Goal: Task Accomplishment & Management: Manage account settings

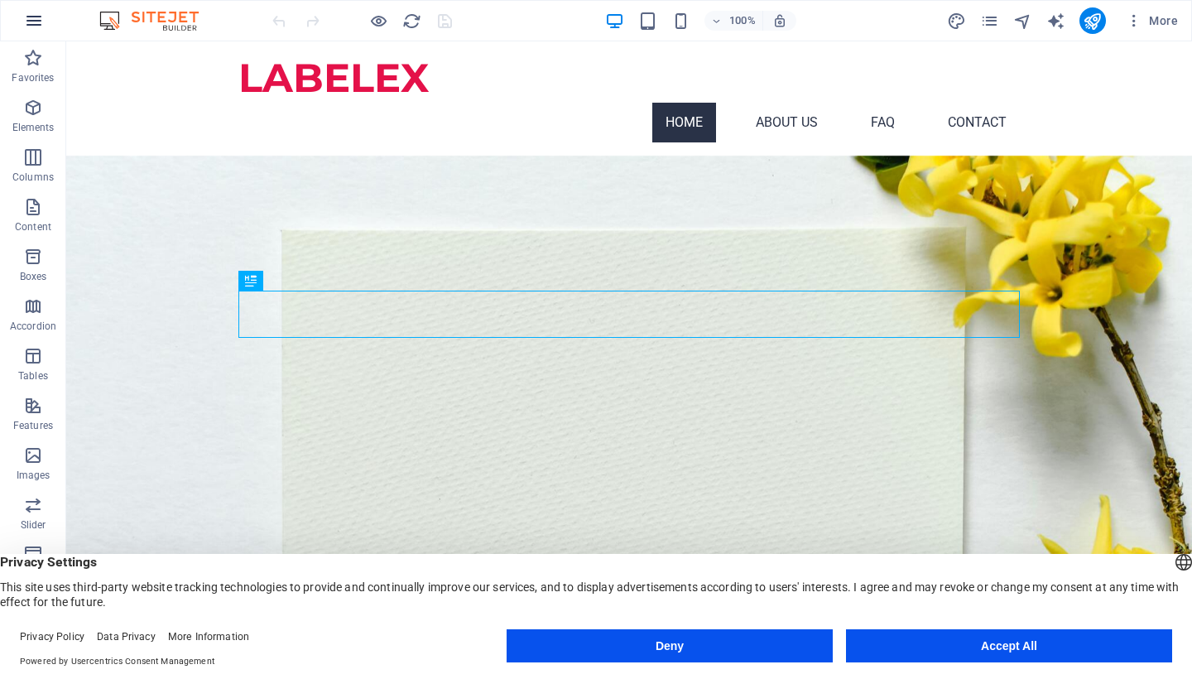
click at [38, 26] on icon "button" at bounding box center [34, 21] width 20 height 20
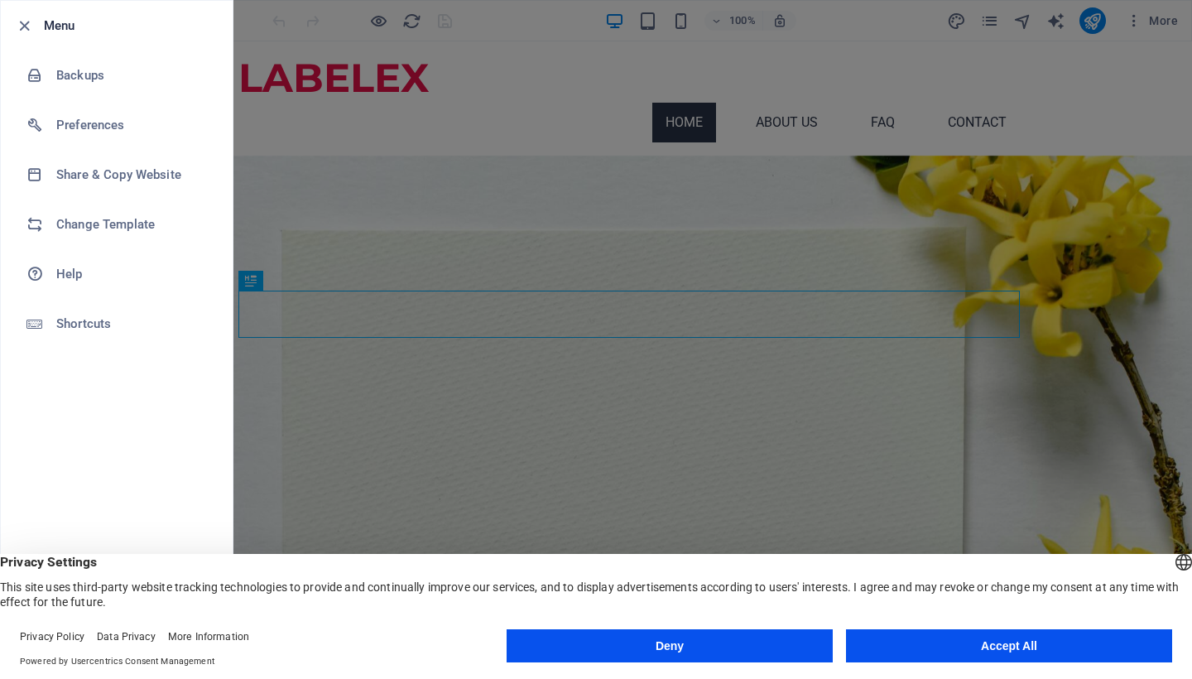
click at [266, 239] on div at bounding box center [596, 339] width 1192 height 679
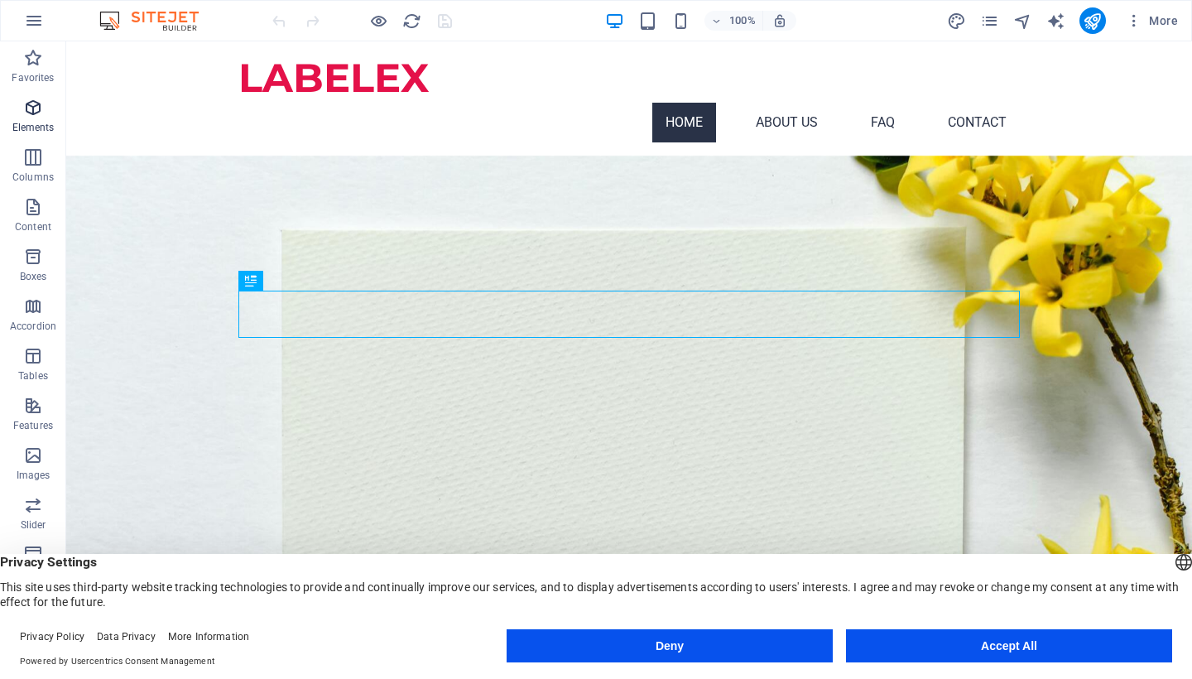
click at [31, 120] on span "Elements" at bounding box center [33, 118] width 66 height 40
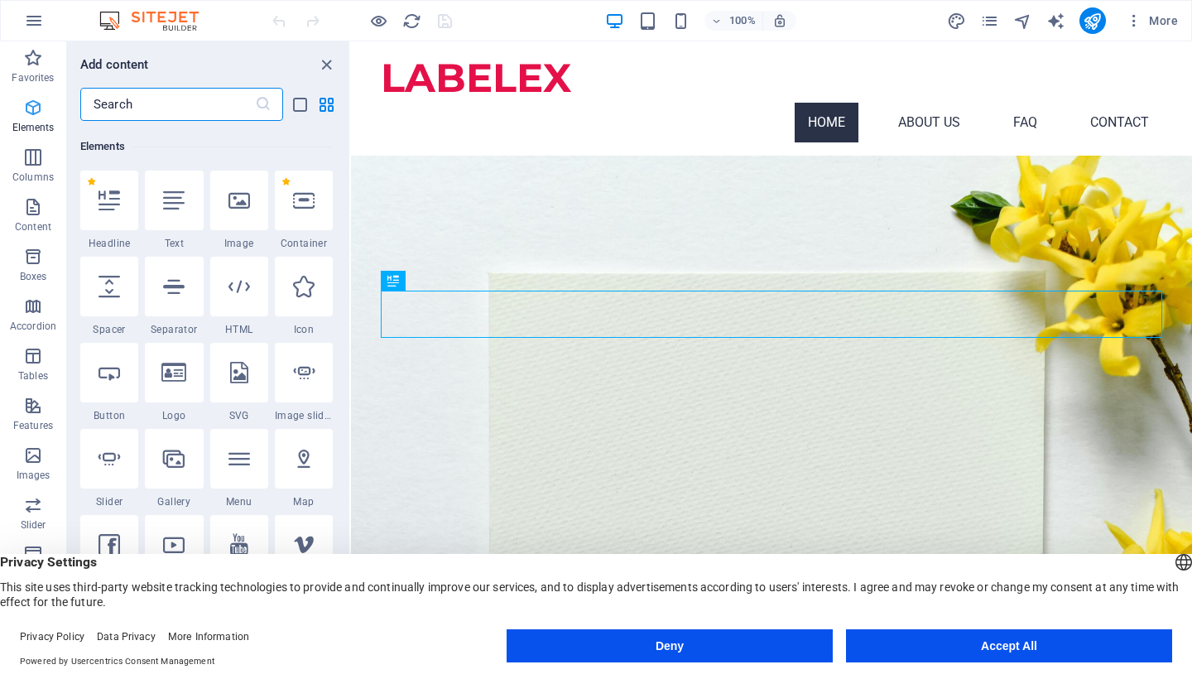
scroll to position [176, 0]
click at [26, 168] on span "Columns" at bounding box center [33, 167] width 66 height 40
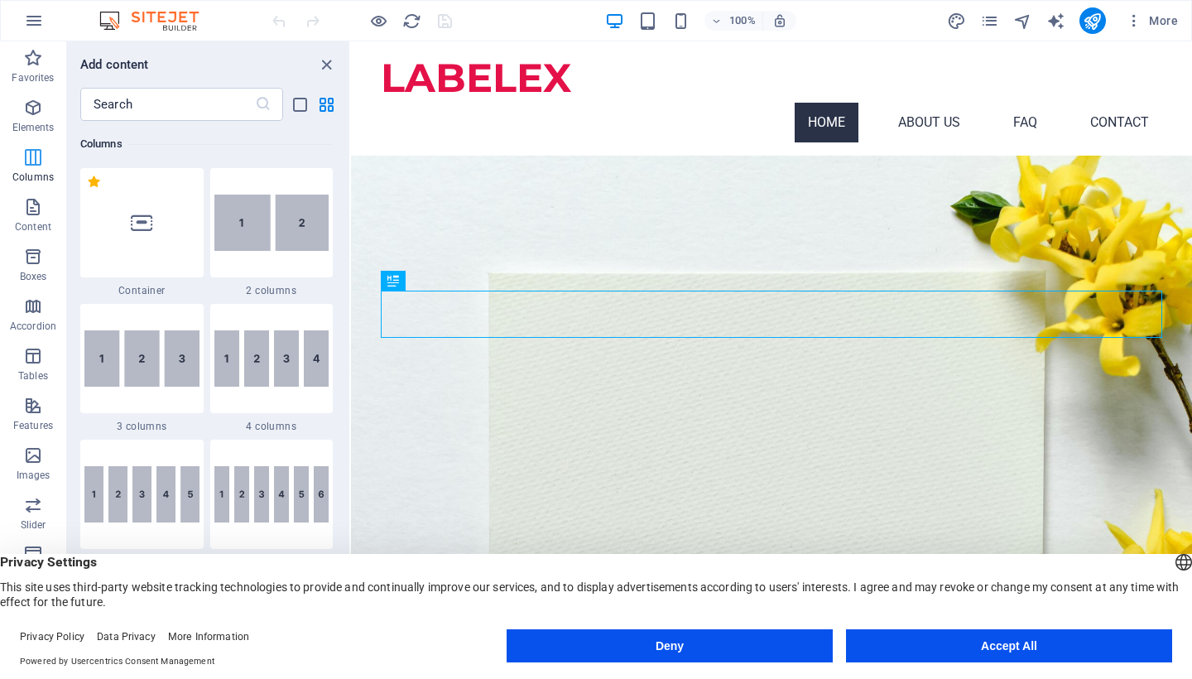
scroll to position [820, 0]
click at [29, 219] on span "Content" at bounding box center [33, 217] width 66 height 40
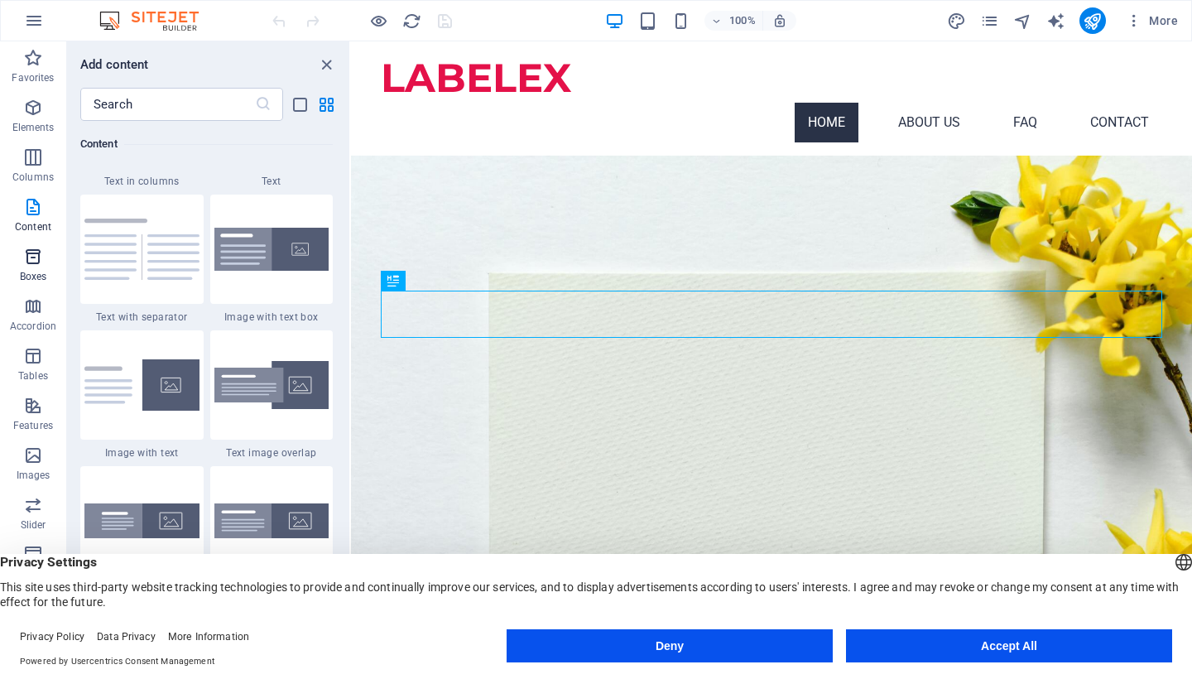
click at [29, 261] on icon "button" at bounding box center [33, 257] width 20 height 20
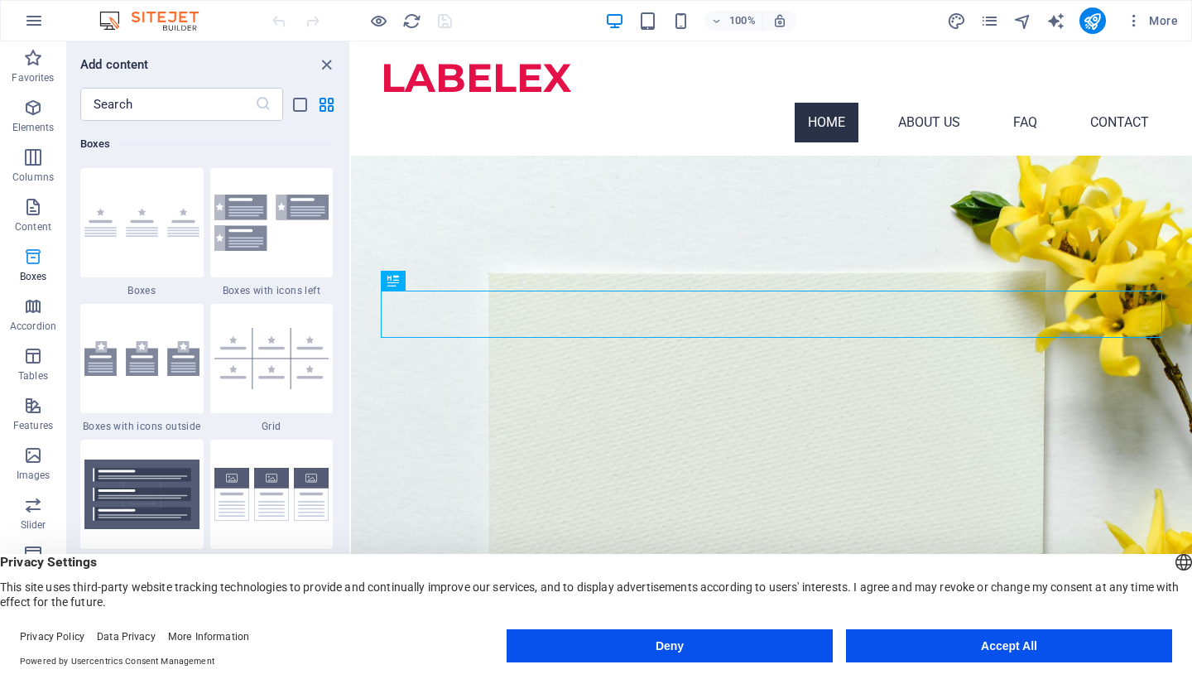
scroll to position [4718, 0]
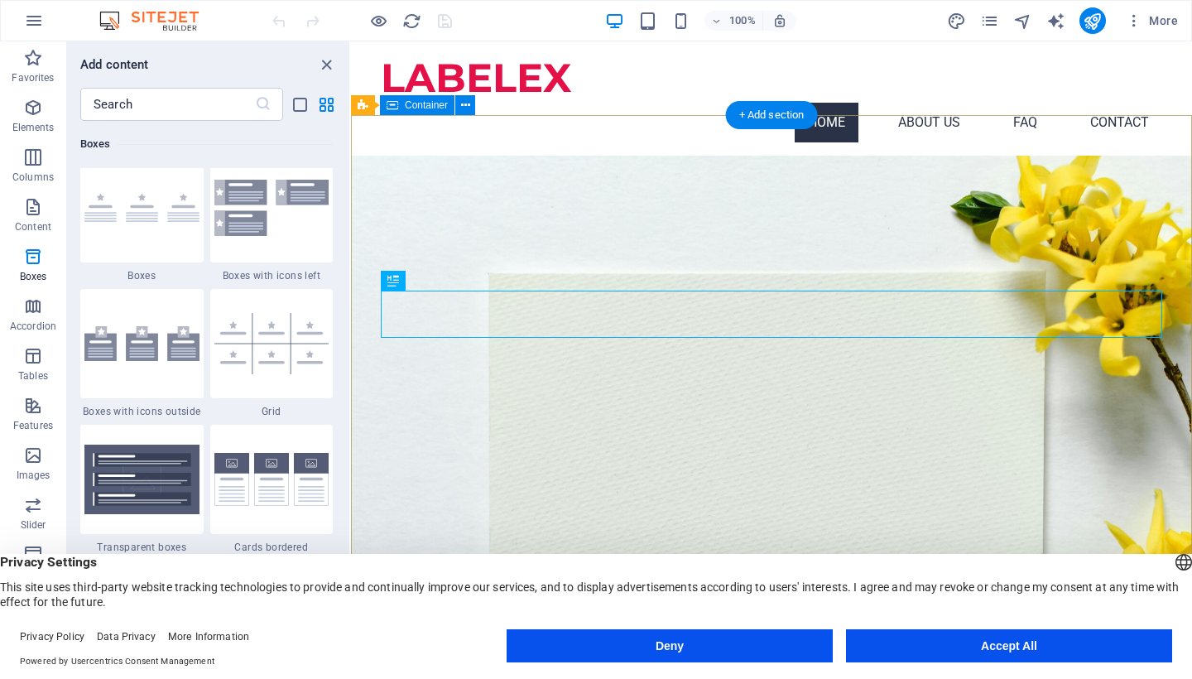
click at [552, 156] on div "LABELEX LABEL THAT FIT YOUR BRAND, BIG OR SMALL. Whether you're launching a new…" at bounding box center [771, 362] width 841 height 412
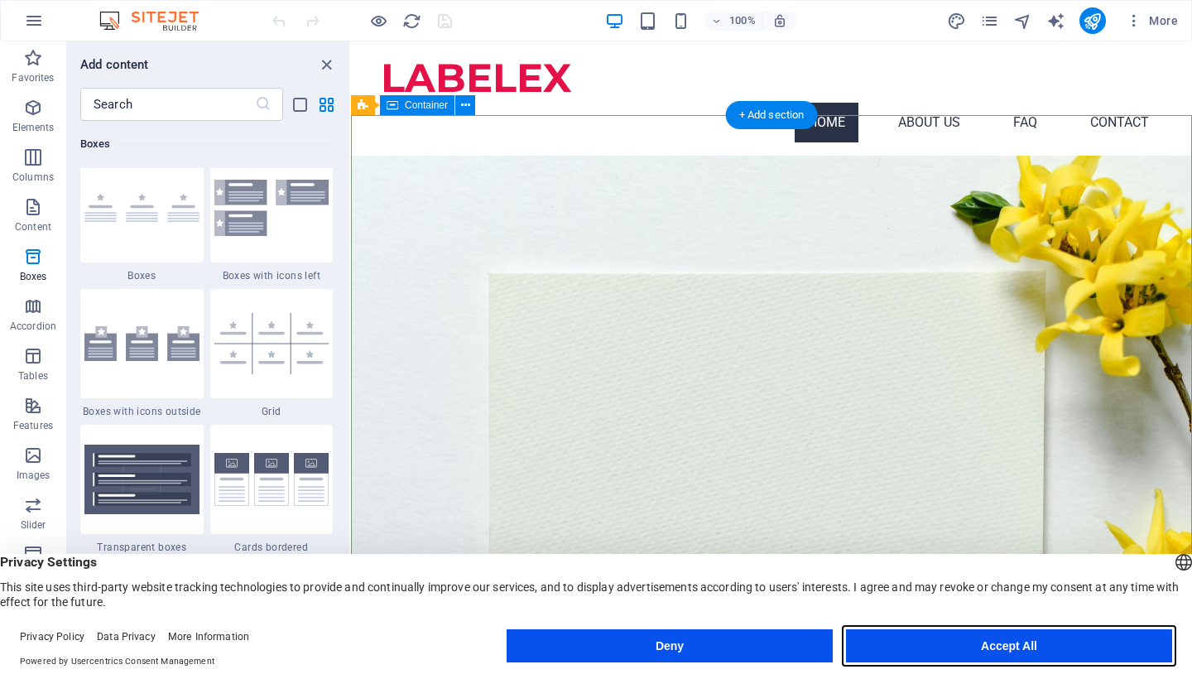
click at [1035, 653] on button "Accept All" at bounding box center [1009, 645] width 326 height 33
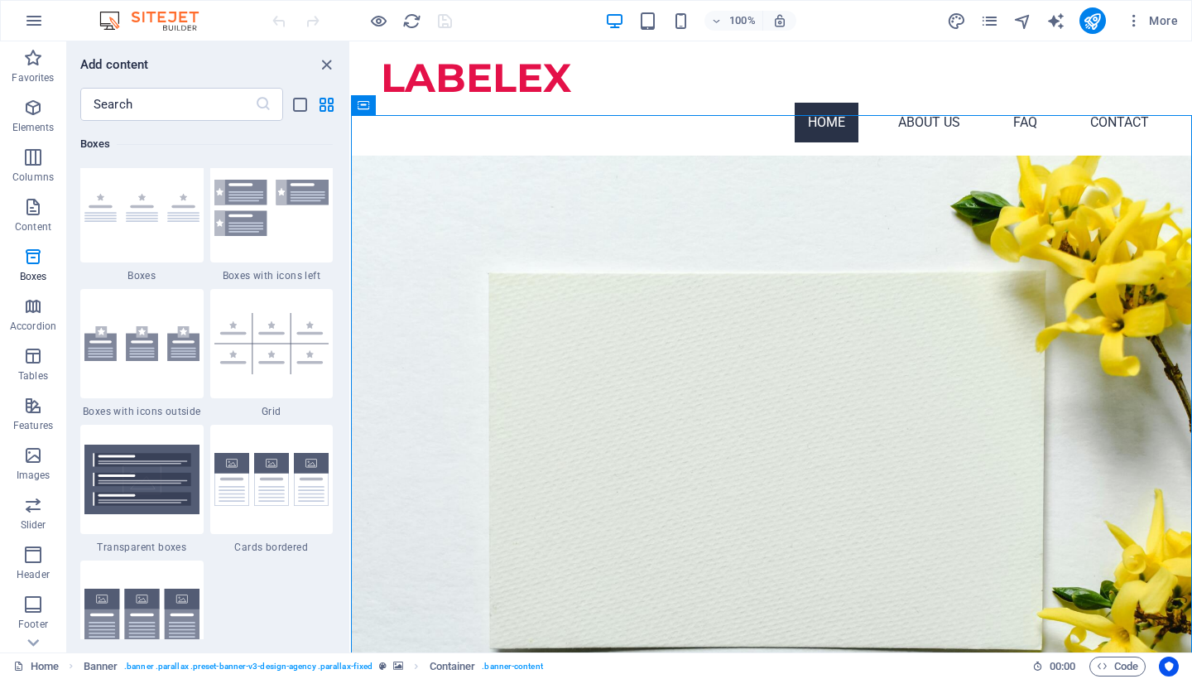
scroll to position [0, 0]
click at [653, 103] on nav "Home About us FAQ Contact" at bounding box center [772, 123] width 782 height 40
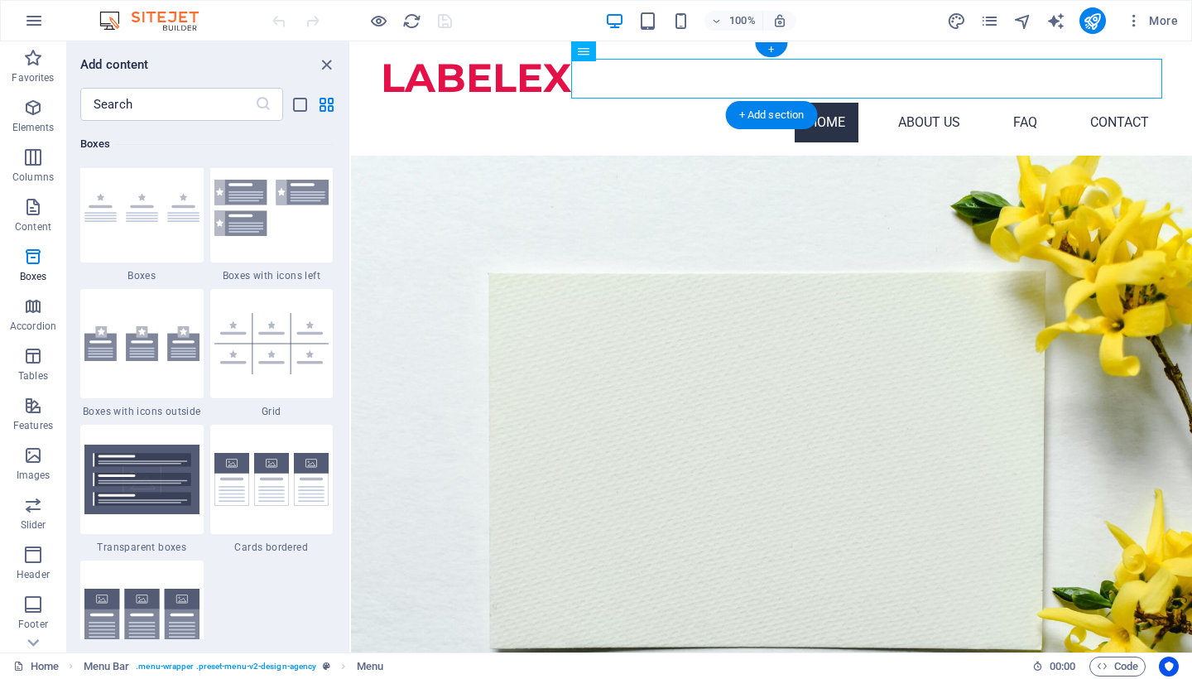
click at [516, 15] on div "100% More" at bounding box center [727, 20] width 916 height 26
click at [1052, 22] on icon "text_generator" at bounding box center [1056, 21] width 19 height 19
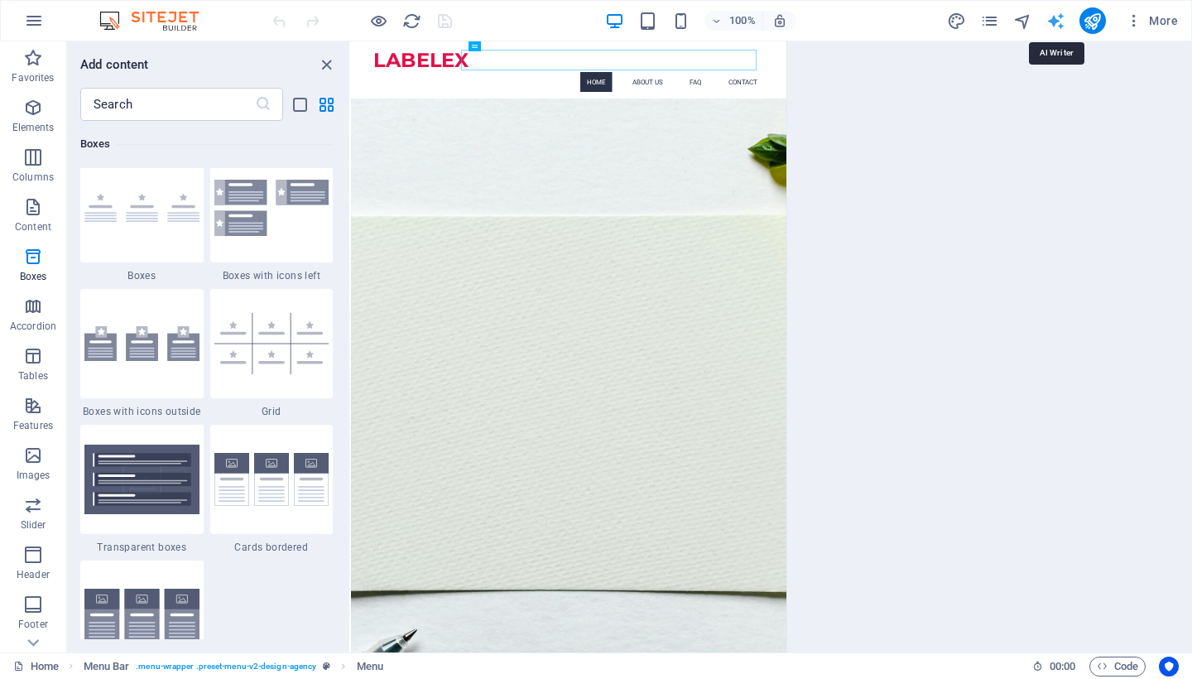
select select "English"
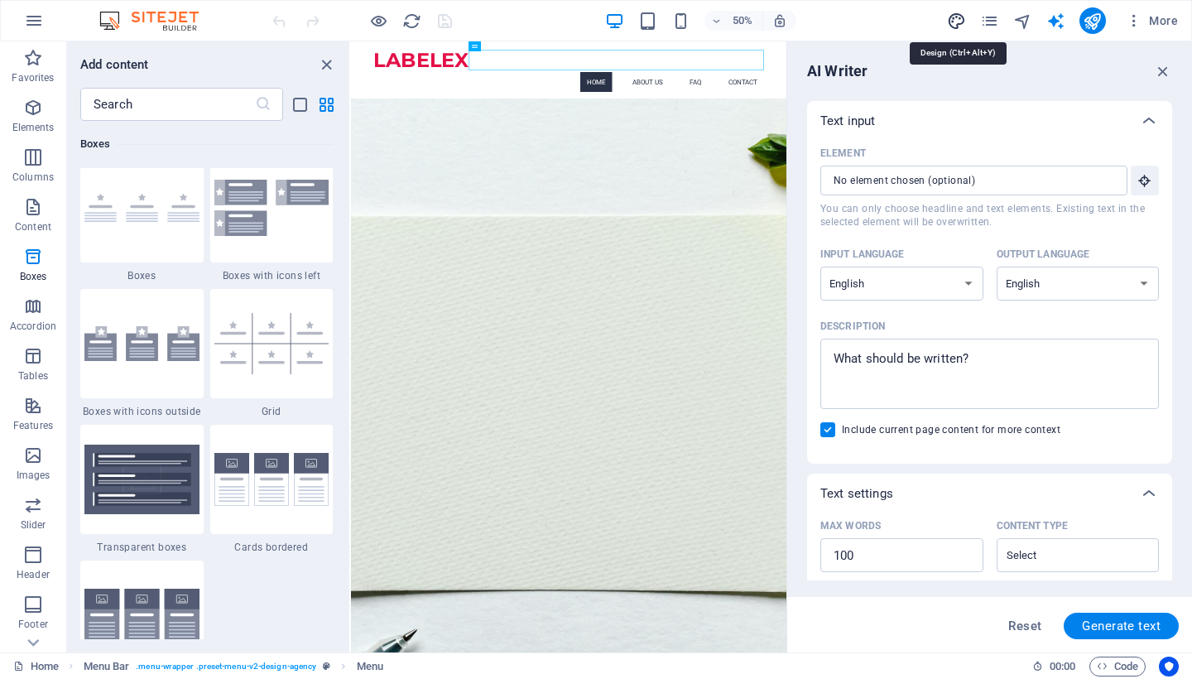
click at [959, 17] on icon "design" at bounding box center [956, 21] width 19 height 19
select select "px"
select select "400"
select select "px"
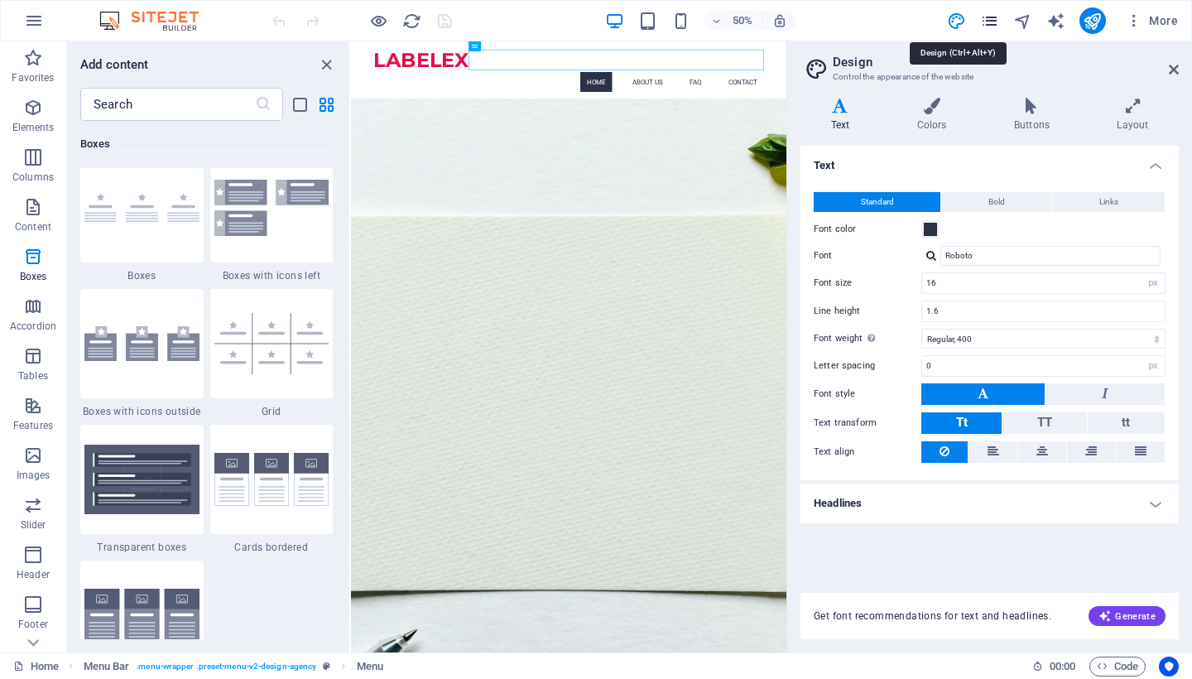
click at [994, 16] on icon "pages" at bounding box center [989, 21] width 19 height 19
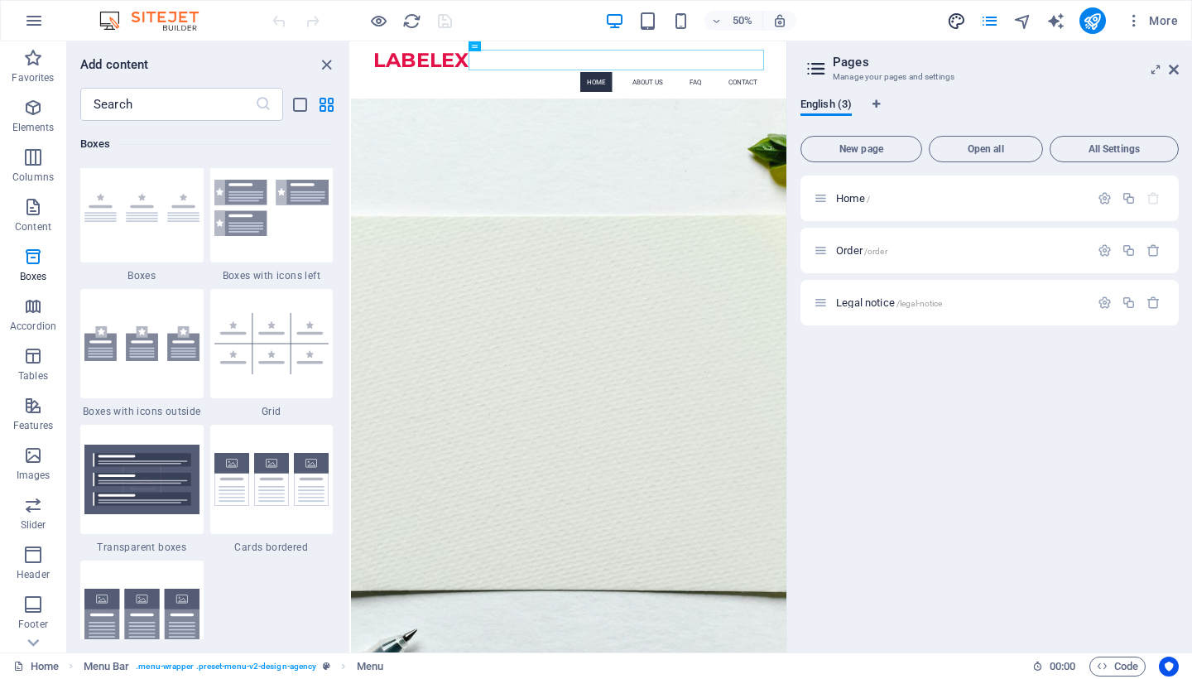
click at [959, 22] on icon "design" at bounding box center [956, 21] width 19 height 19
select select "px"
select select "400"
select select "px"
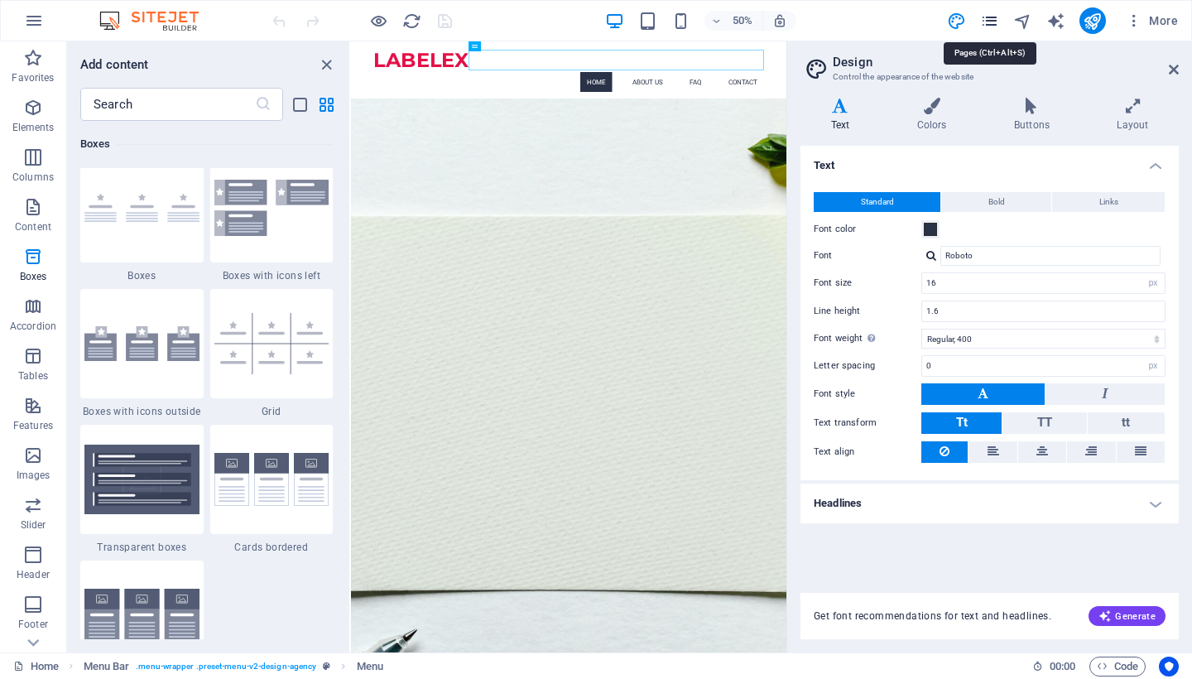
click at [992, 27] on icon "pages" at bounding box center [989, 21] width 19 height 19
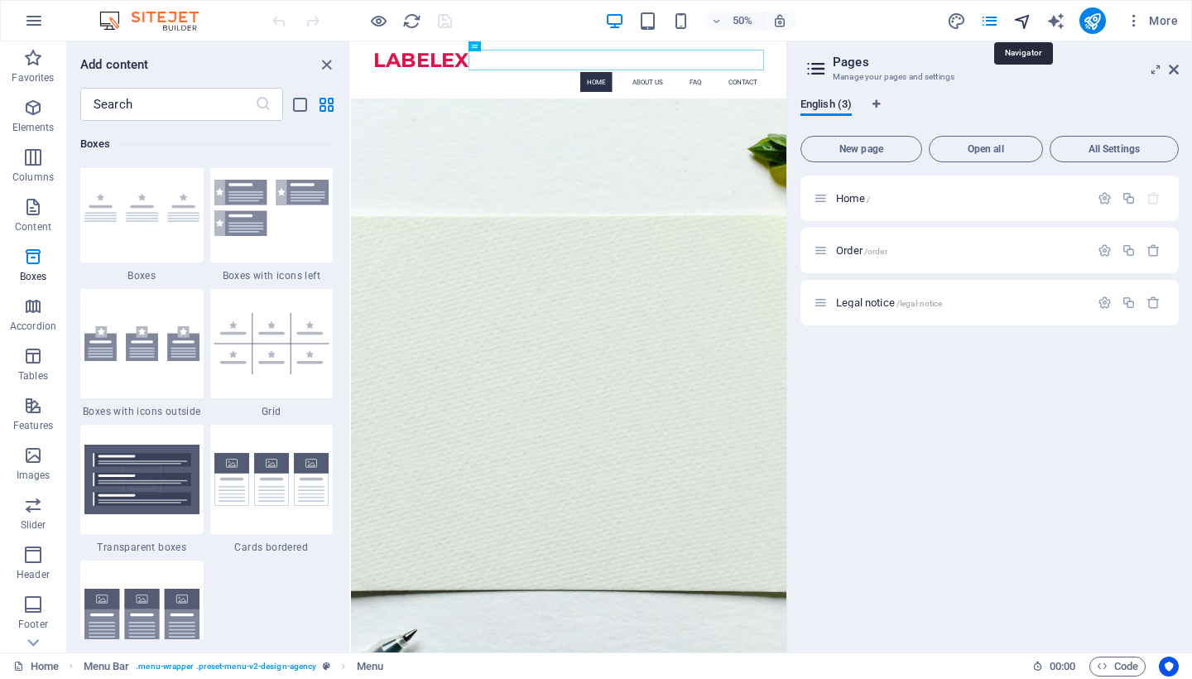
click at [1028, 28] on icon "navigator" at bounding box center [1023, 21] width 19 height 19
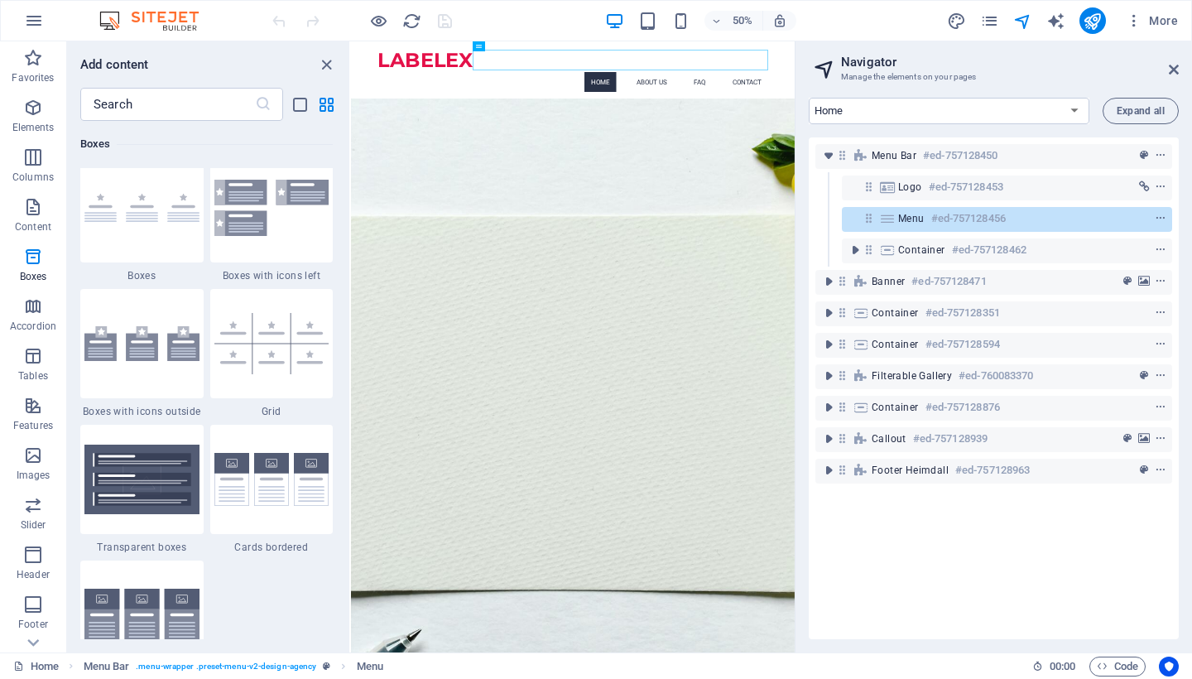
click at [1072, 22] on div "More" at bounding box center [1066, 20] width 238 height 26
click at [1053, 22] on icon "text_generator" at bounding box center [1056, 21] width 19 height 19
select select "English"
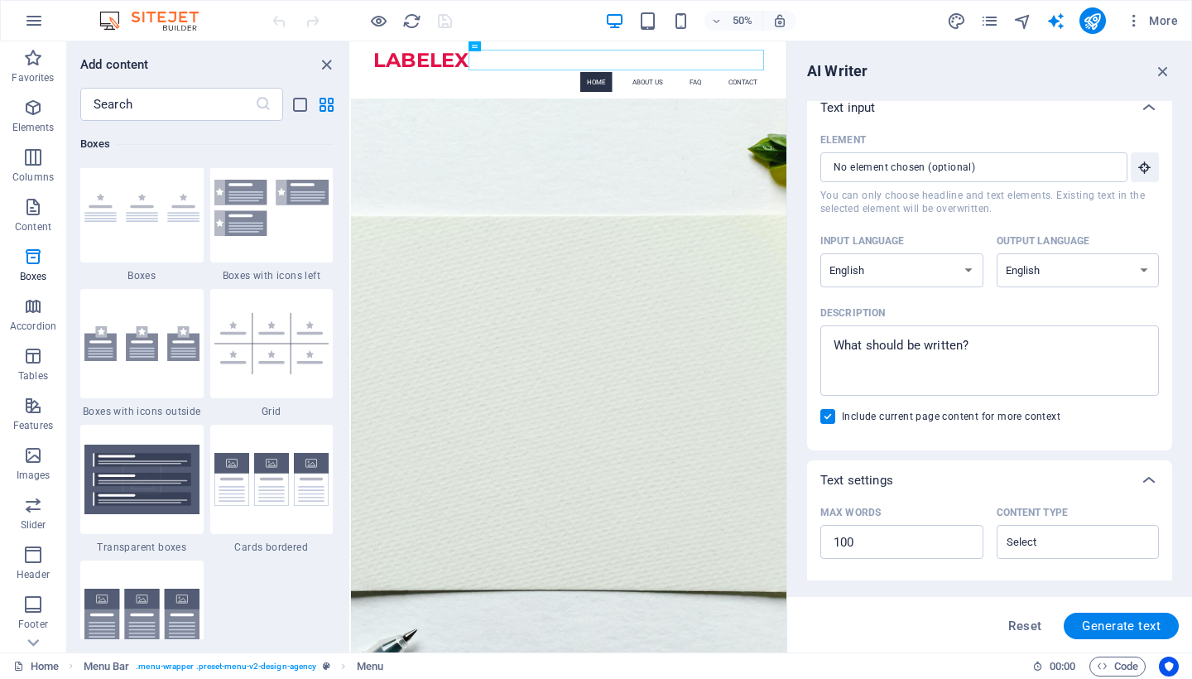
scroll to position [7, 0]
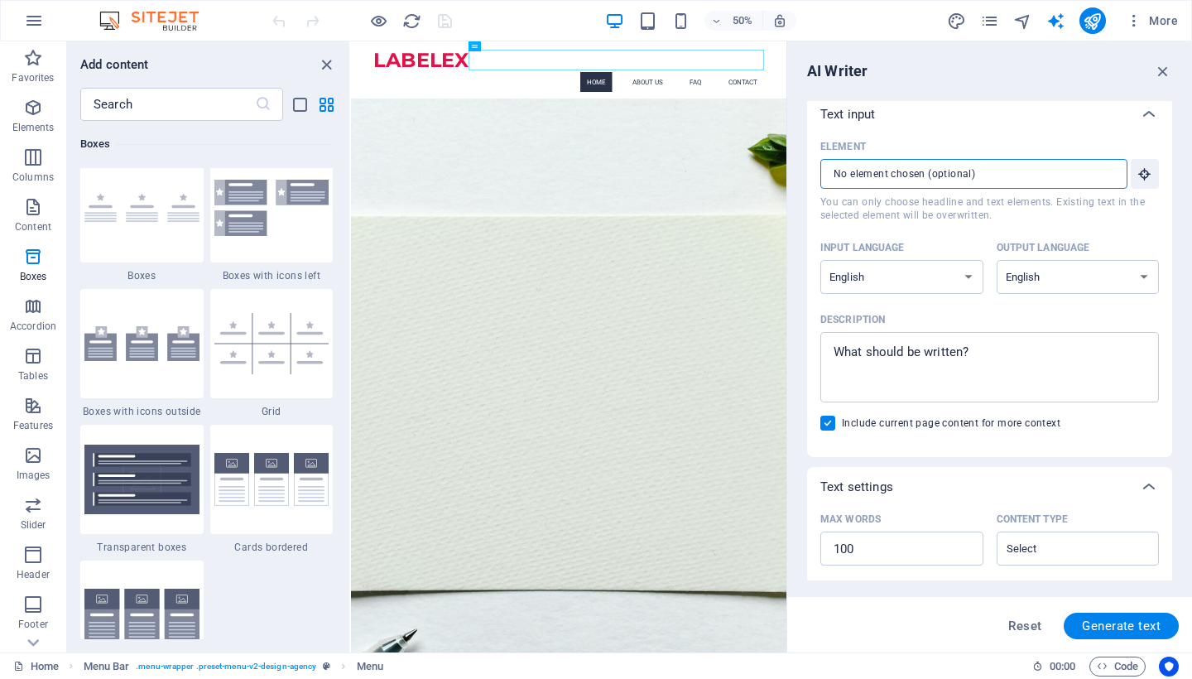
click at [927, 166] on input "Element ​ You can only choose headline and text elements. Existing text in the …" at bounding box center [969, 174] width 296 height 30
click at [971, 162] on input "Element ​ You can only choose headline and text elements. Existing text in the …" at bounding box center [969, 174] width 296 height 30
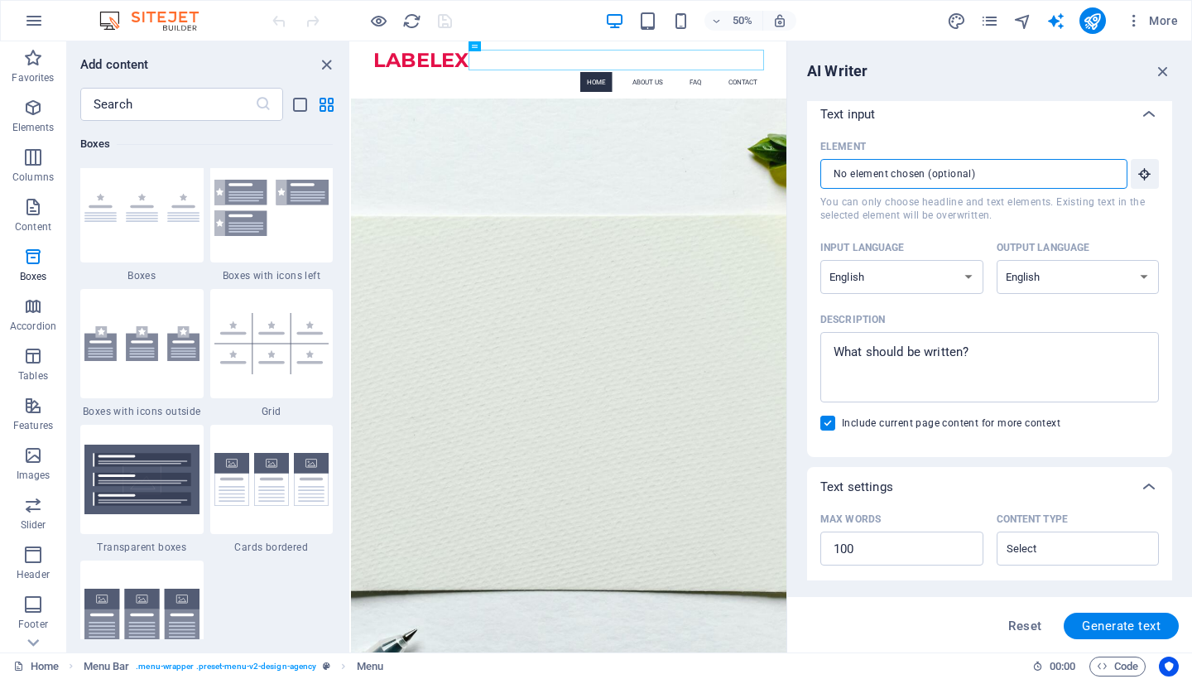
click at [971, 162] on input "Element ​ You can only choose headline and text elements. Existing text in the …" at bounding box center [969, 174] width 296 height 30
click at [1149, 176] on icon "button" at bounding box center [1145, 173] width 15 height 15
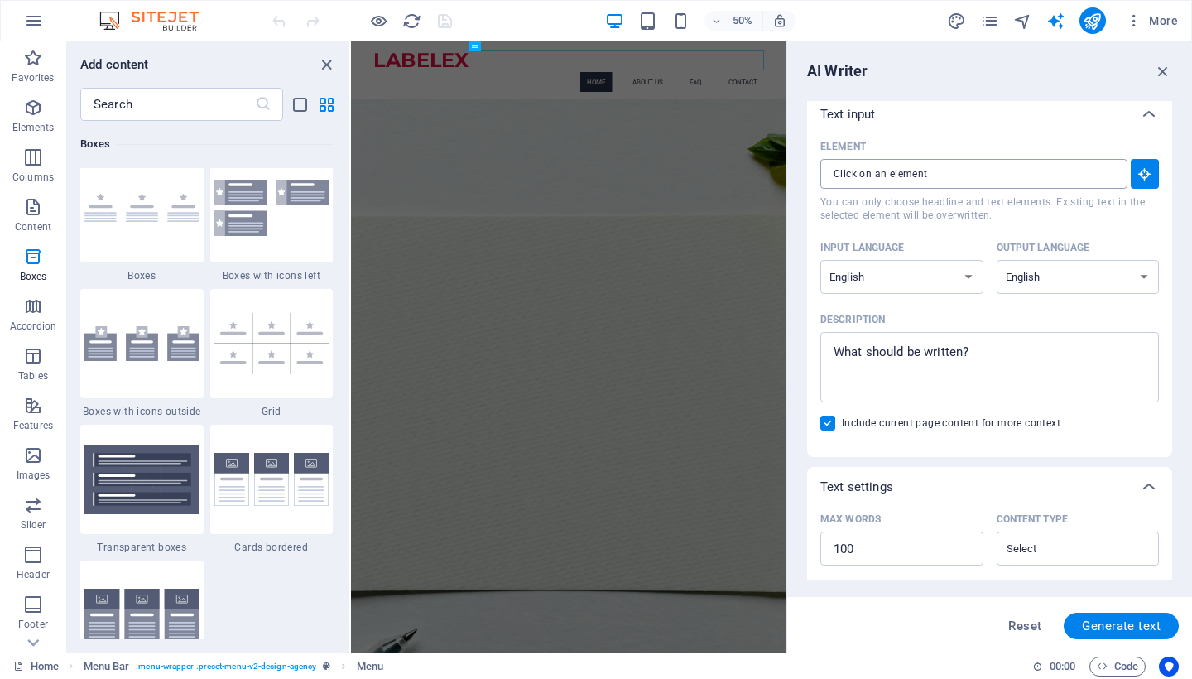
click at [922, 176] on input "Element ​ You can only choose headline and text elements. Existing text in the …" at bounding box center [969, 174] width 296 height 30
click at [1120, 630] on span "Generate text" at bounding box center [1121, 625] width 79 height 13
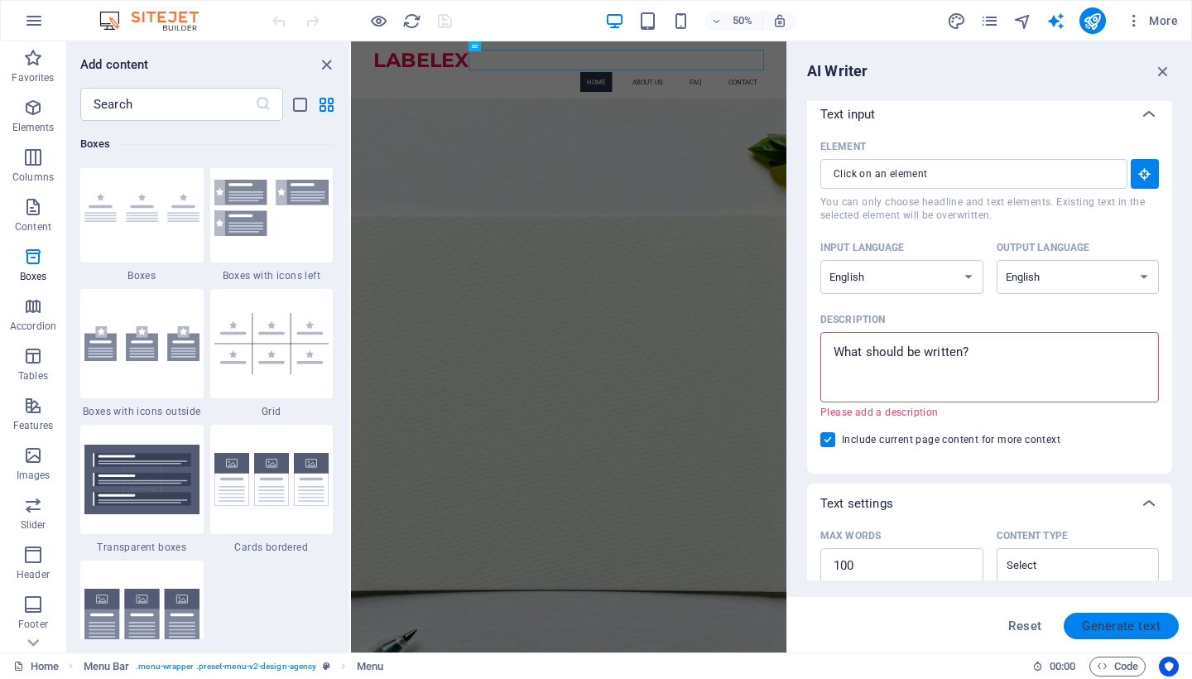
type textarea "x"
click at [928, 354] on textarea "Description x ​ Please add a description" at bounding box center [990, 367] width 322 height 54
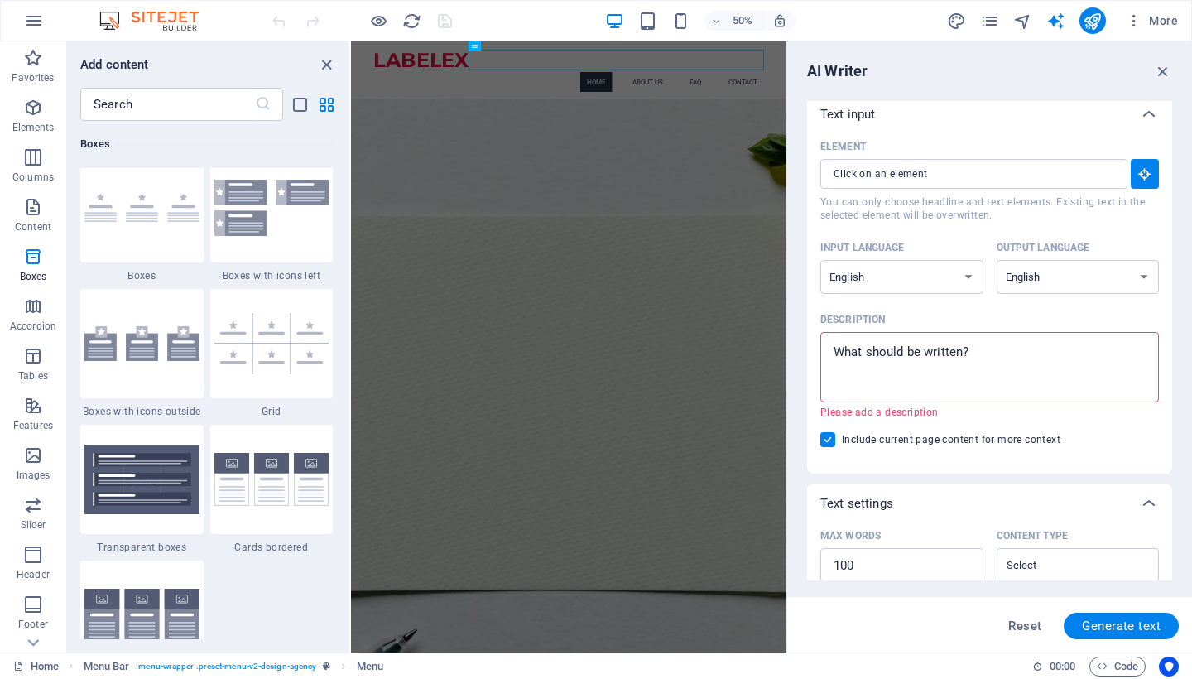
click at [928, 354] on textarea "Description x ​ Please add a description" at bounding box center [990, 367] width 322 height 54
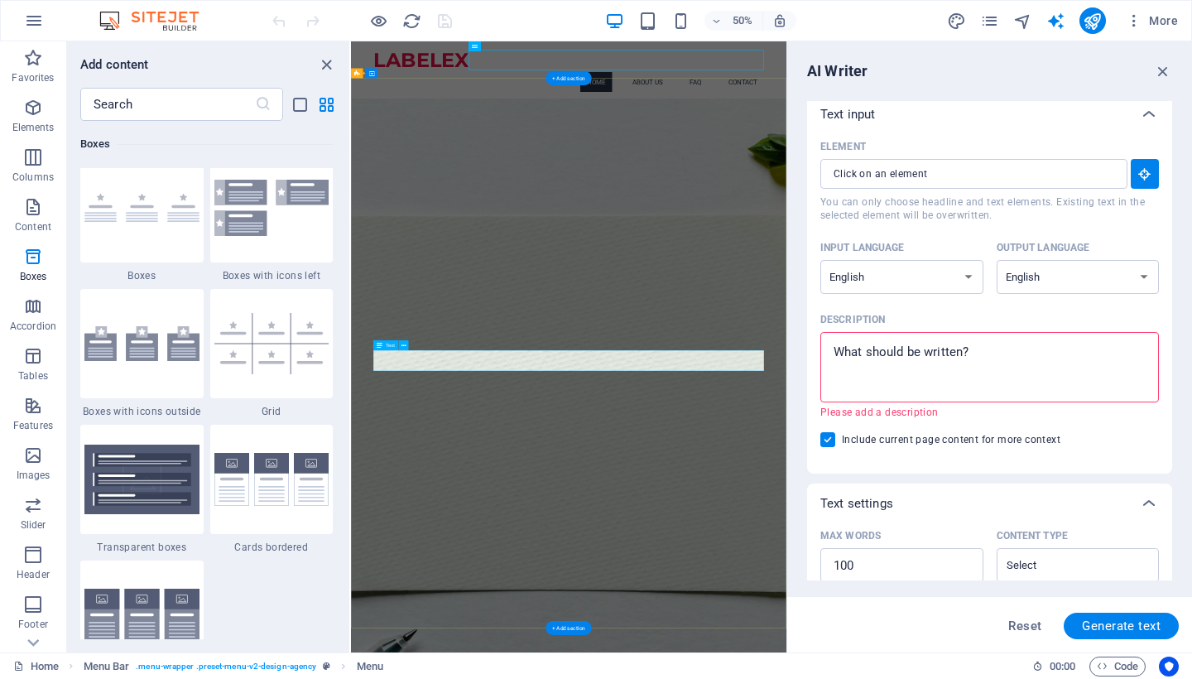
drag, startPoint x: 1332, startPoint y: 393, endPoint x: 901, endPoint y: 661, distance: 508.0
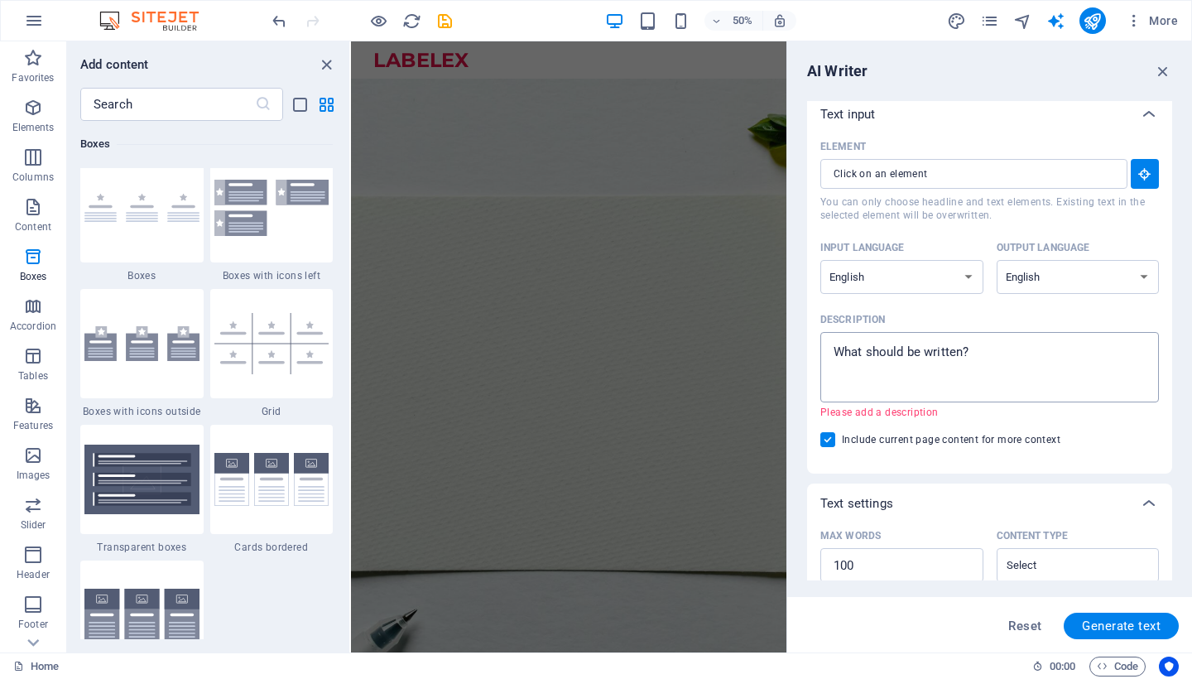
click at [928, 351] on textarea "Description x ​ Please add a description" at bounding box center [990, 367] width 322 height 54
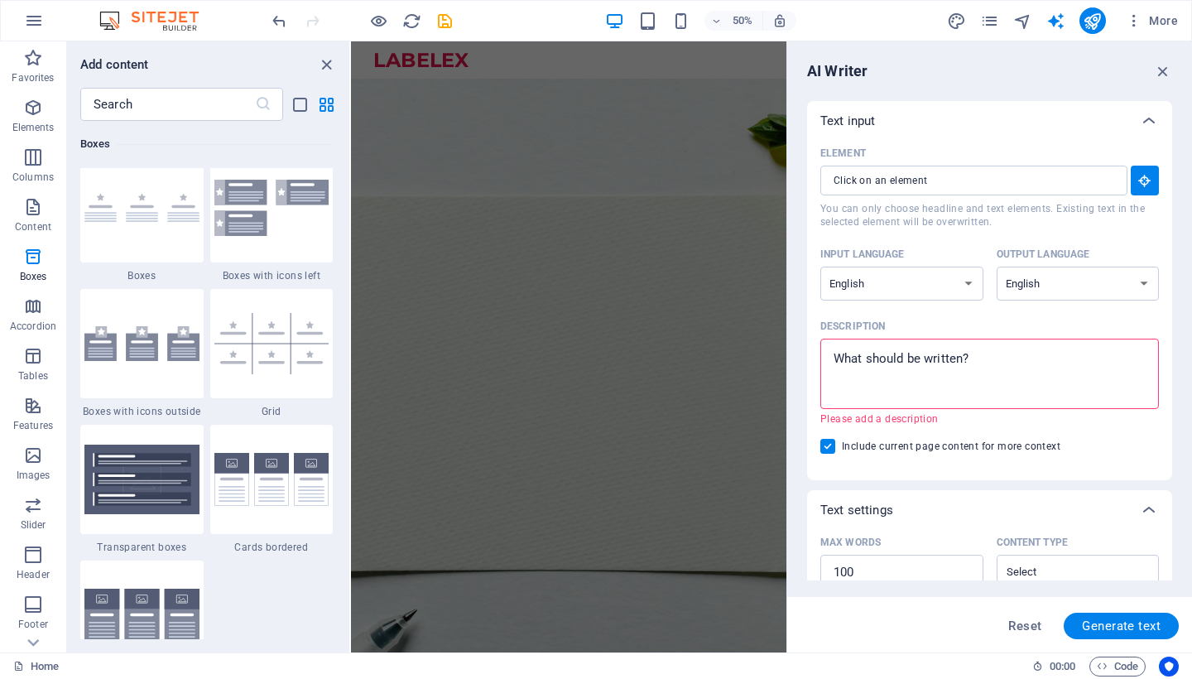
scroll to position [0, 0]
type textarea "x"
click at [1165, 69] on icon "button" at bounding box center [1163, 71] width 18 height 18
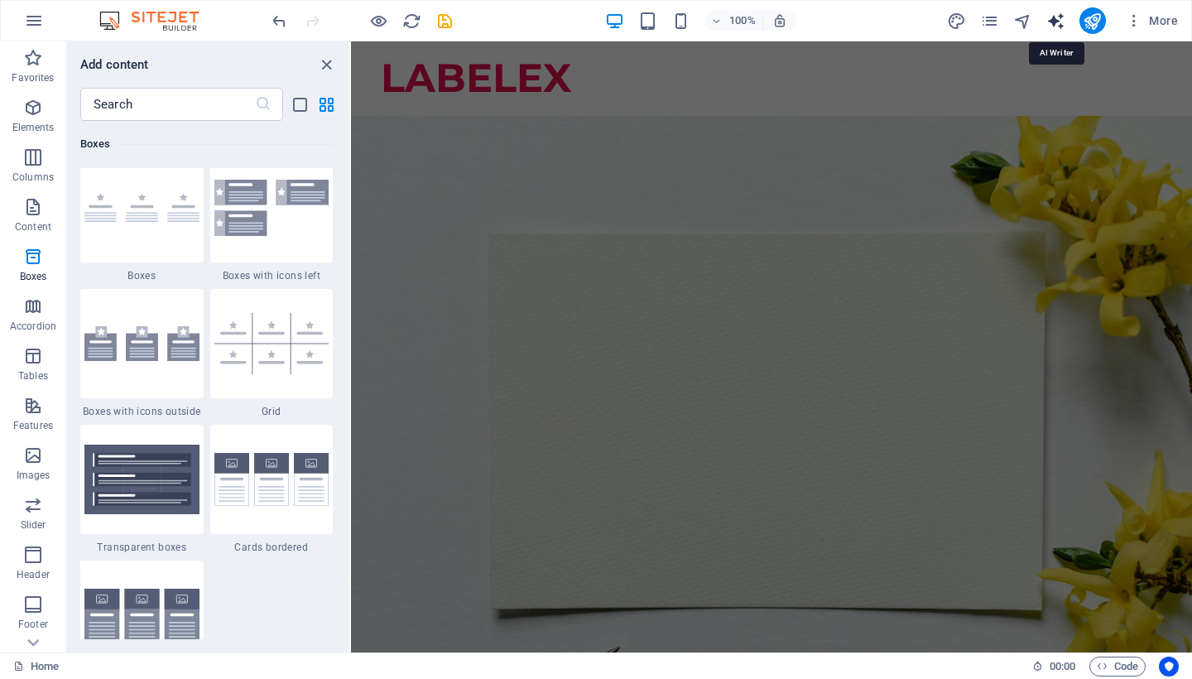
click at [1057, 18] on icon "text_generator" at bounding box center [1056, 21] width 19 height 19
select select "English"
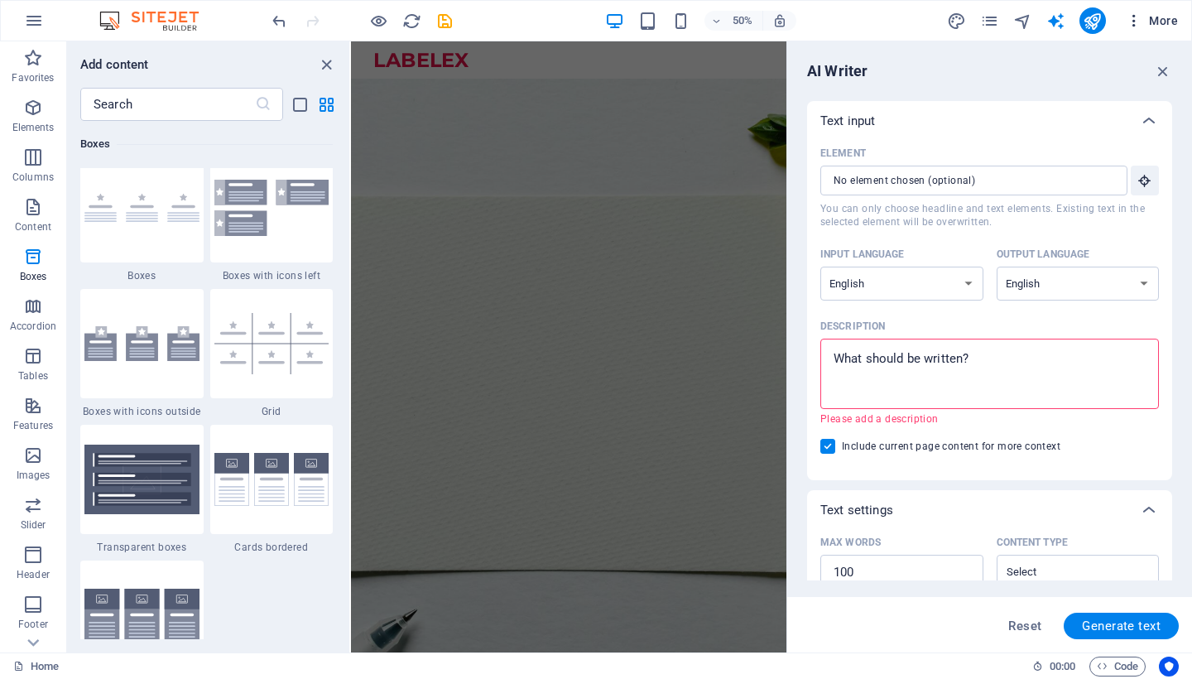
click at [1156, 20] on span "More" at bounding box center [1152, 20] width 52 height 17
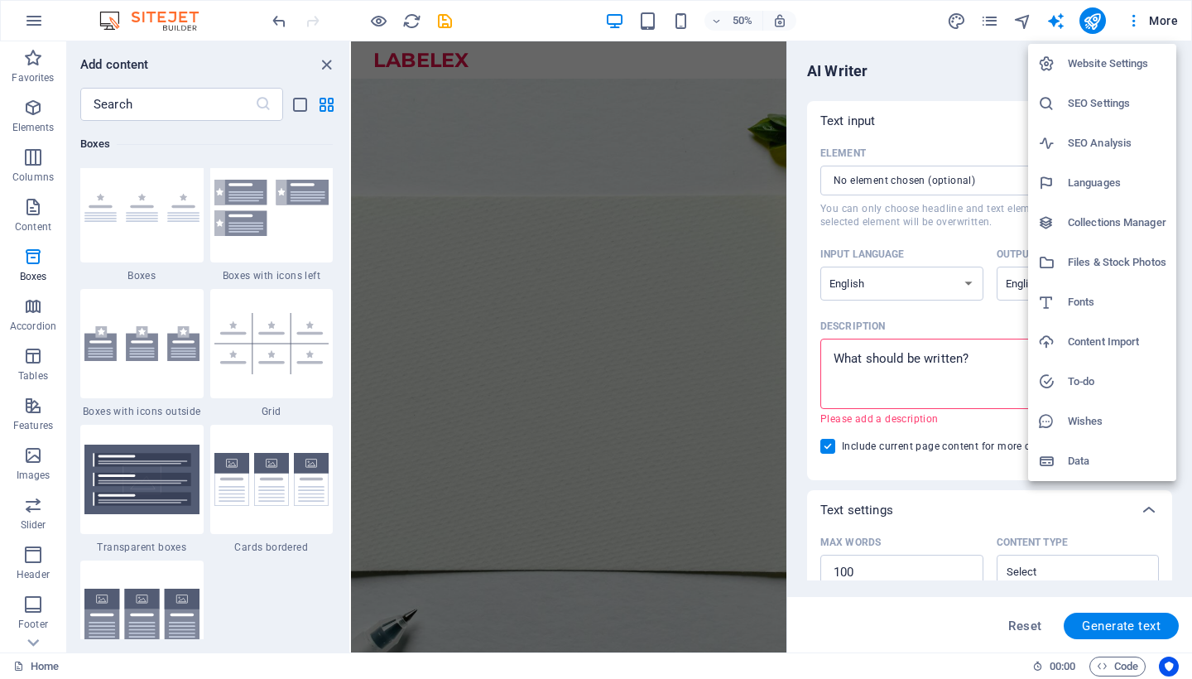
click at [1109, 145] on h6 "SEO Analysis" at bounding box center [1117, 143] width 99 height 20
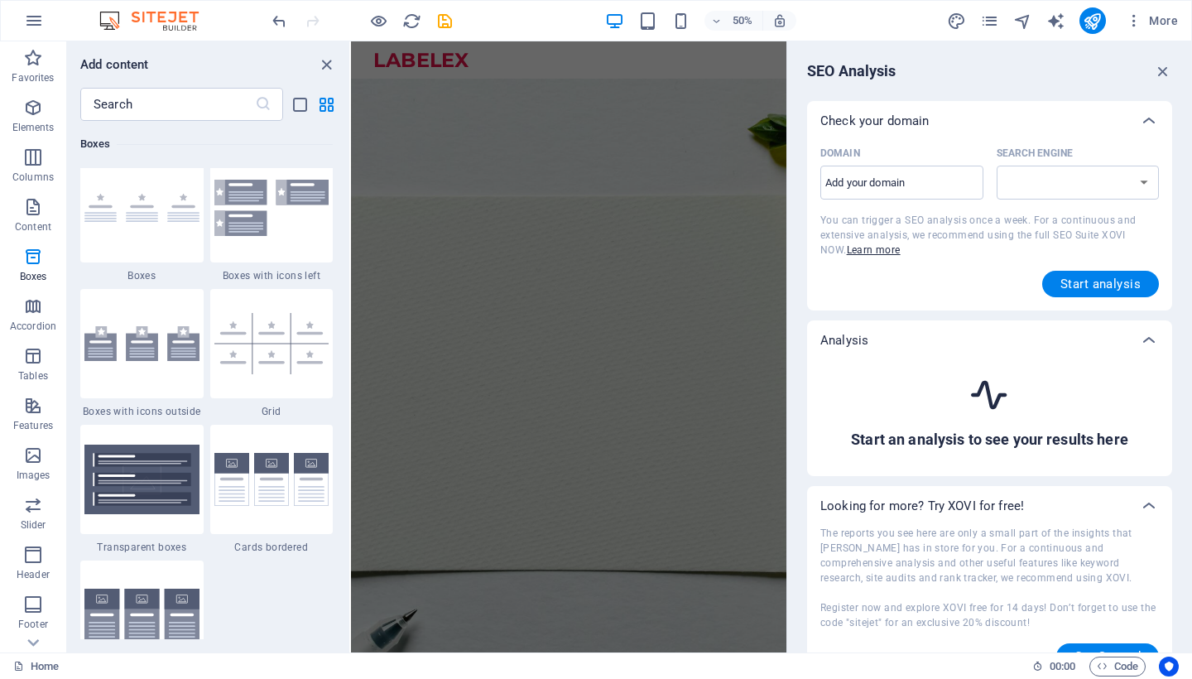
select select "[DOMAIN_NAME]"
click at [932, 185] on input "Domain ​" at bounding box center [902, 183] width 163 height 26
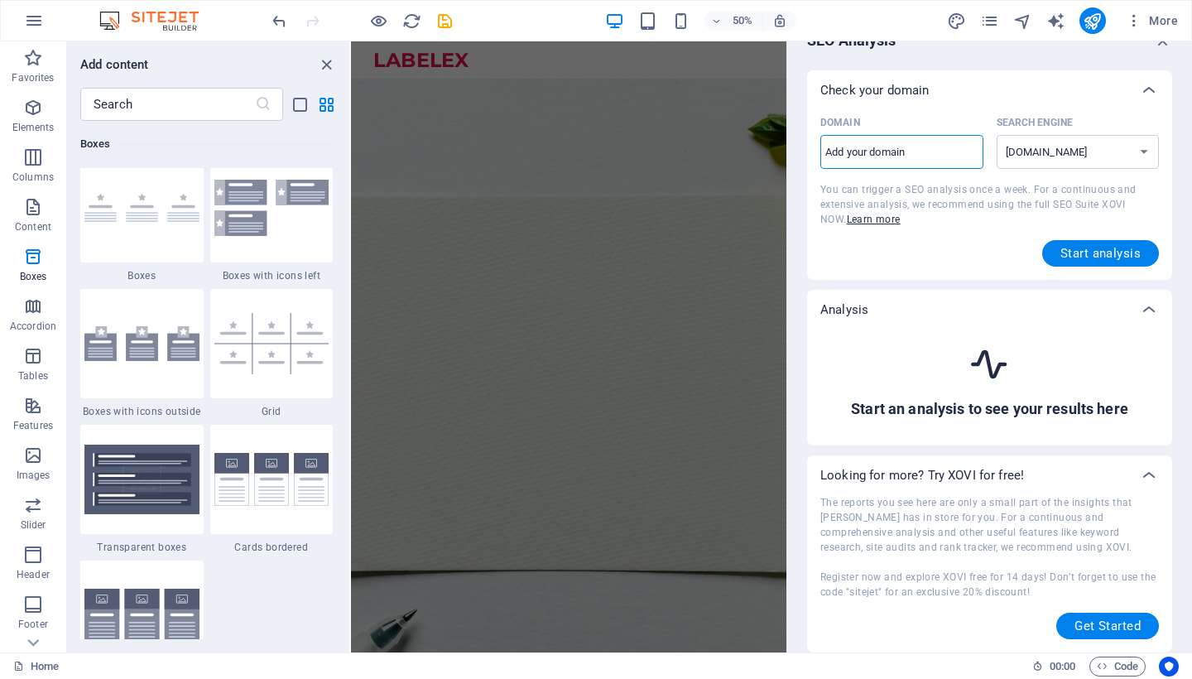
scroll to position [31, 0]
click at [1086, 250] on span "Start analysis" at bounding box center [1101, 253] width 80 height 13
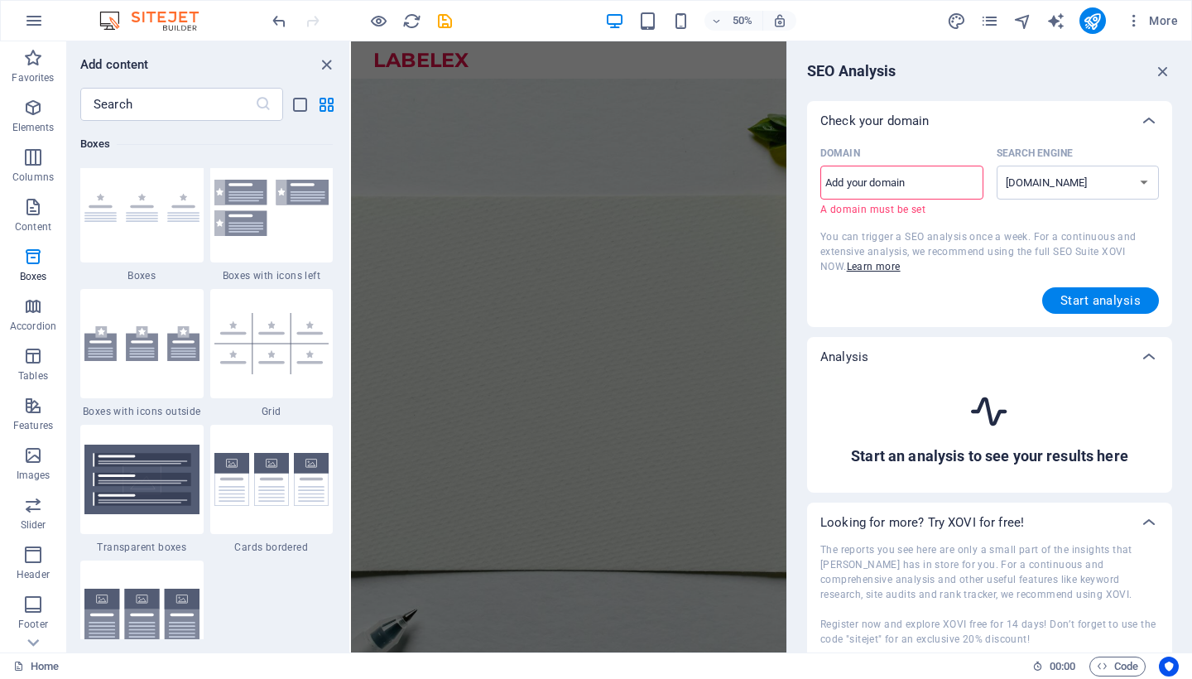
scroll to position [0, 0]
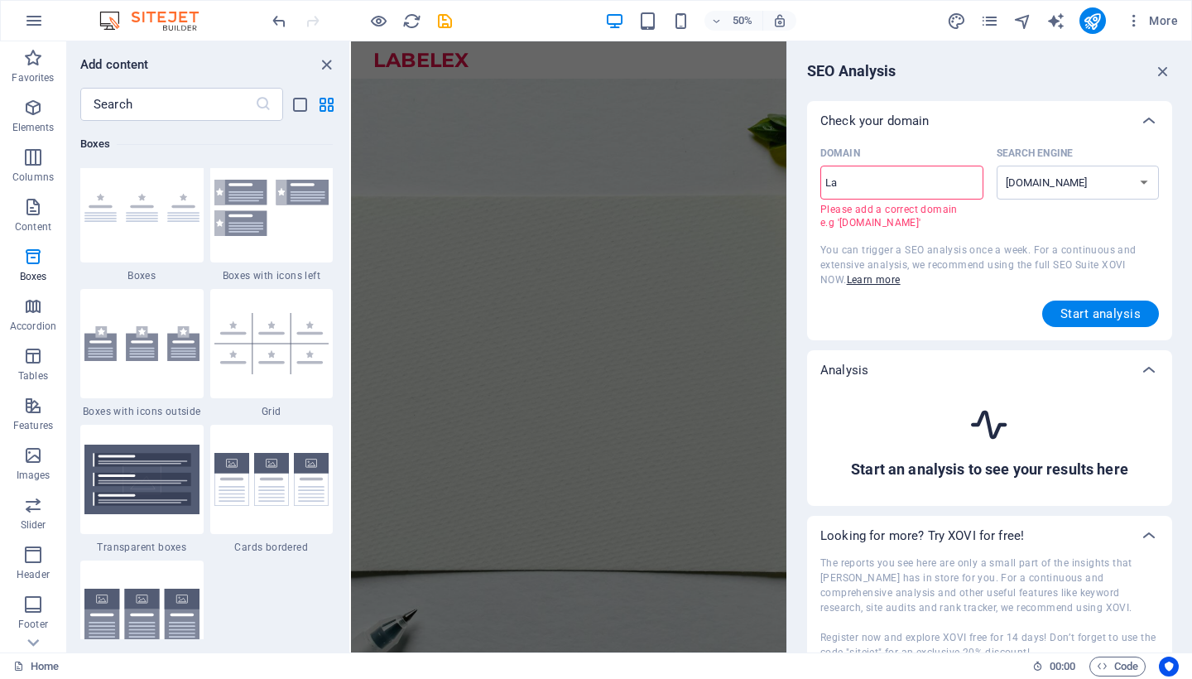
type input "L"
type input "[DOMAIN_NAME]"
select select "[DOMAIN_NAME]"
type input "[DOMAIN_NAME]"
select select "[DOMAIN_NAME]"
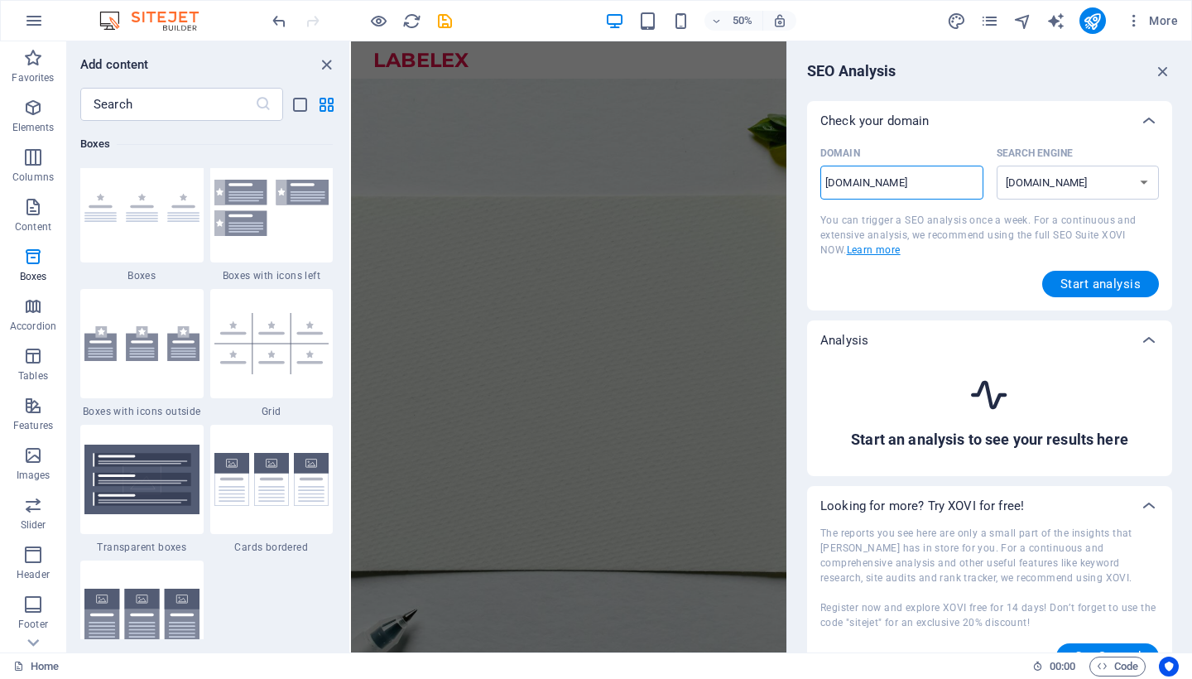
type input "[DOMAIN_NAME]"
click at [847, 252] on link "Learn more" at bounding box center [874, 250] width 54 height 12
click at [1061, 287] on span "Start analysis" at bounding box center [1101, 283] width 80 height 13
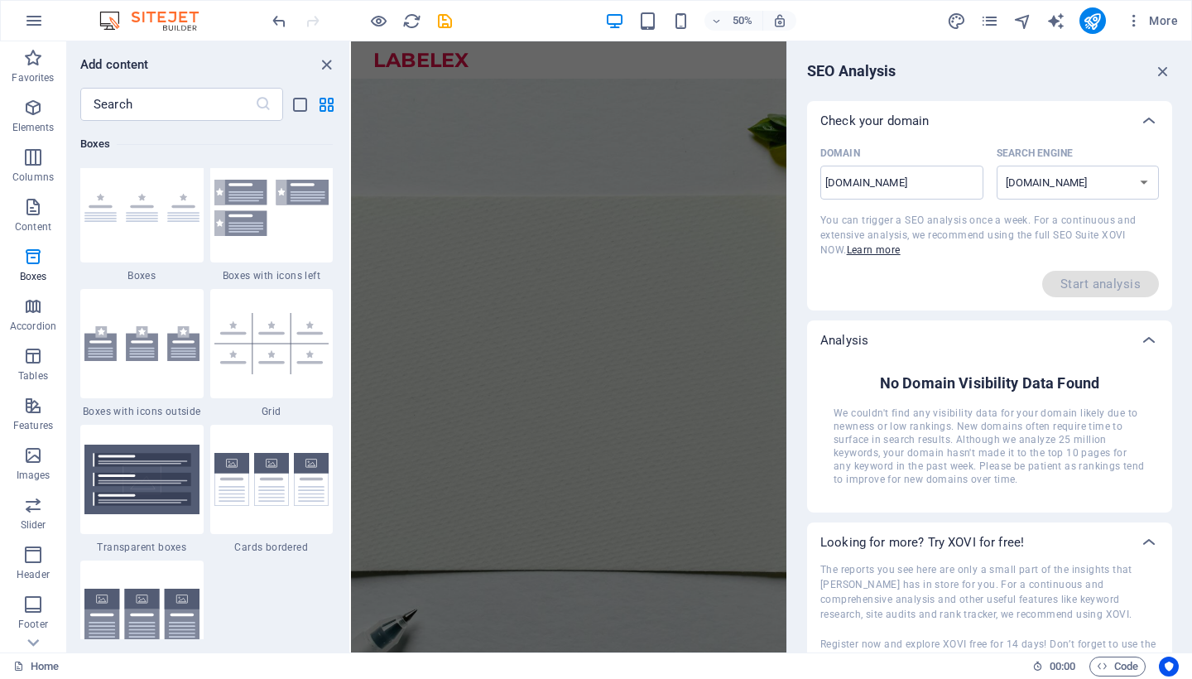
drag, startPoint x: 893, startPoint y: 412, endPoint x: 1069, endPoint y: 436, distance: 177.2
click at [1069, 436] on span "We couldn't find any visibility data for your domain likely due to newness or l…" at bounding box center [990, 446] width 312 height 79
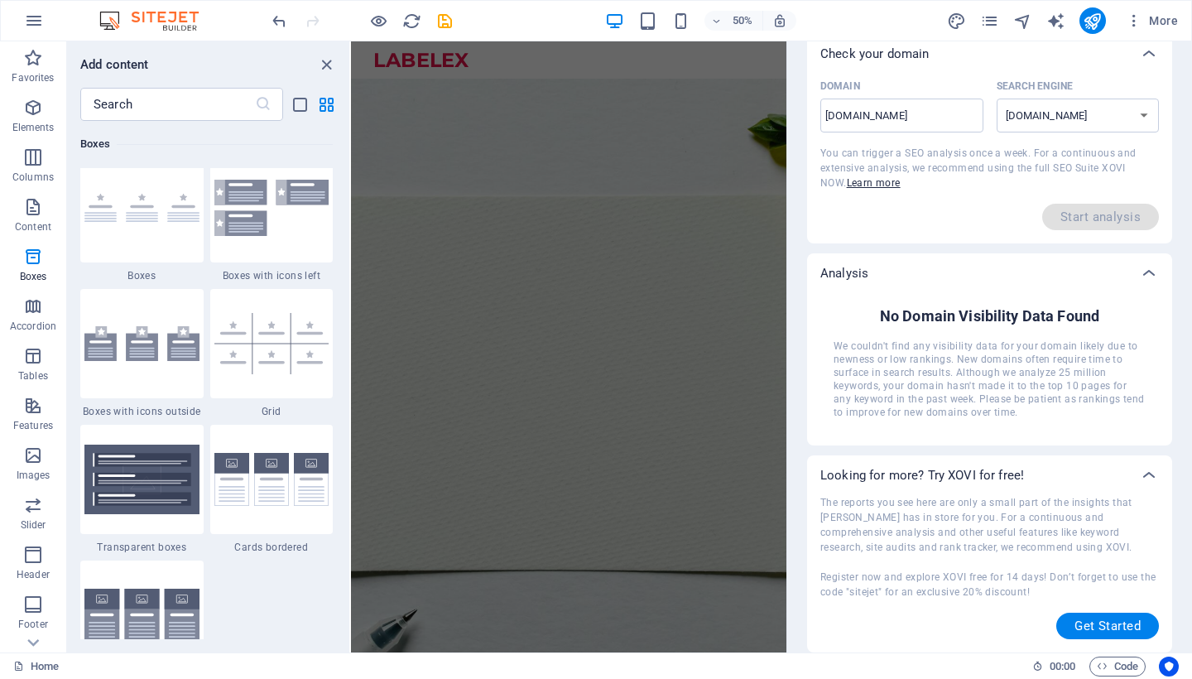
scroll to position [67, 0]
click at [1114, 624] on span "Get Started" at bounding box center [1108, 625] width 66 height 13
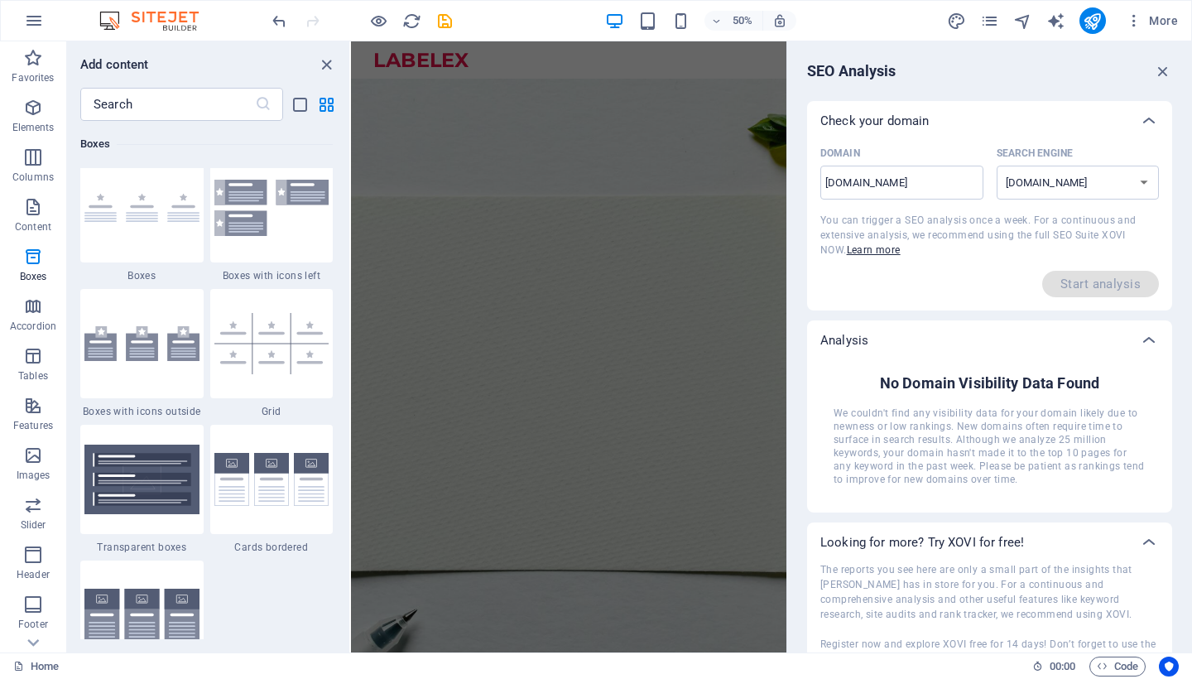
scroll to position [0, 0]
click at [1150, 115] on icon at bounding box center [1149, 121] width 20 height 20
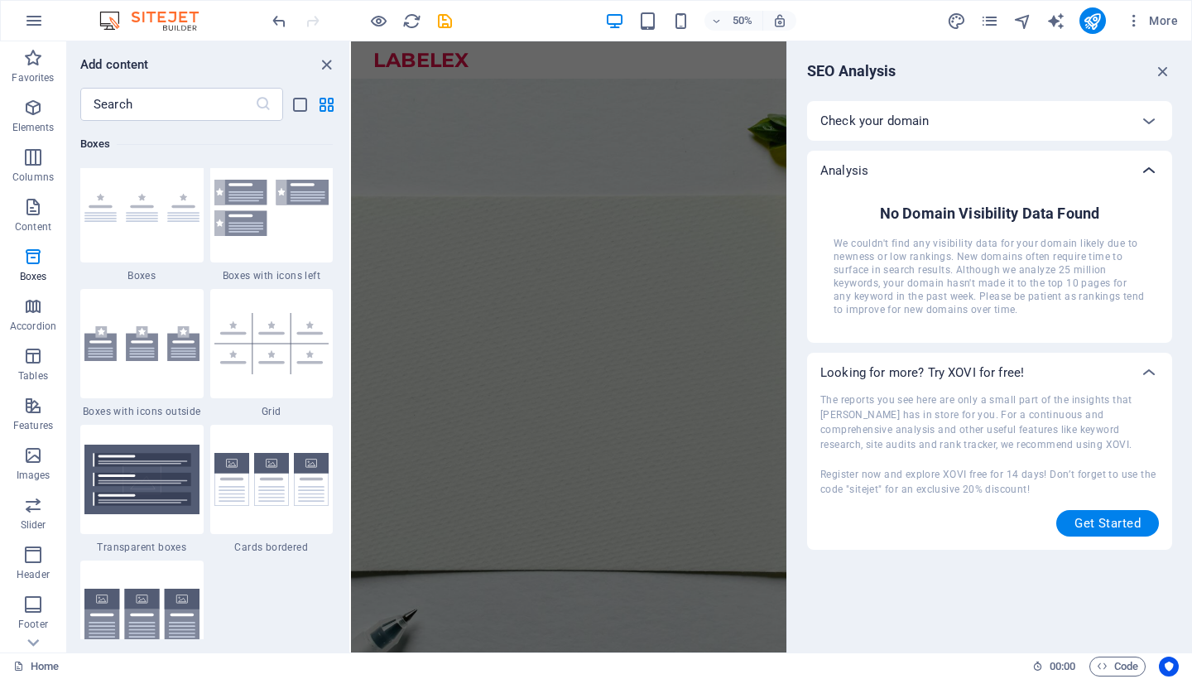
click at [1146, 162] on icon at bounding box center [1149, 171] width 20 height 20
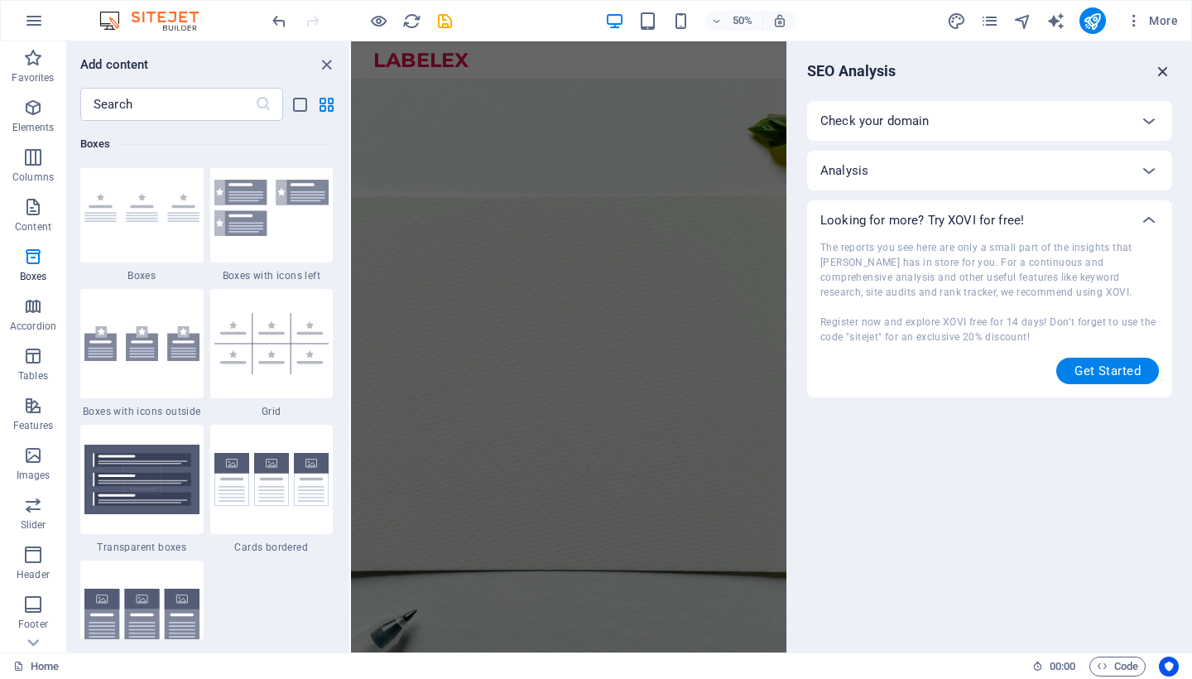
click at [1167, 75] on icon "button" at bounding box center [1163, 71] width 18 height 18
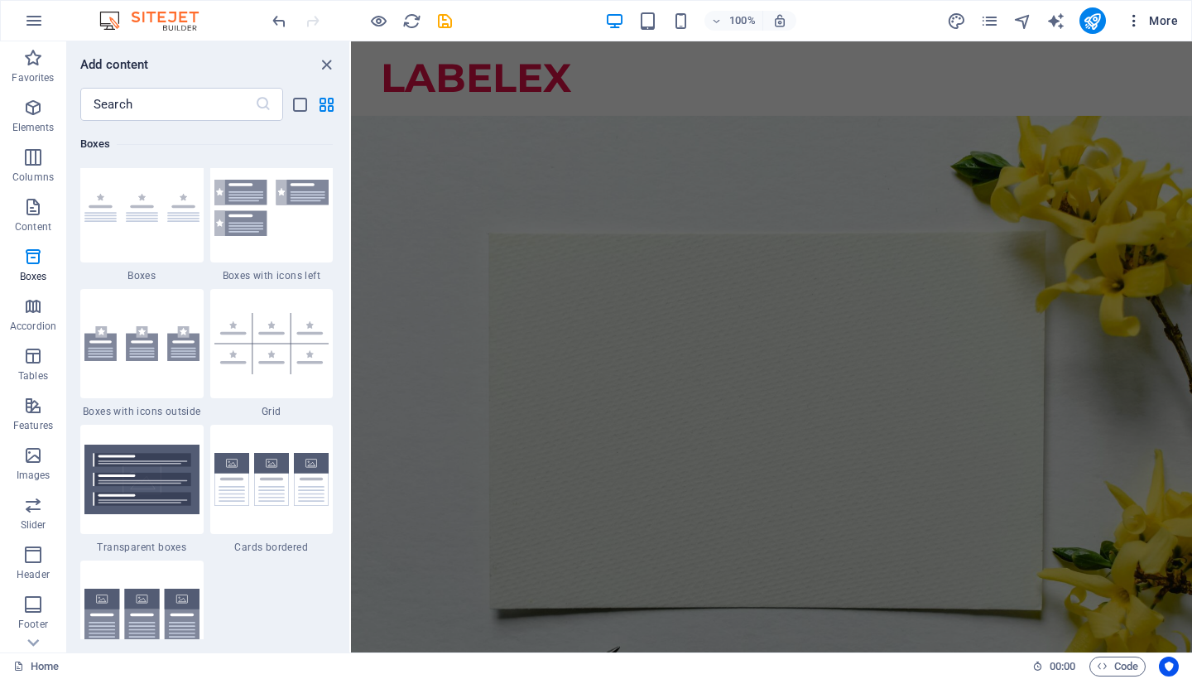
click at [1130, 24] on icon "button" at bounding box center [1134, 20] width 17 height 17
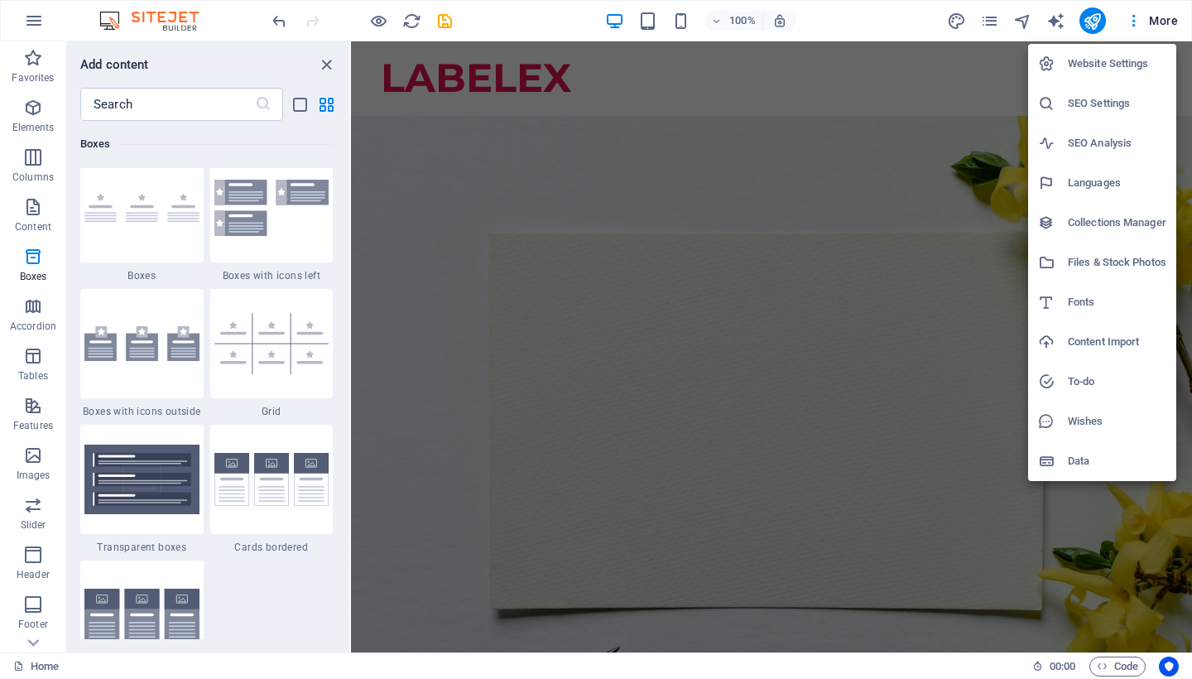
click at [1120, 104] on h6 "SEO Settings" at bounding box center [1117, 104] width 99 height 20
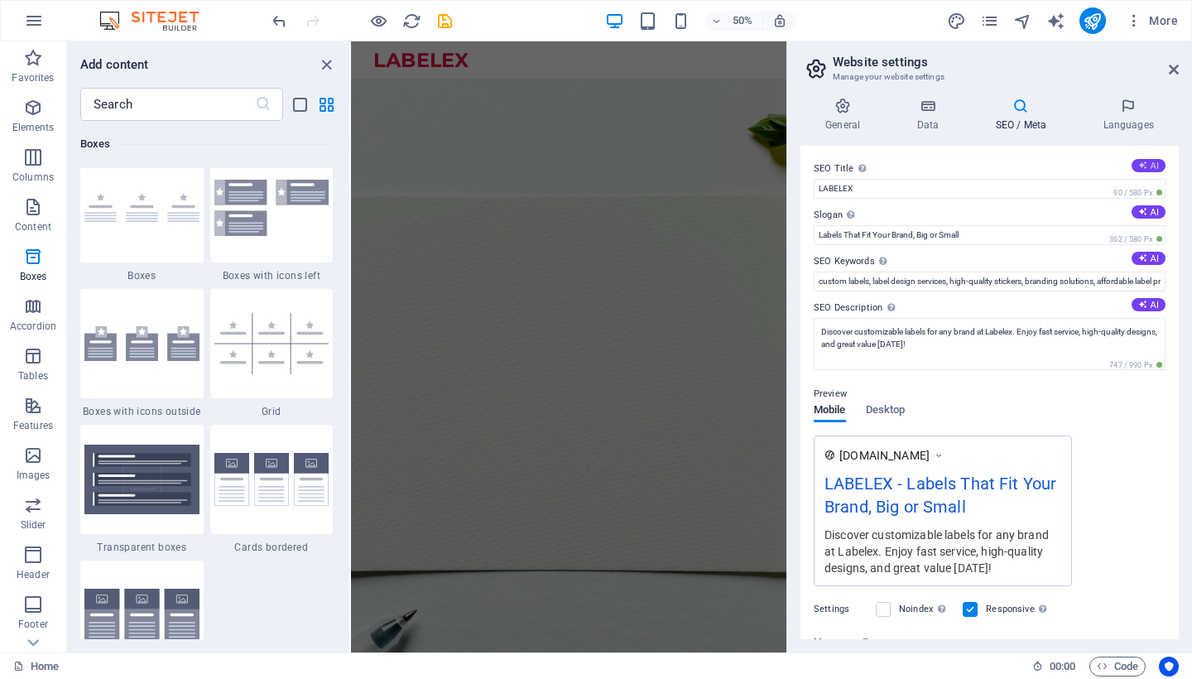
click at [1142, 164] on icon at bounding box center [1143, 165] width 9 height 9
type input "Custom Labels for Every Brand"
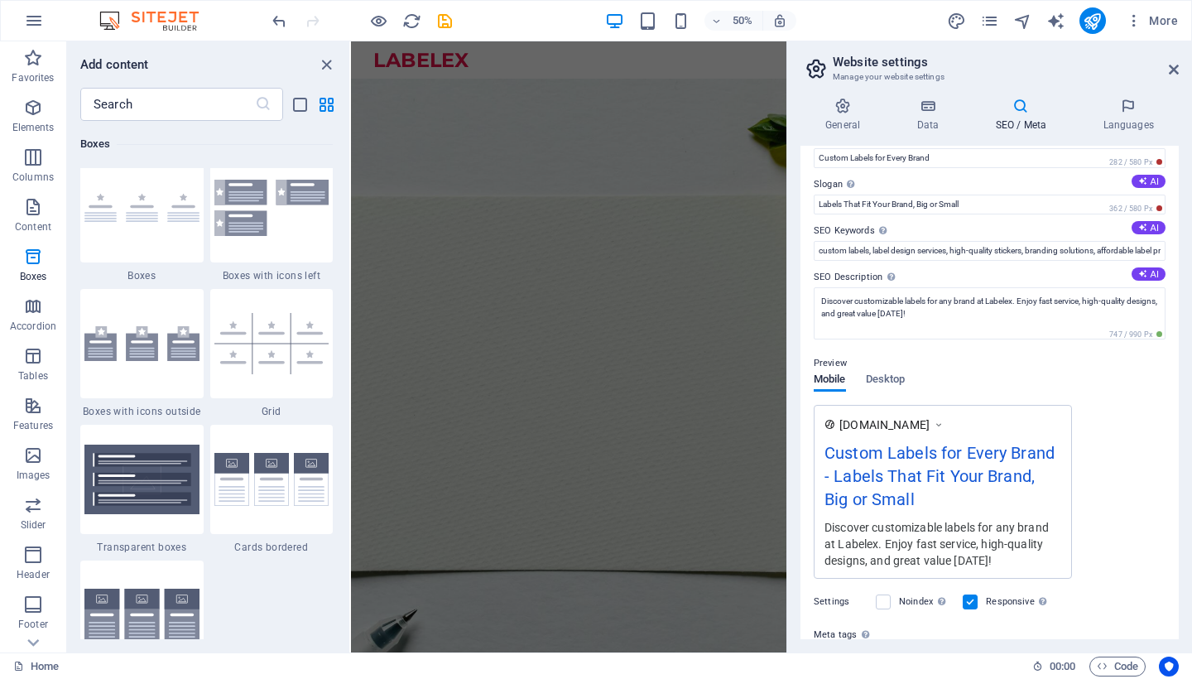
scroll to position [41, 0]
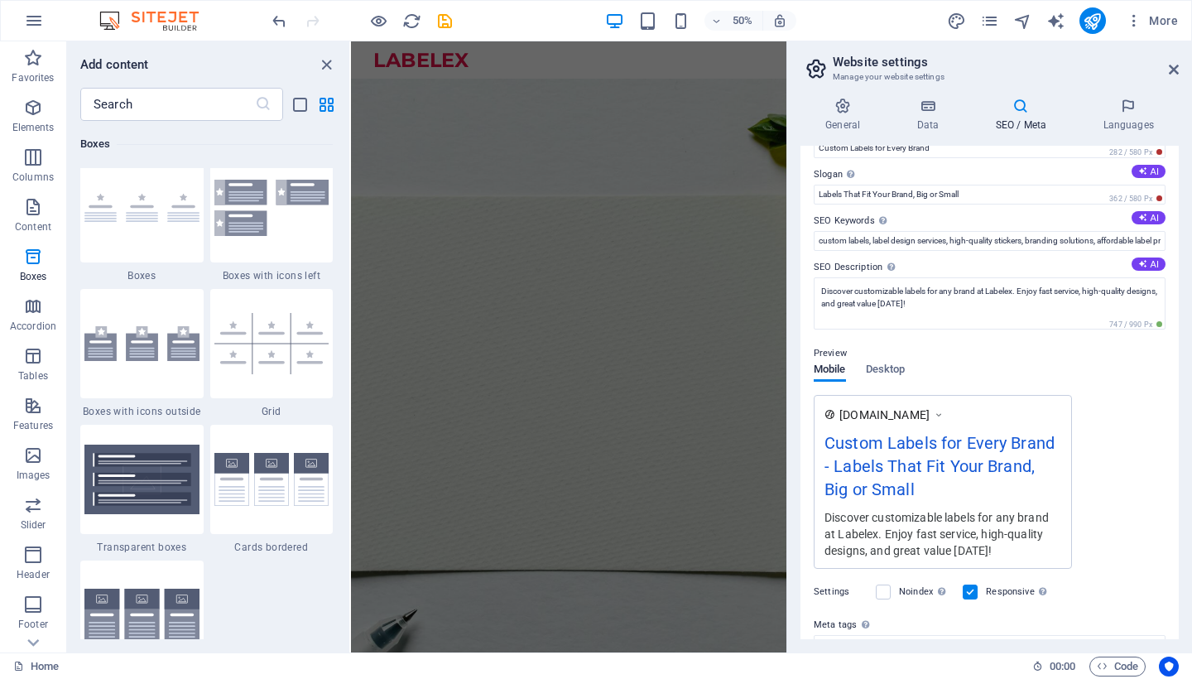
click at [927, 413] on span "[DOMAIN_NAME]" at bounding box center [885, 415] width 90 height 17
click at [945, 415] on icon at bounding box center [939, 415] width 12 height 17
click at [900, 376] on span "Desktop" at bounding box center [886, 370] width 40 height 23
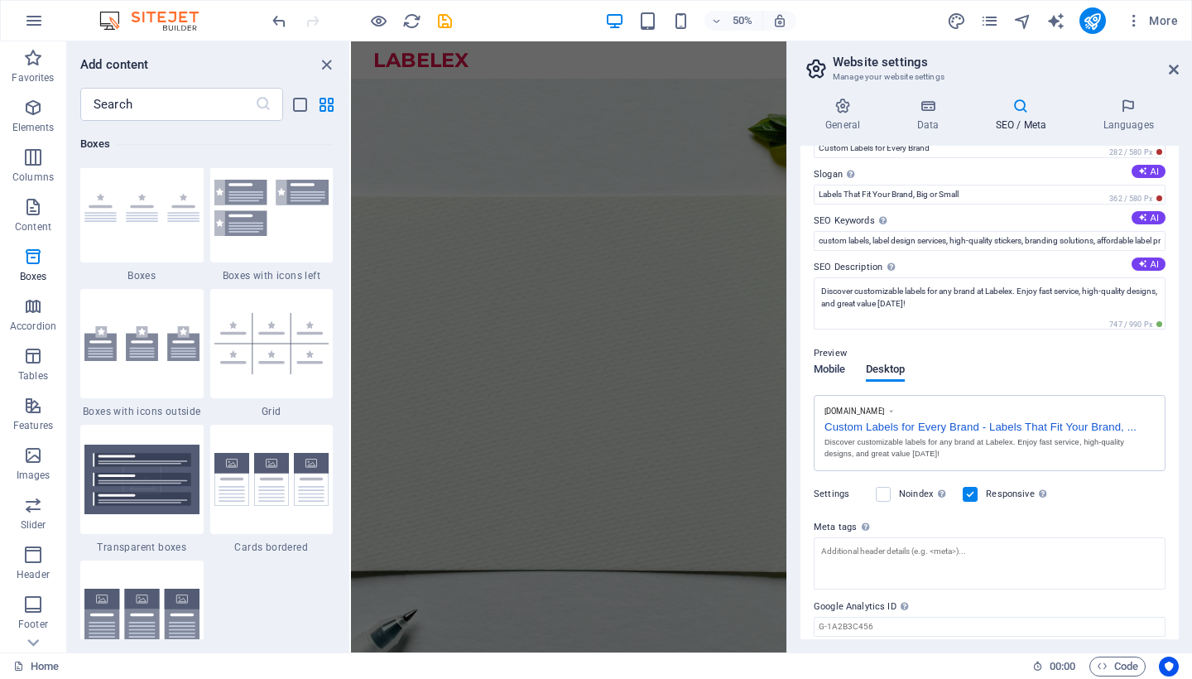
click at [836, 376] on span "Mobile" at bounding box center [830, 370] width 32 height 23
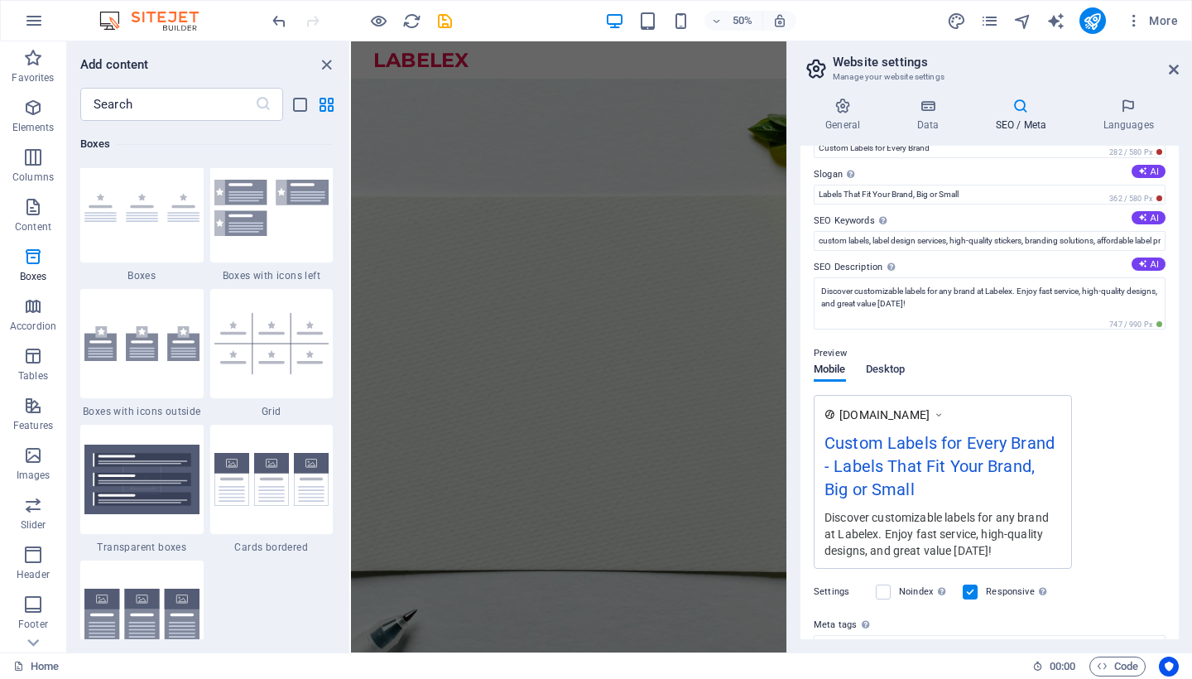
click at [899, 372] on span "Desktop" at bounding box center [886, 370] width 40 height 23
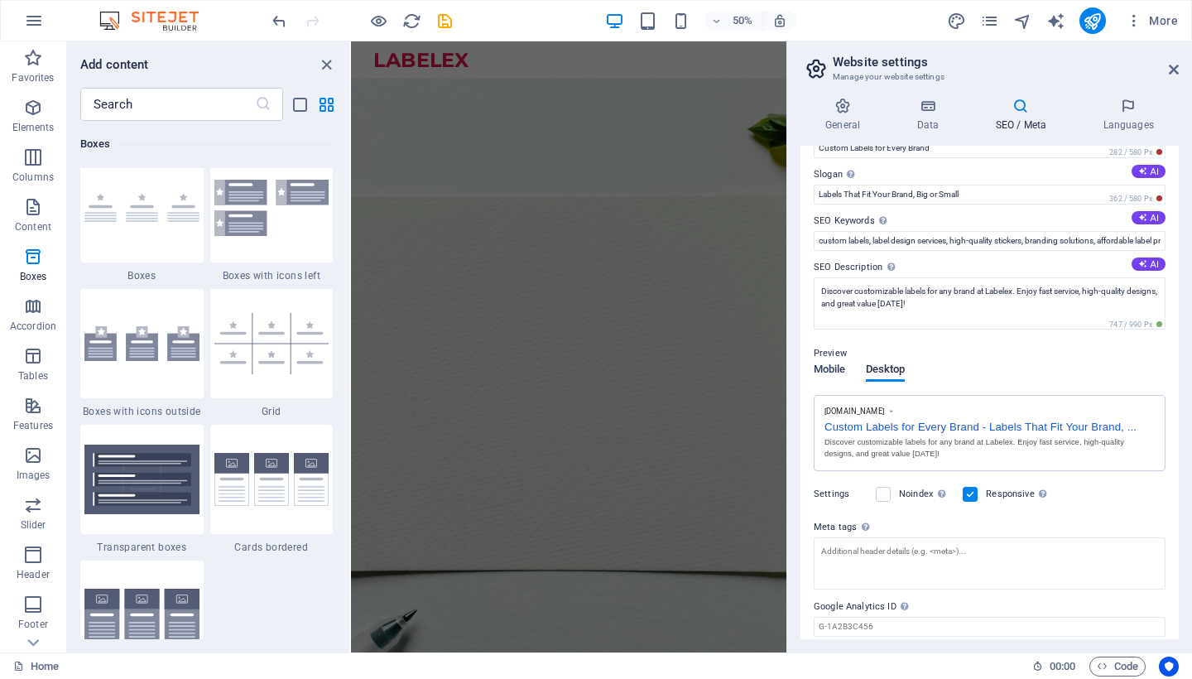
click at [836, 372] on span "Mobile" at bounding box center [830, 370] width 32 height 23
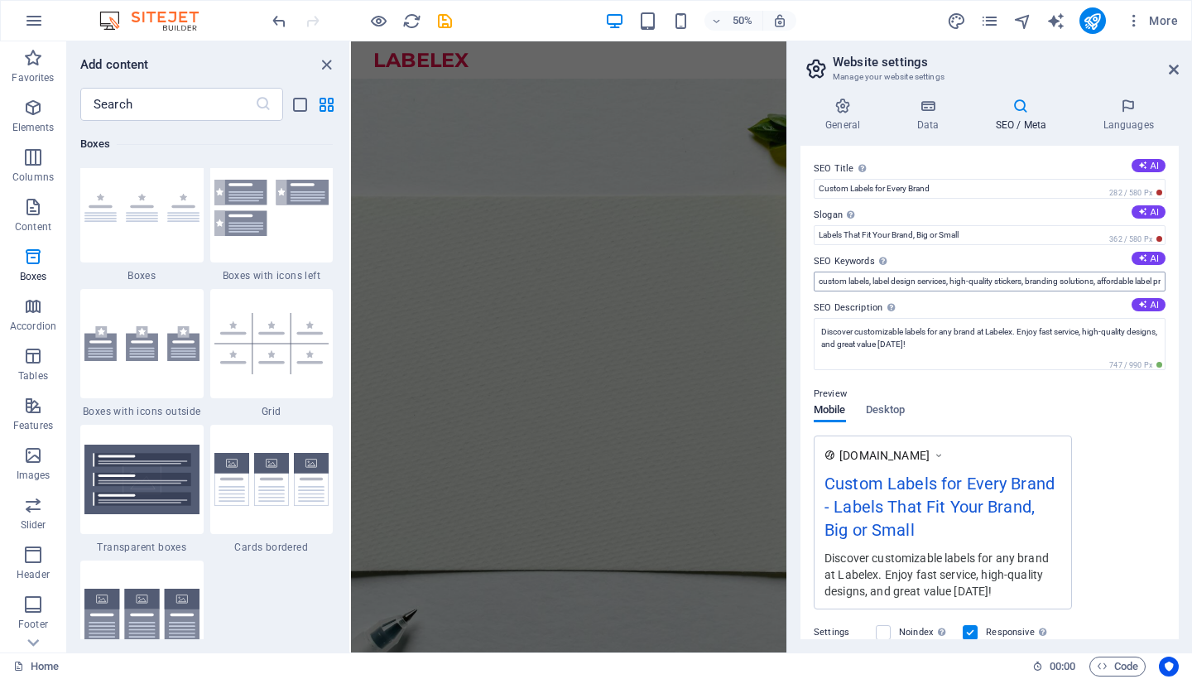
scroll to position [0, 0]
click at [821, 284] on input "custom labels, label design services, high-quality stickers, branding solutions…" at bounding box center [990, 282] width 352 height 20
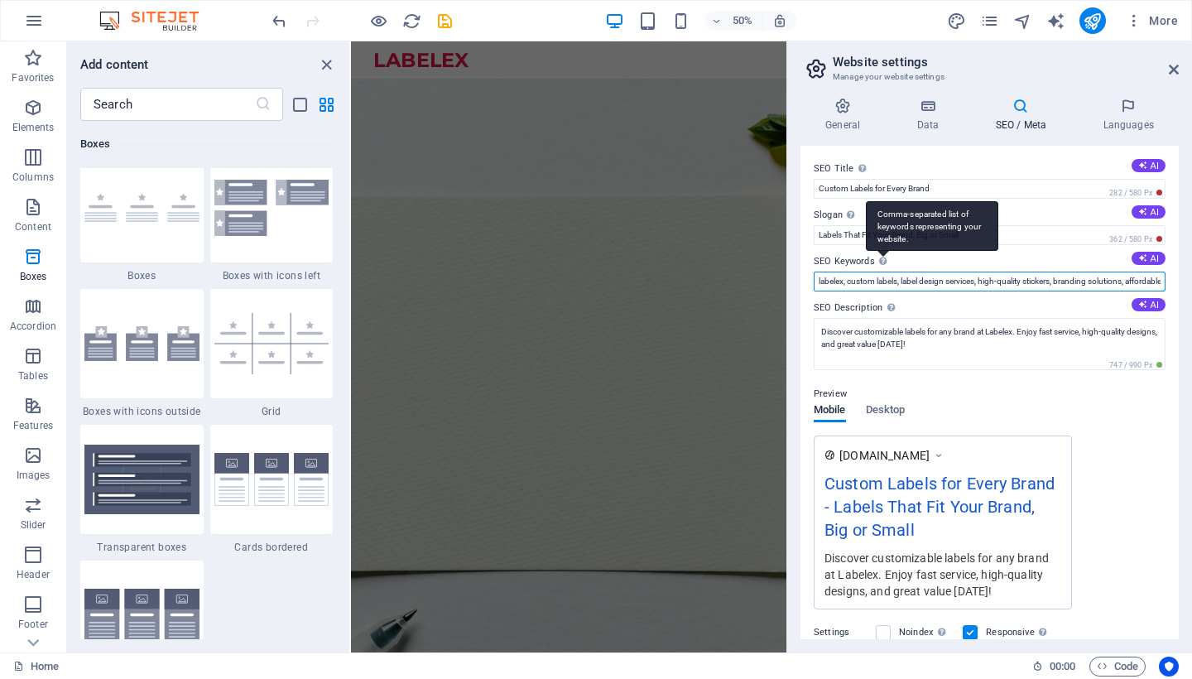
type input "labelex, custom labels, label design services, high-quality stickers, branding …"
click at [883, 251] on div "Comma-separated list of keywords representing your website." at bounding box center [932, 226] width 132 height 50
click at [883, 272] on input "labelex, custom labels, label design services, high-quality stickers, branding …" at bounding box center [990, 282] width 352 height 20
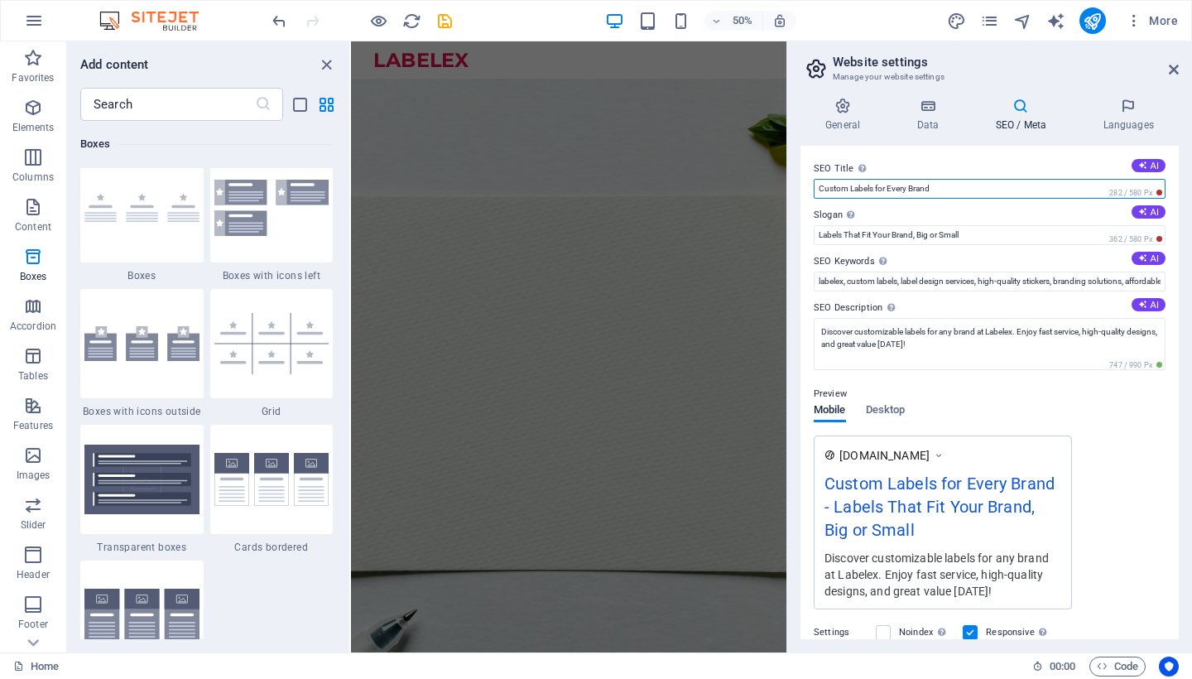
click at [972, 194] on input "Custom Labels for Every Brand" at bounding box center [990, 189] width 352 height 20
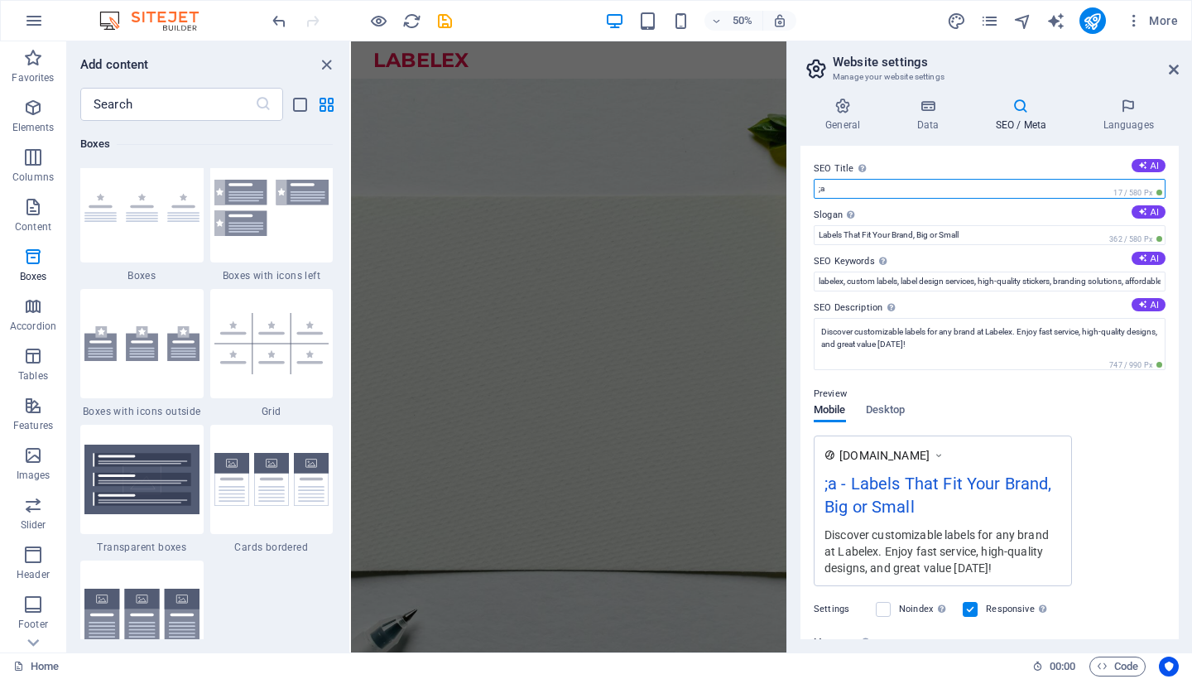
type input ";"
click at [972, 194] on input "labelex" at bounding box center [990, 189] width 352 height 20
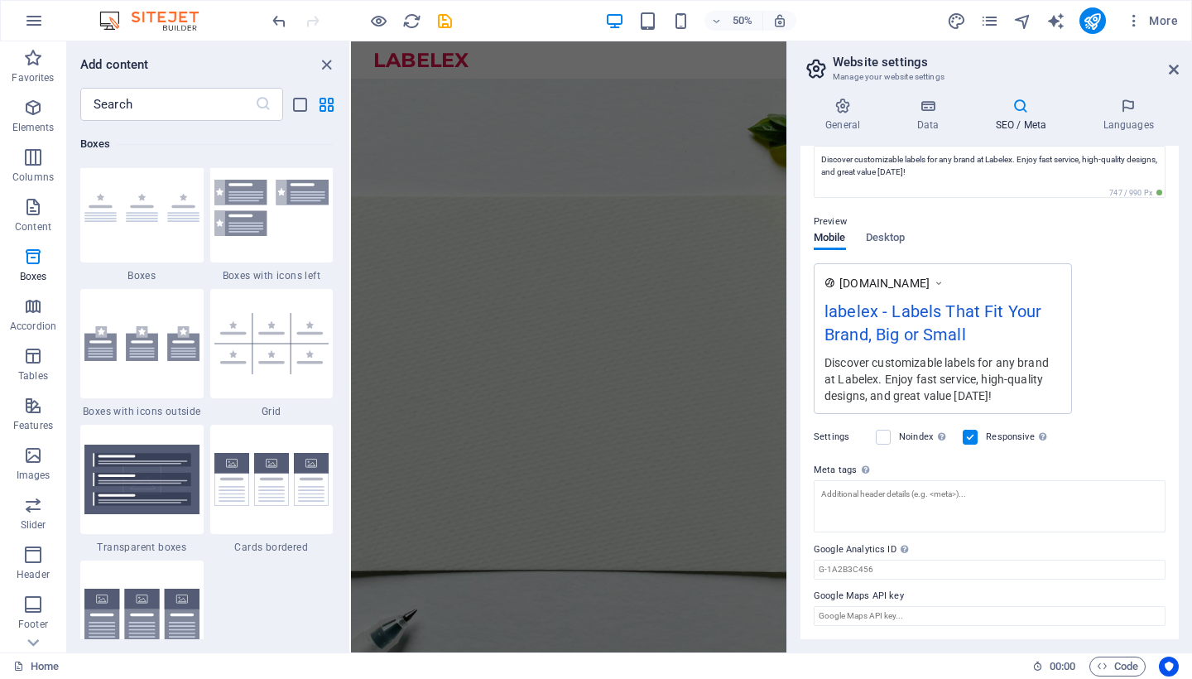
scroll to position [171, 0]
click at [915, 614] on input "Google Maps API key" at bounding box center [990, 617] width 352 height 20
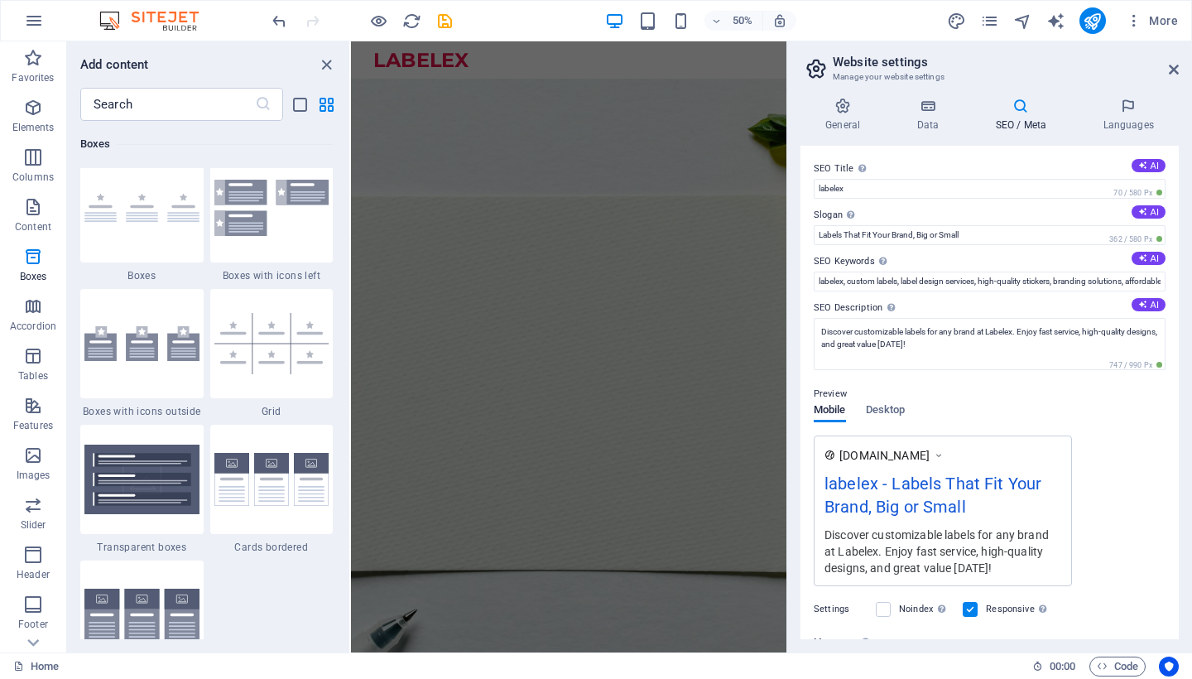
scroll to position [0, 0]
click at [892, 412] on span "Desktop" at bounding box center [886, 411] width 40 height 23
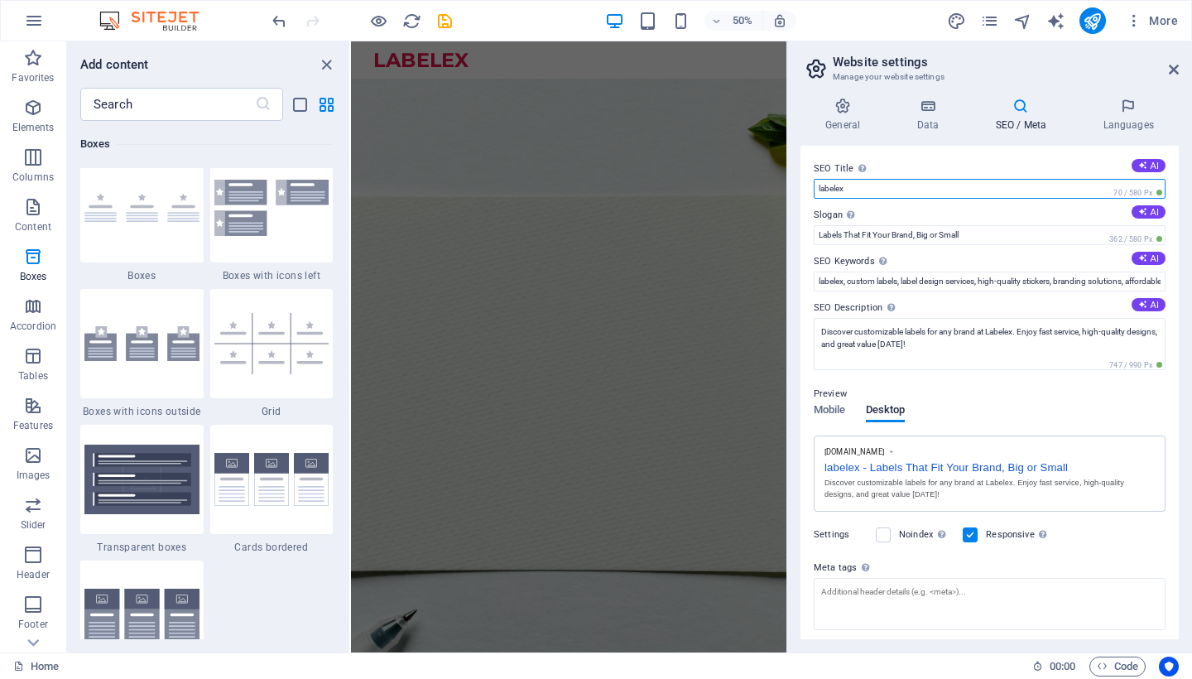
click at [864, 189] on input "labelex" at bounding box center [990, 189] width 352 height 20
type input "l"
type input "Labelex"
drag, startPoint x: 1000, startPoint y: 233, endPoint x: 1019, endPoint y: 402, distance: 170.7
click at [1019, 402] on div "Preview" at bounding box center [990, 394] width 352 height 20
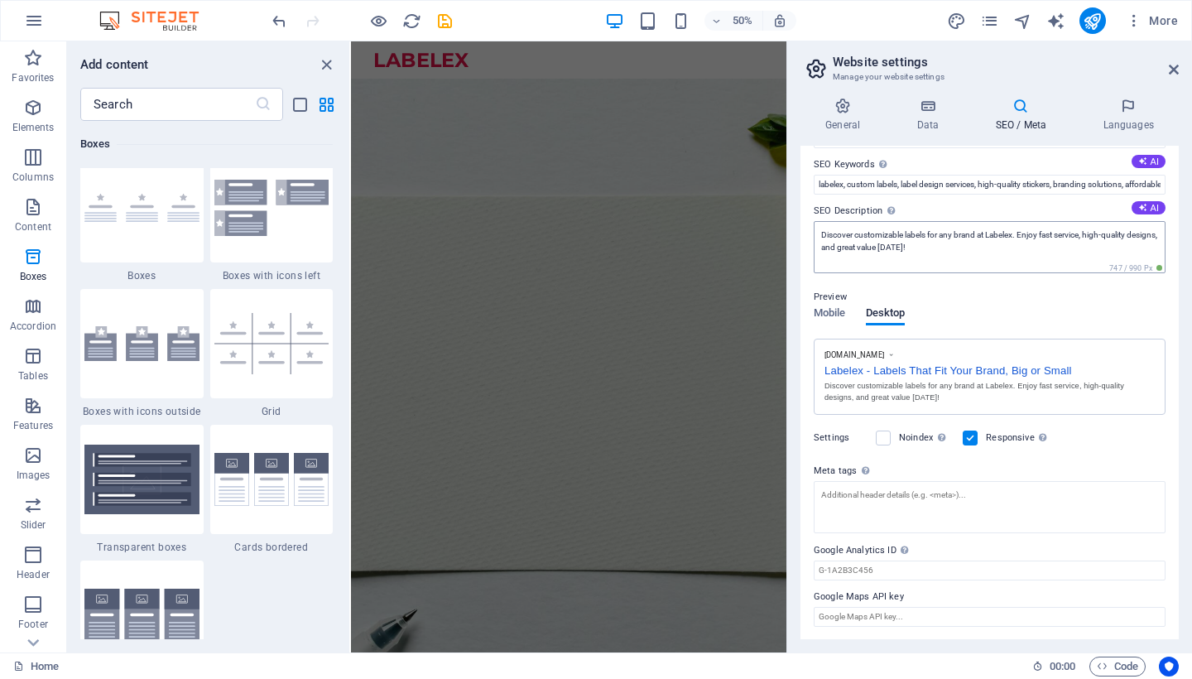
scroll to position [95, 0]
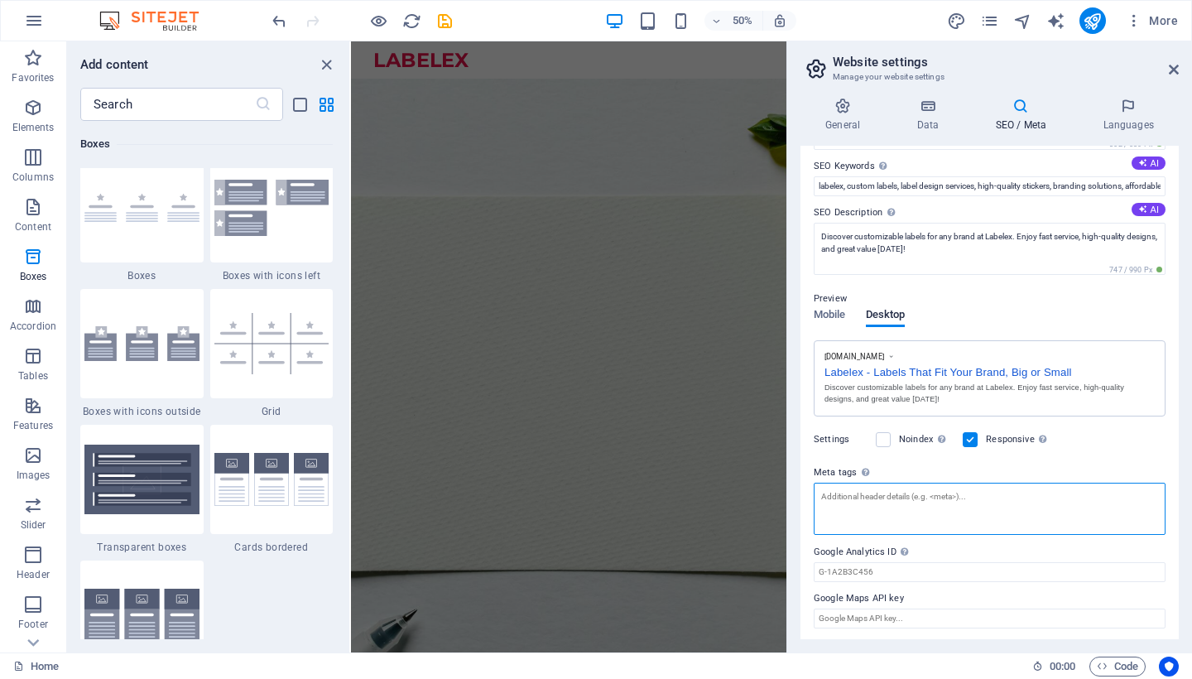
click at [900, 510] on textarea "Meta tags Enter HTML code here that will be placed inside the tags of your webs…" at bounding box center [990, 509] width 352 height 52
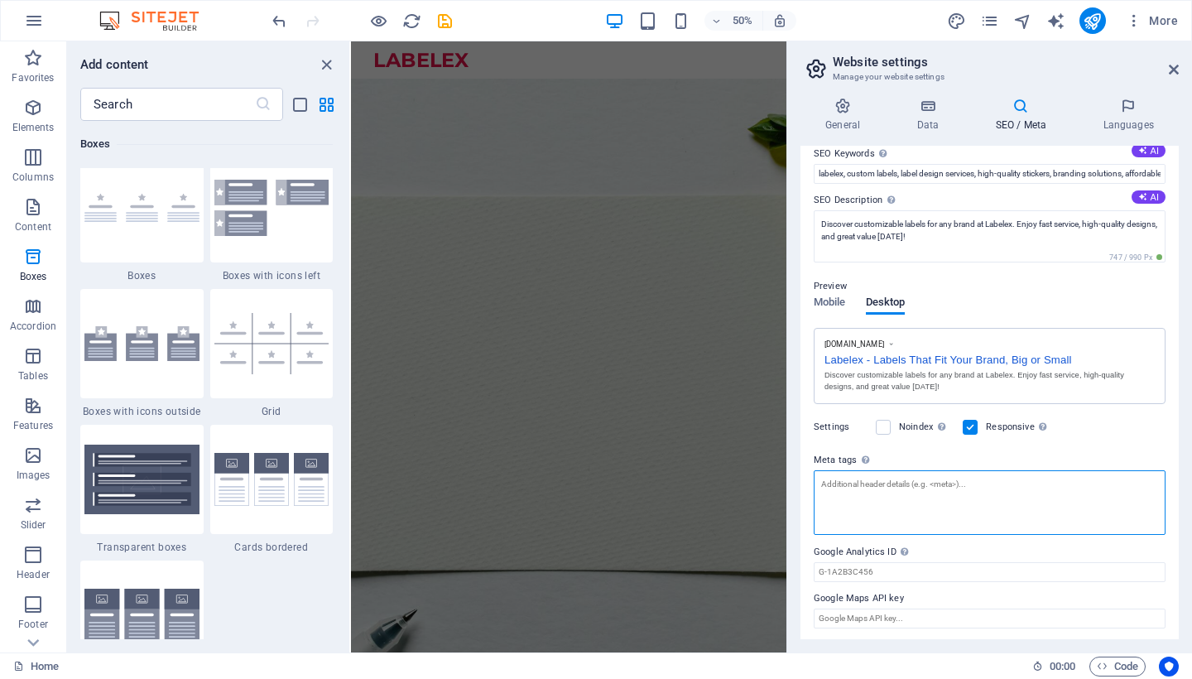
scroll to position [83, 0]
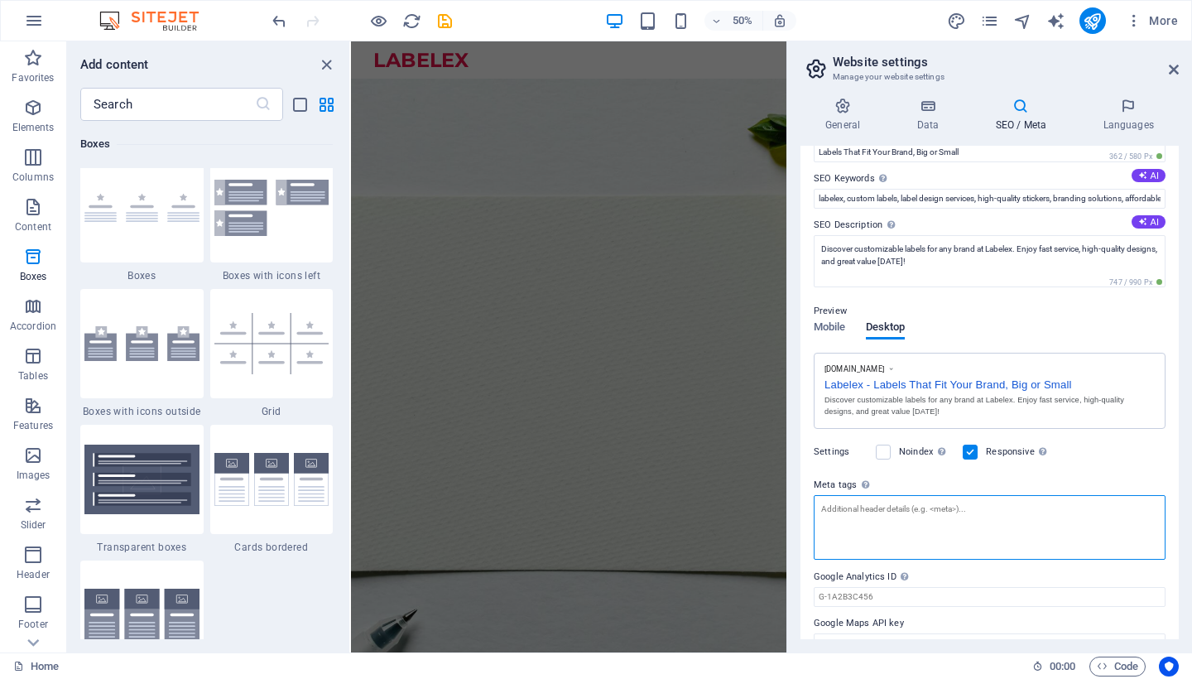
click at [927, 495] on textarea "Meta tags Enter HTML code here that will be placed inside the tags of your webs…" at bounding box center [990, 527] width 352 height 65
type textarea "v"
click at [884, 502] on textarea "Meta tags Enter HTML code here that will be placed inside the tags of your webs…" at bounding box center [990, 527] width 352 height 65
paste textarea "<title>Labelex Malaysia – Custom Labels & Stickers Printing</title> <meta name=…"
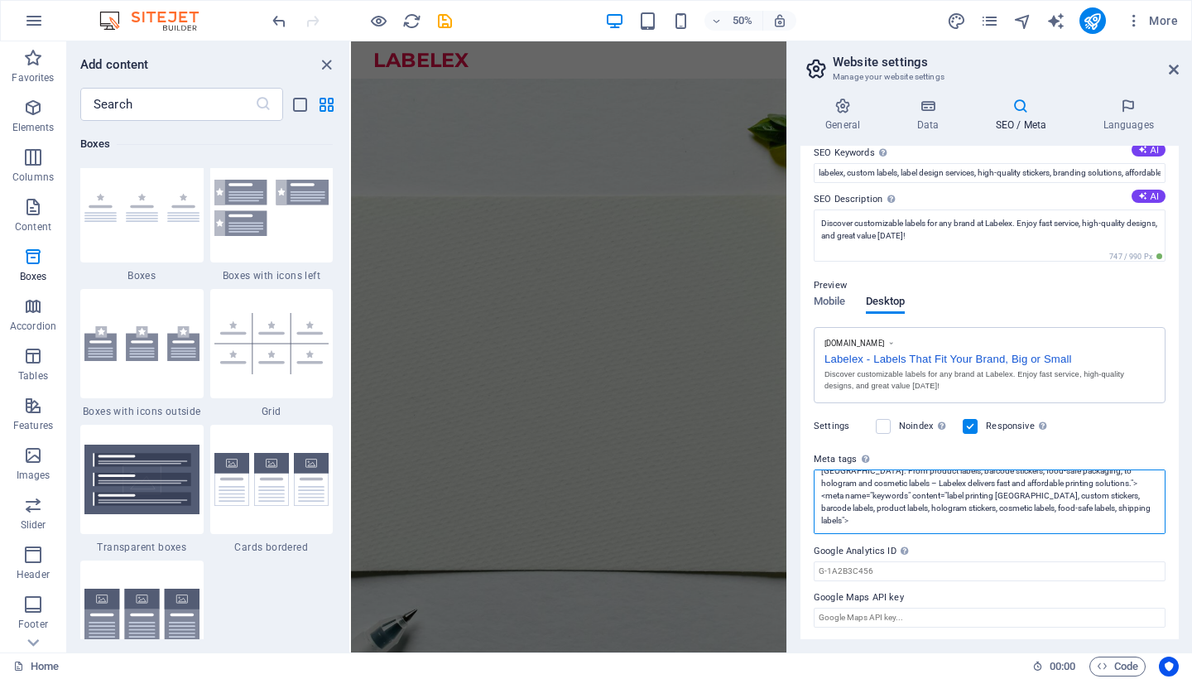
scroll to position [108, 0]
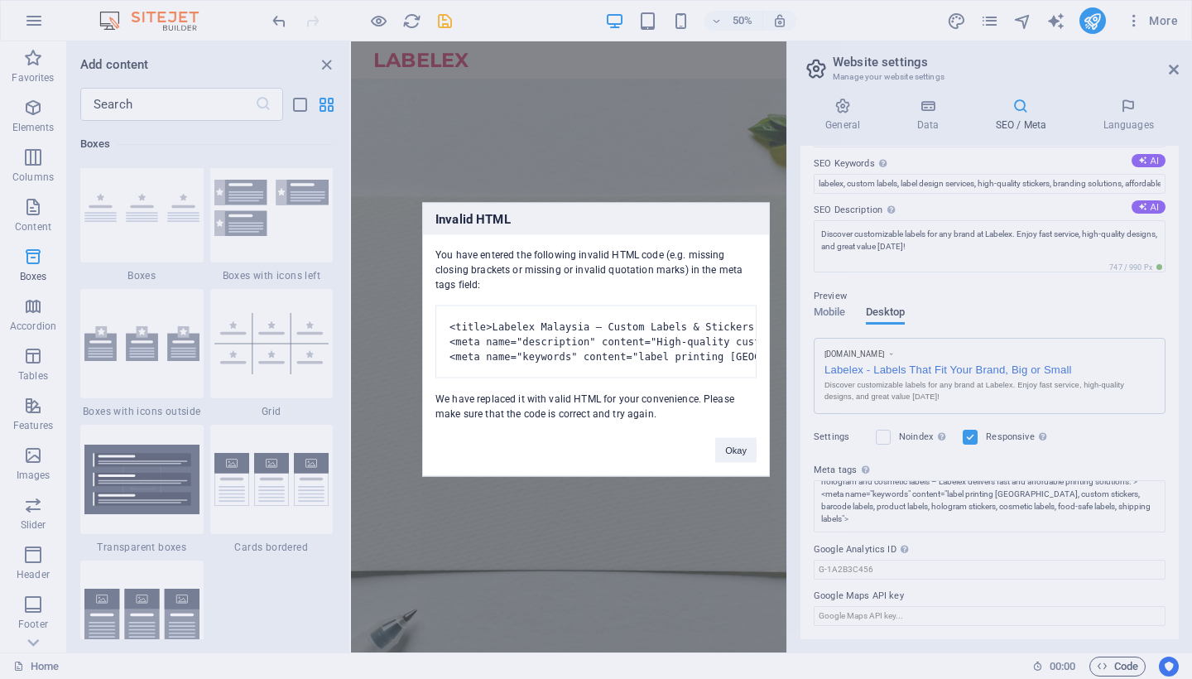
type textarea "<title>Labelex Malaysia – Custom Labels &amp; Stickers Printing</title> <meta n…"
click at [1112, 664] on body "Labelex Home Favorites Elements Columns Content Boxes Accordion Tables Features…" at bounding box center [596, 339] width 1192 height 679
click at [729, 463] on button "Okay" at bounding box center [735, 450] width 41 height 25
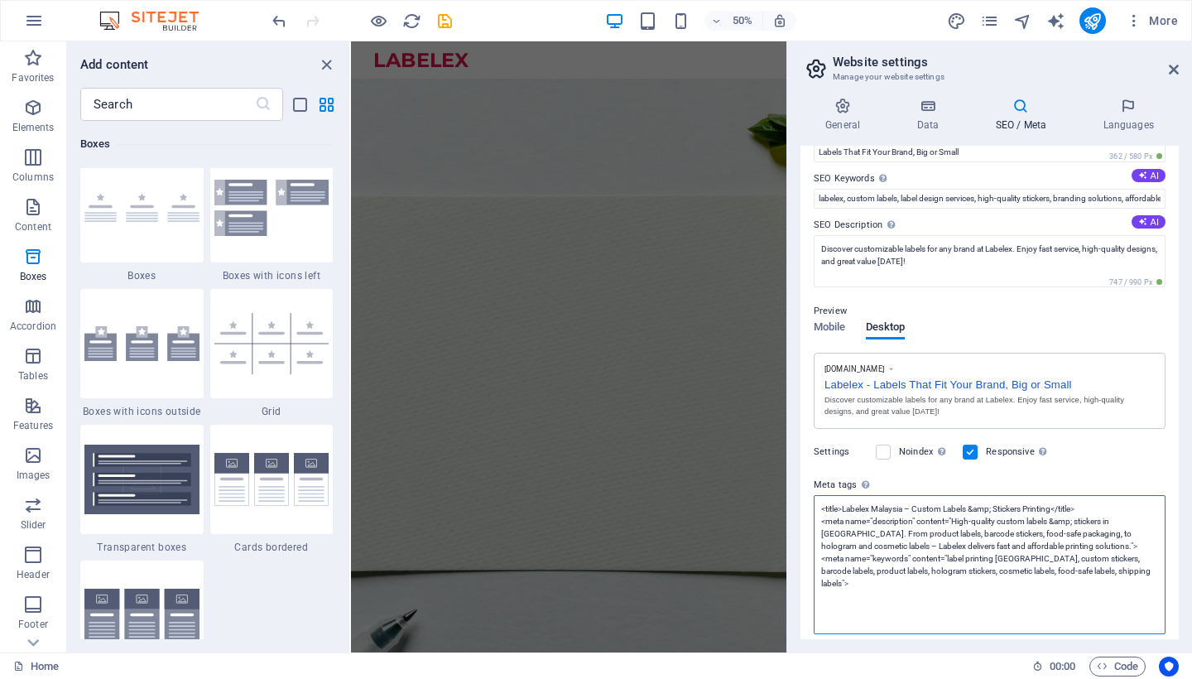
click at [992, 589] on textarea "<title>Labelex Malaysia – Custom Labels &amp; Stickers Printing</title> <meta n…" at bounding box center [990, 564] width 352 height 139
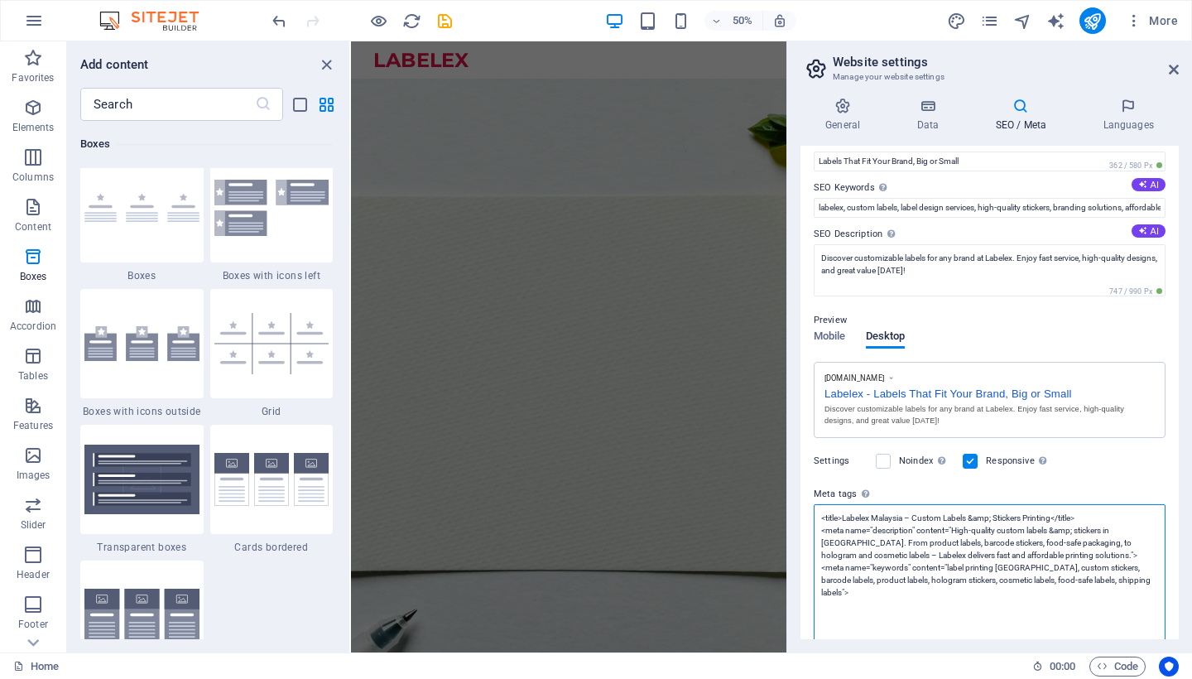
scroll to position [6, 0]
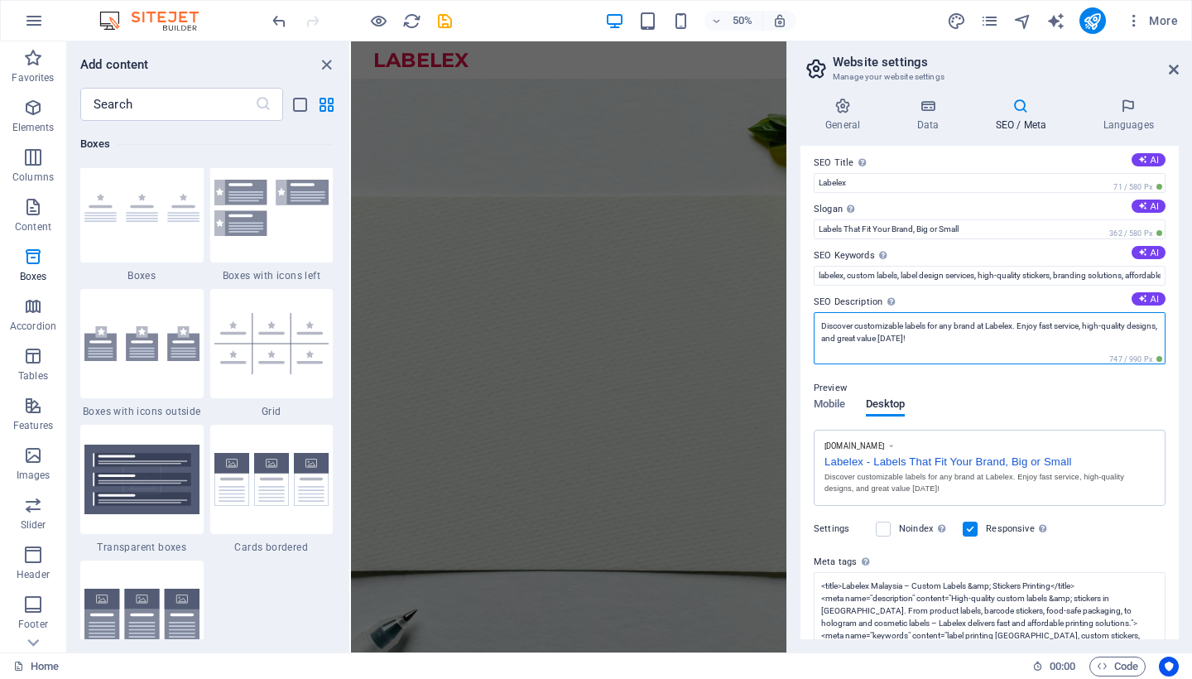
click at [1022, 359] on textarea "Discover customizable labels for any brand at Labelex. Enjoy fast service, high…" at bounding box center [990, 338] width 352 height 52
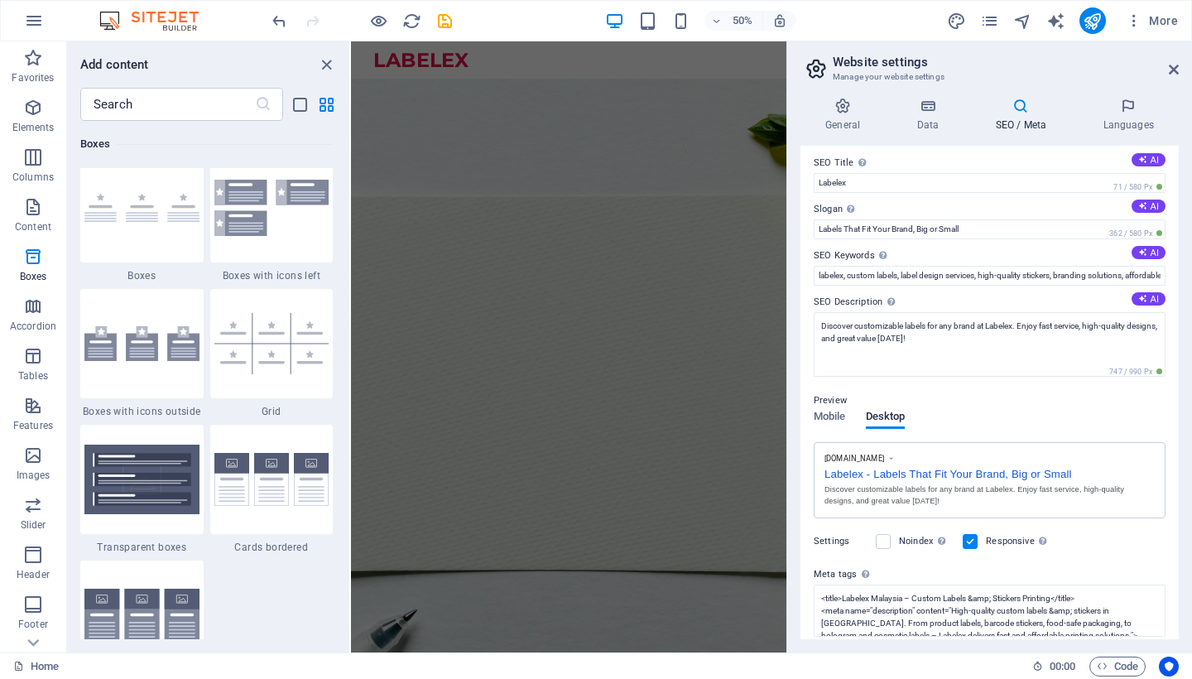
click at [1010, 432] on div "Preview Mobile Desktop [DOMAIN_NAME] Labelex - Labels That Fit Your Brand, Big …" at bounding box center [990, 448] width 352 height 141
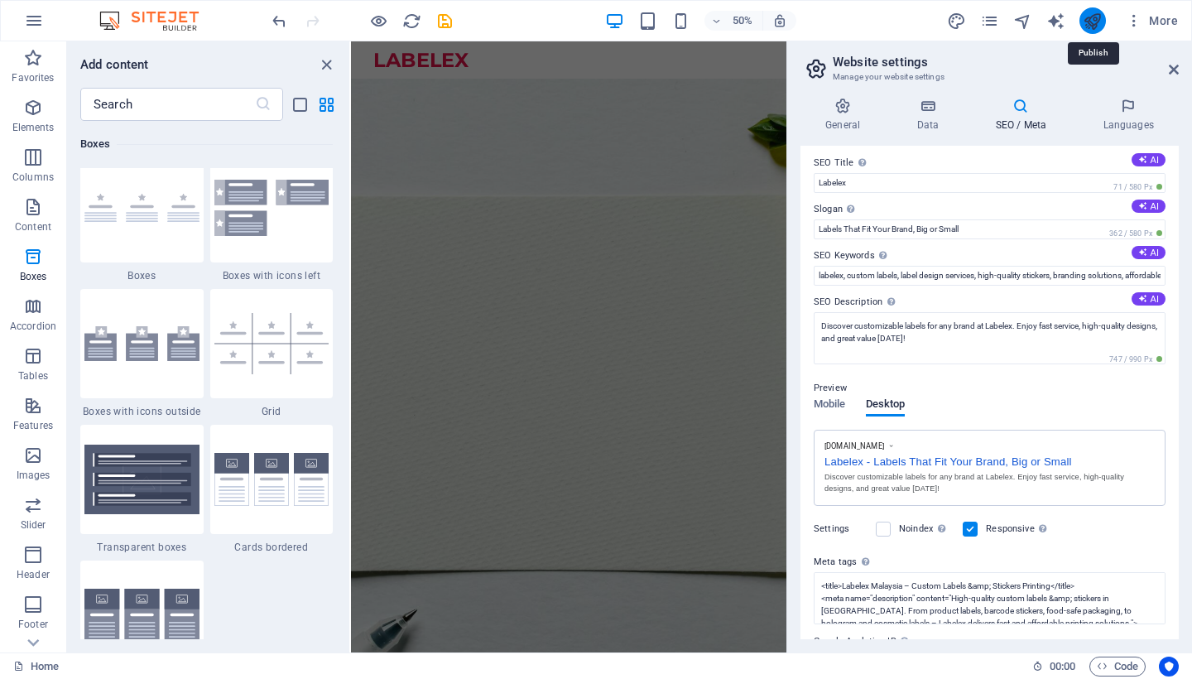
click at [1090, 20] on icon "publish" at bounding box center [1092, 21] width 19 height 19
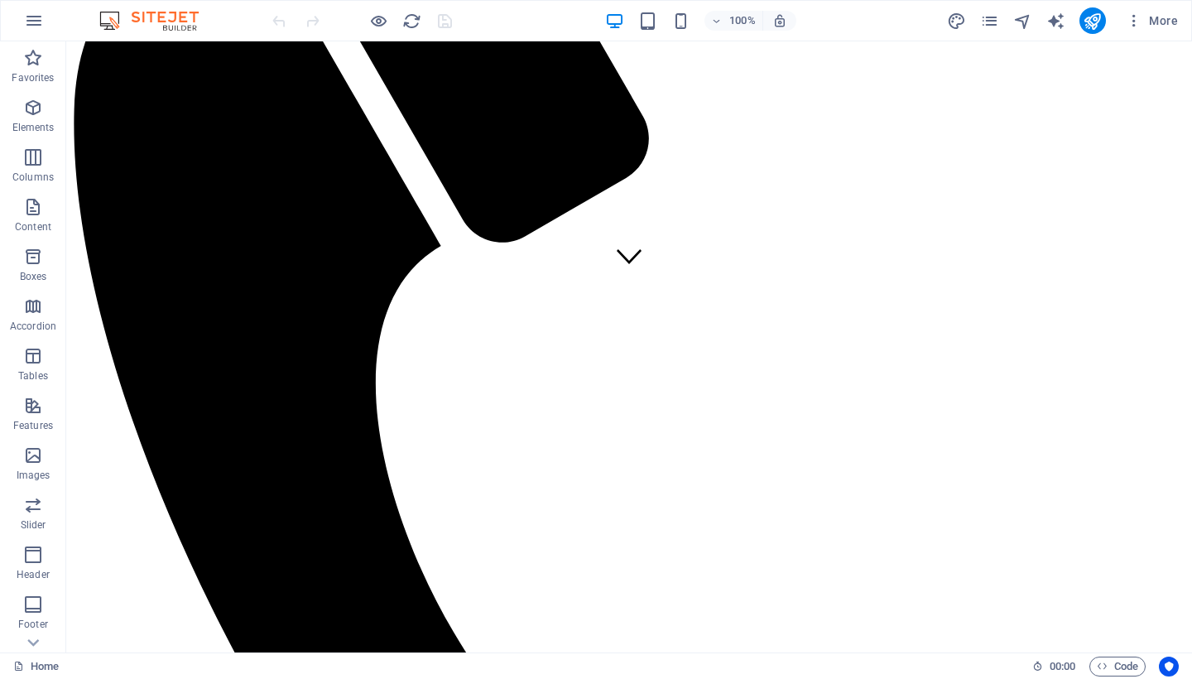
scroll to position [138, 0]
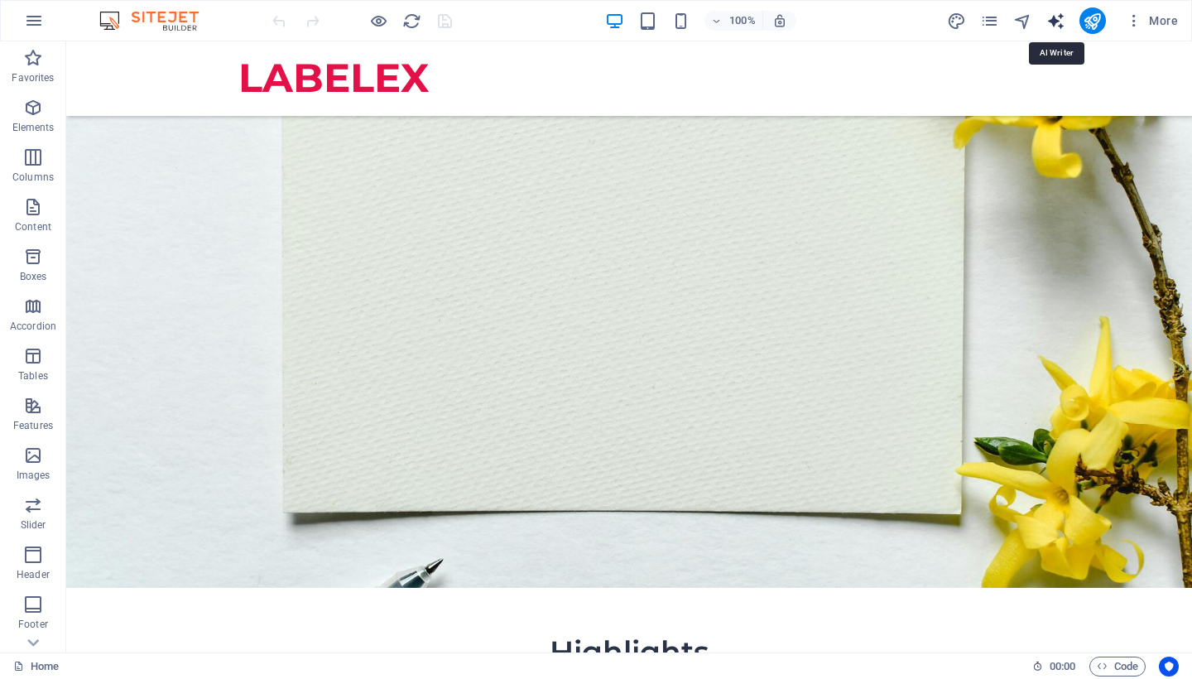
click at [1057, 21] on icon "text_generator" at bounding box center [1056, 21] width 19 height 19
select select "English"
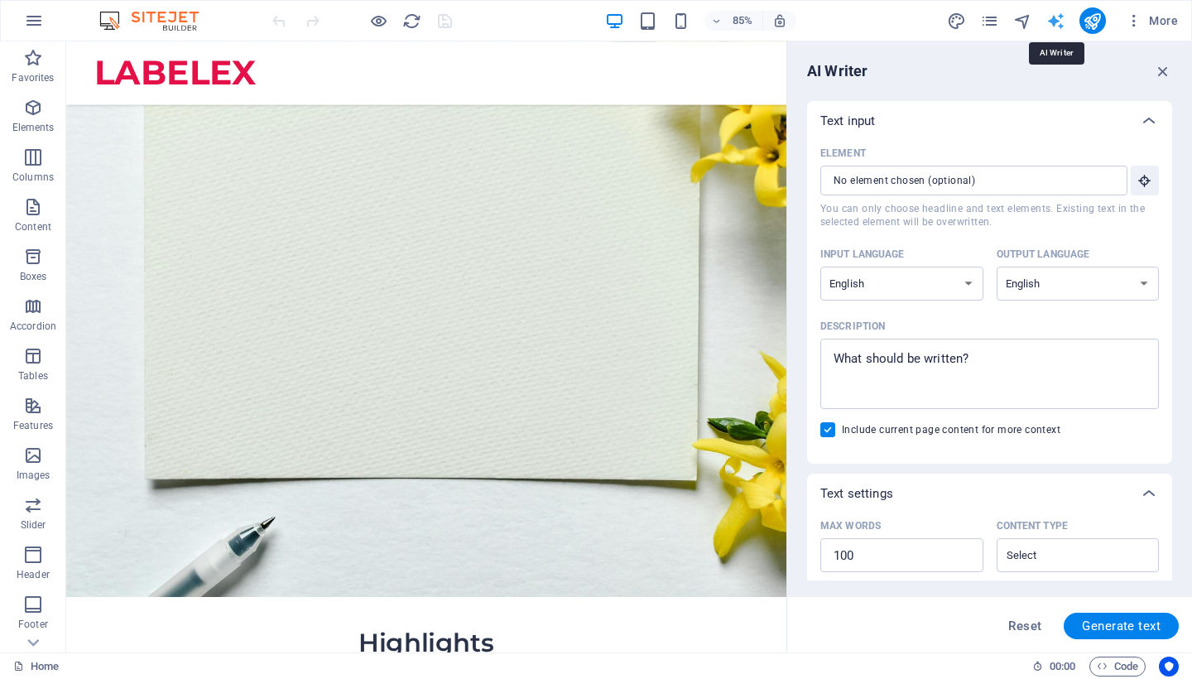
scroll to position [0, 0]
click at [1134, 20] on icon "button" at bounding box center [1134, 20] width 17 height 17
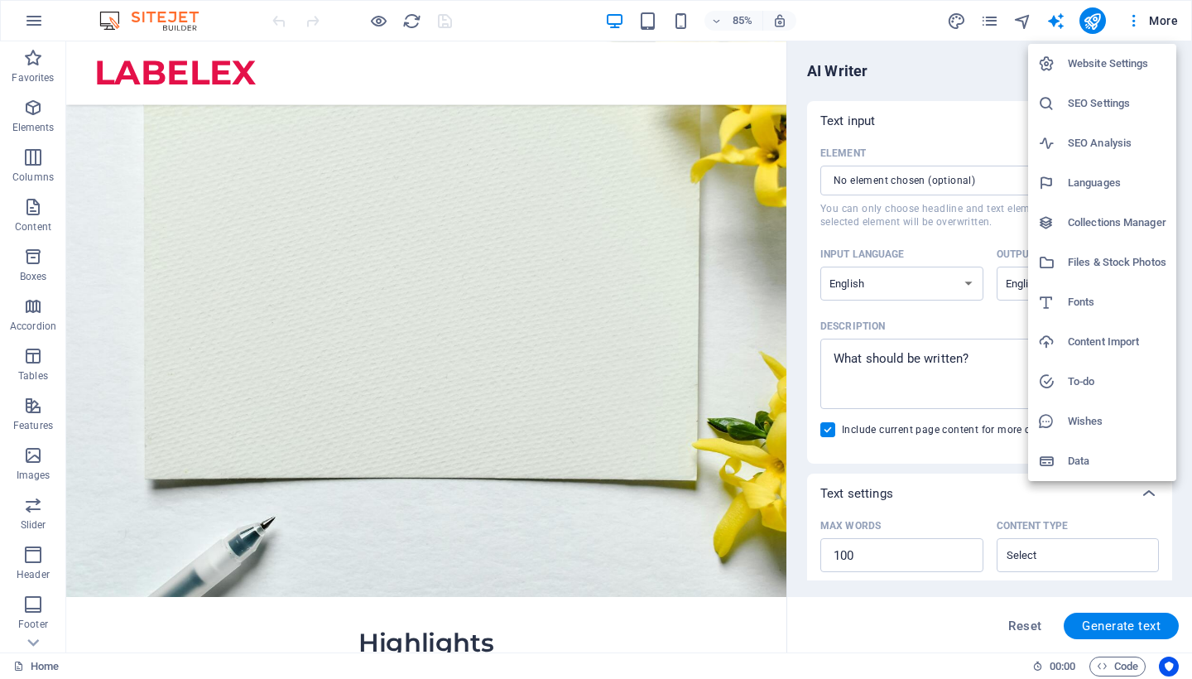
click at [1111, 100] on h6 "SEO Settings" at bounding box center [1117, 104] width 99 height 20
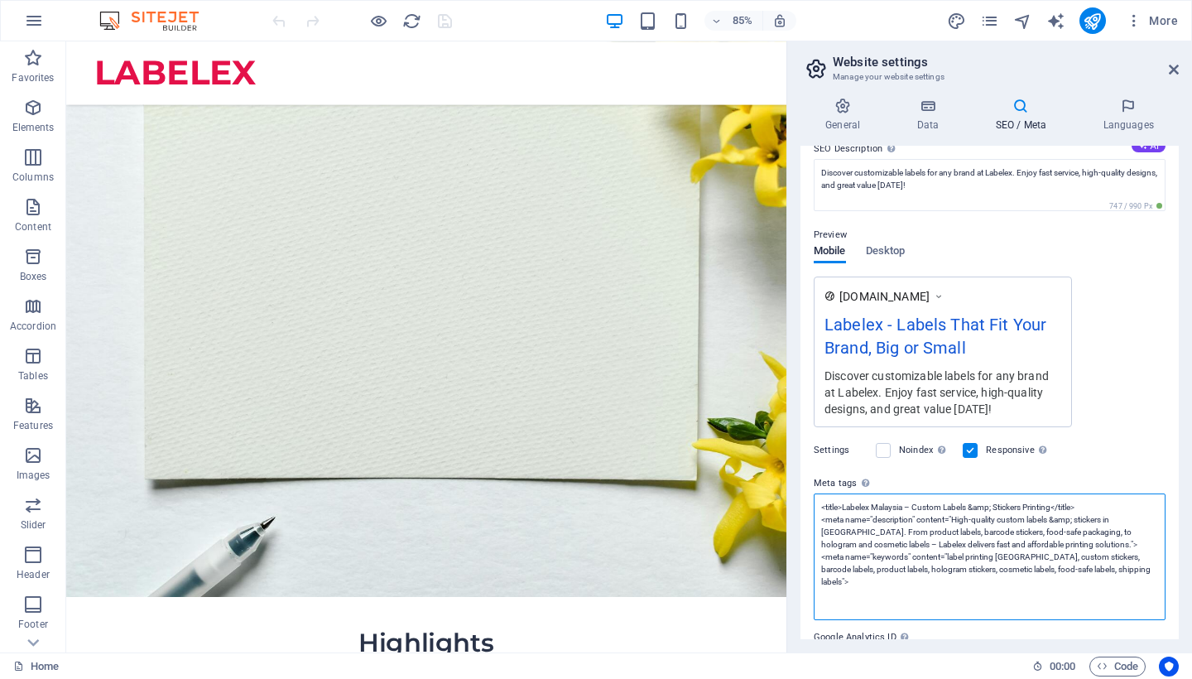
click at [889, 514] on textarea "<title>Labelex Malaysia – Custom Labels &amp; Stickers Printing</title> <meta n…" at bounding box center [990, 557] width 352 height 127
drag, startPoint x: 822, startPoint y: 512, endPoint x: 1149, endPoint y: 582, distance: 333.8
click at [1149, 582] on textarea "<title>Labelex Malaysia – Custom Labels &amp; Stickers Printing</title> <meta n…" at bounding box center [990, 557] width 352 height 127
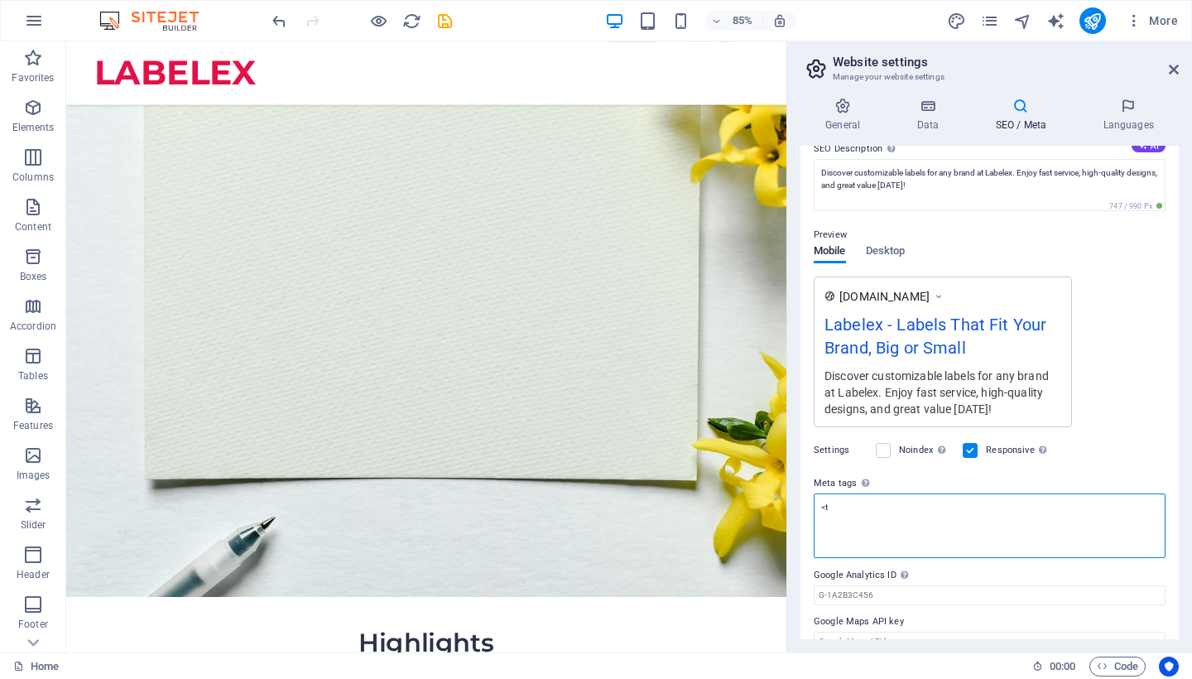
type textarea "<"
click at [1119, 662] on span "Code" at bounding box center [1117, 667] width 41 height 20
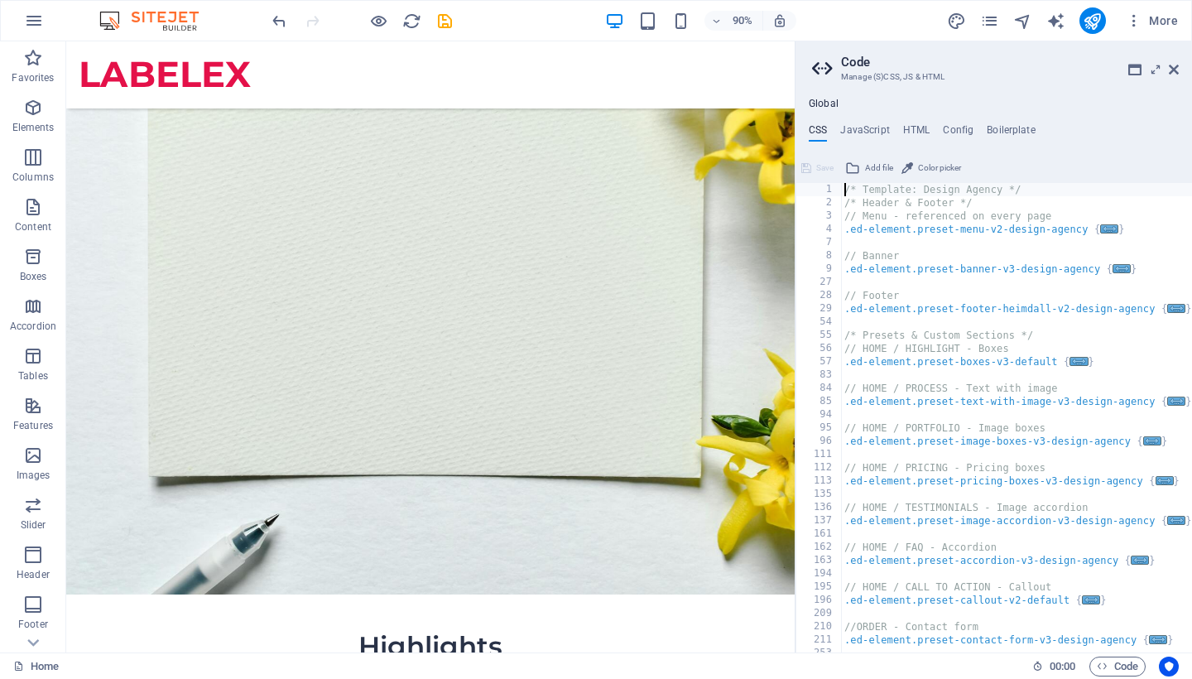
scroll to position [113, 0]
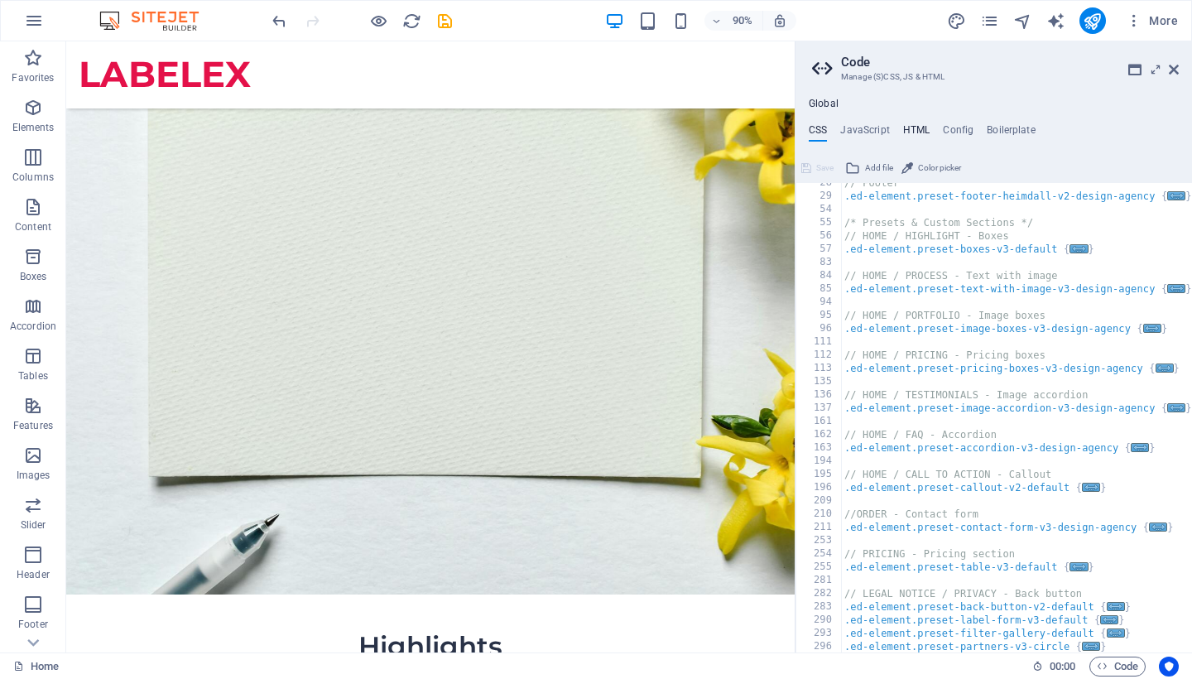
click at [916, 129] on h4 "HTML" at bounding box center [916, 133] width 27 height 18
type textarea "<a href="#main-content" class="wv-link-content button">Skip to main content</a>"
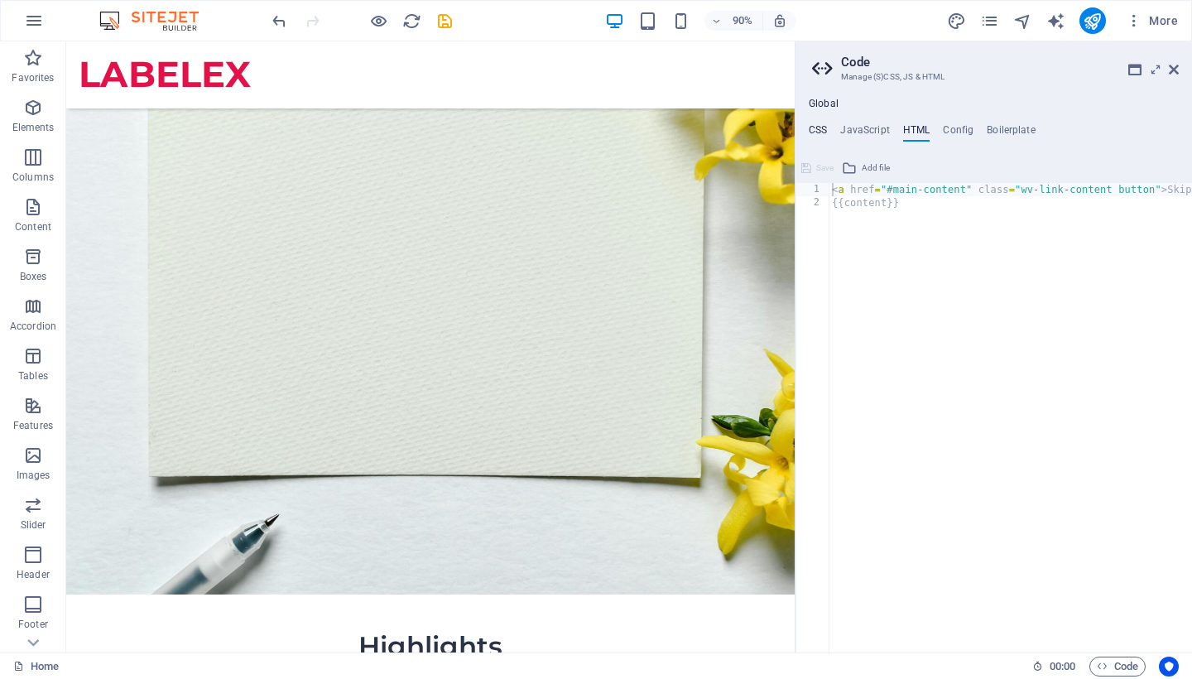
click at [823, 132] on h4 "CSS" at bounding box center [818, 133] width 18 height 18
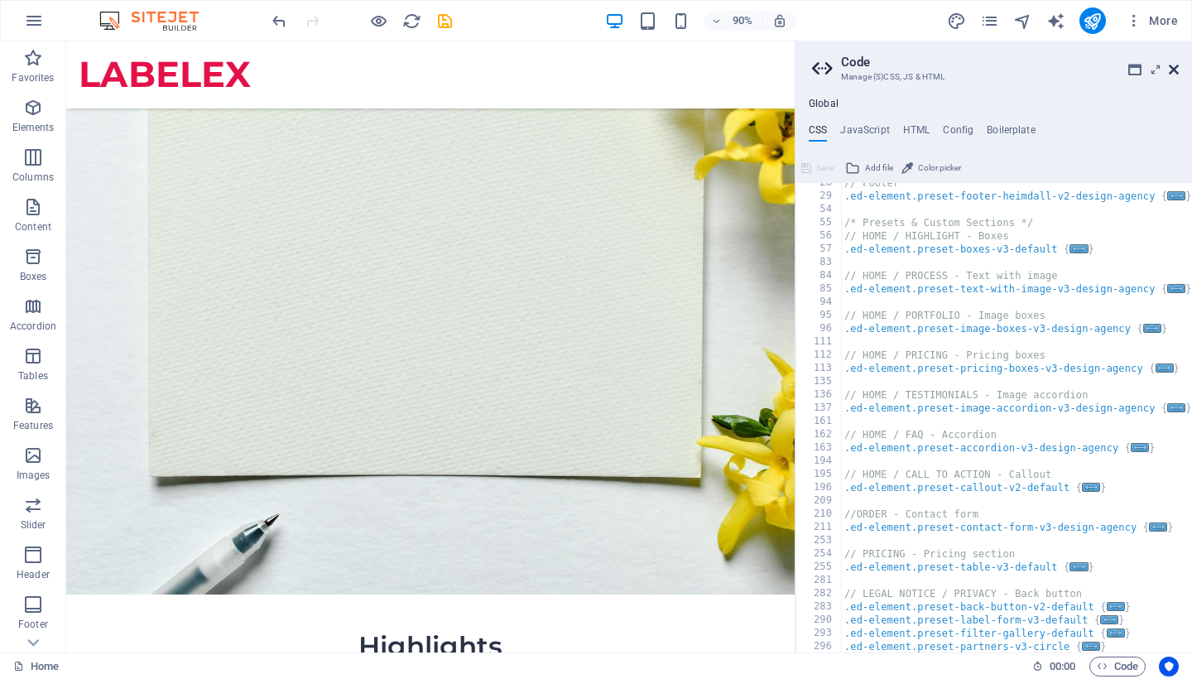
click at [1172, 71] on icon at bounding box center [1174, 69] width 10 height 13
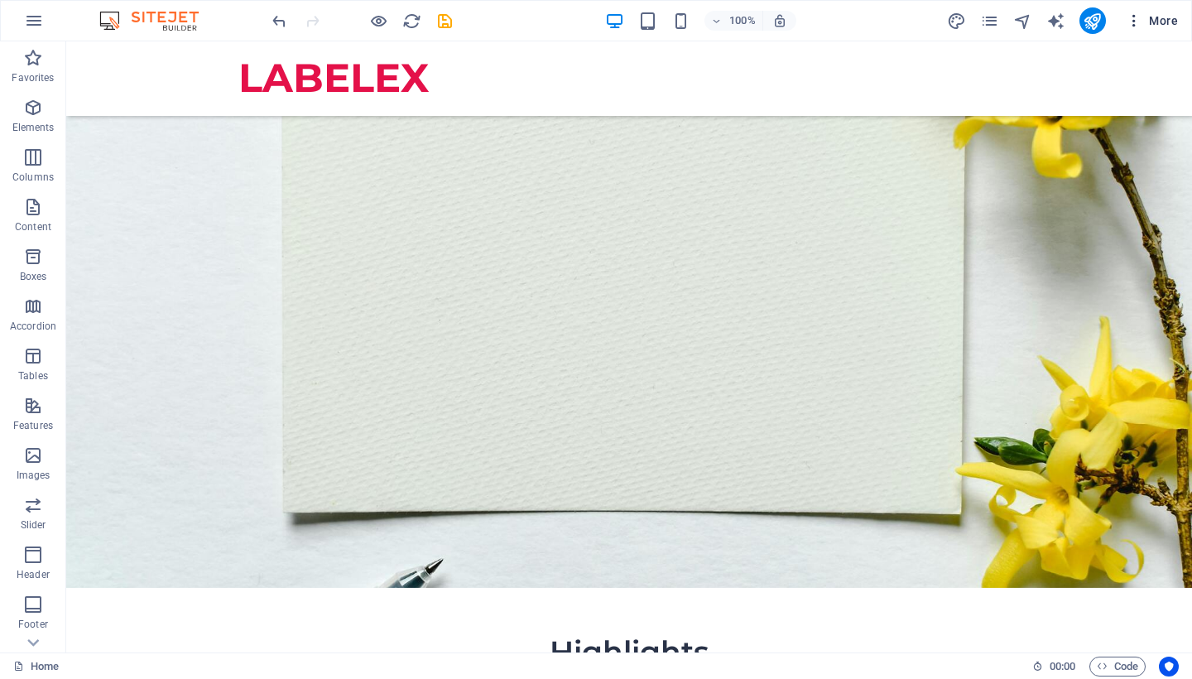
click at [1135, 18] on icon "button" at bounding box center [1134, 20] width 17 height 17
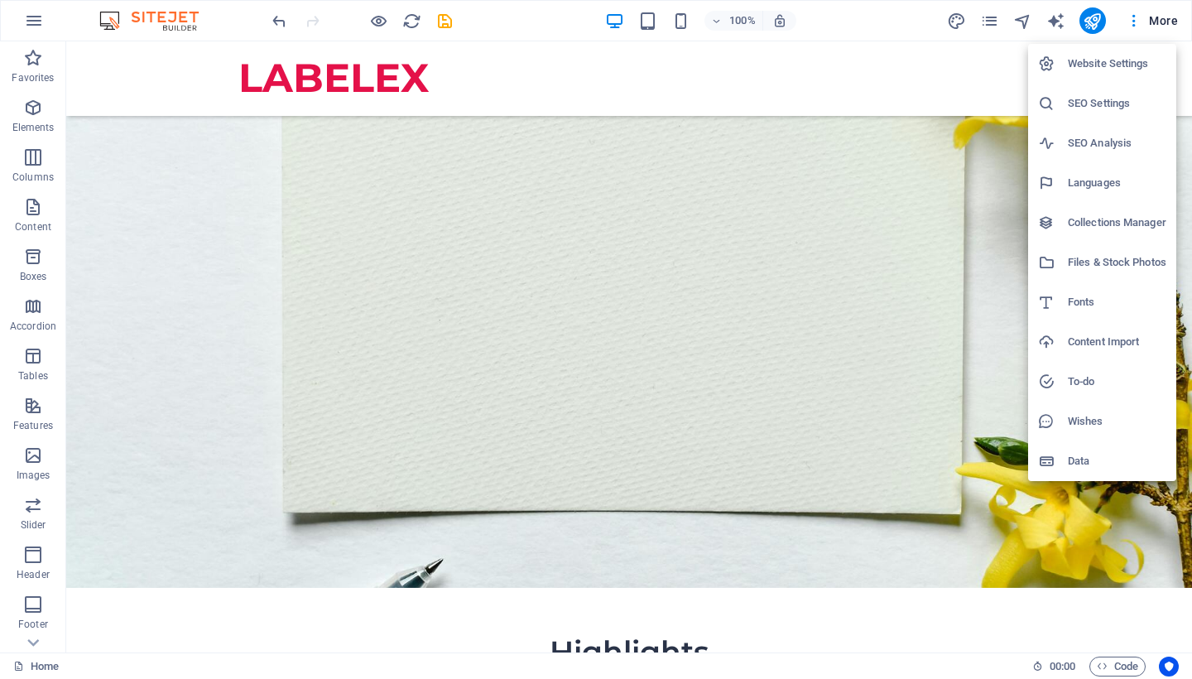
click at [1110, 110] on h6 "SEO Settings" at bounding box center [1117, 104] width 99 height 20
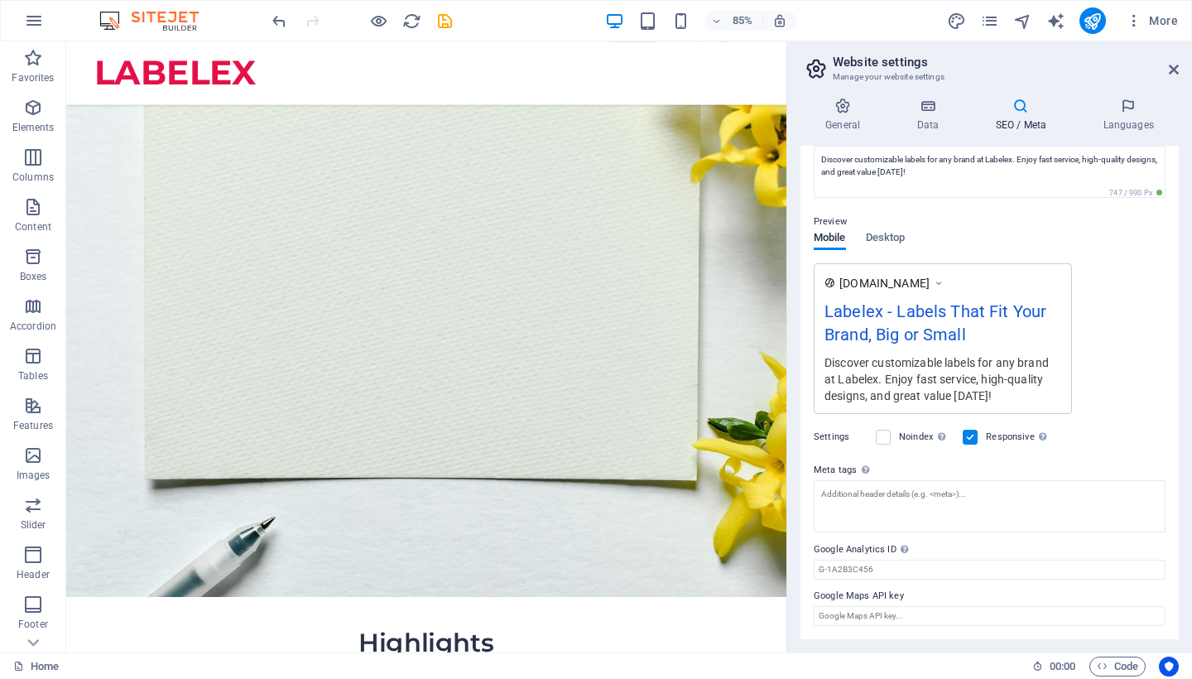
scroll to position [171, 0]
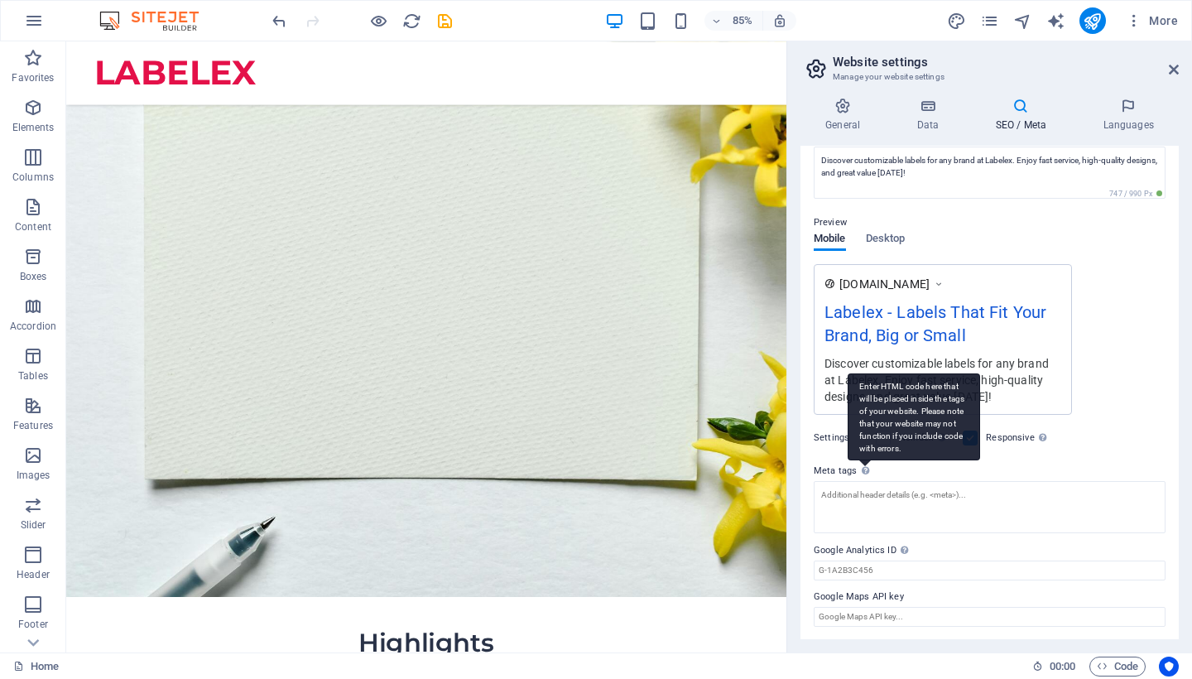
click at [862, 460] on div "Enter HTML code here that will be placed inside the tags of your website. Pleas…" at bounding box center [914, 416] width 132 height 87
click at [862, 481] on textarea "Meta tags Enter HTML code here that will be placed inside the tags of your webs…" at bounding box center [990, 507] width 352 height 52
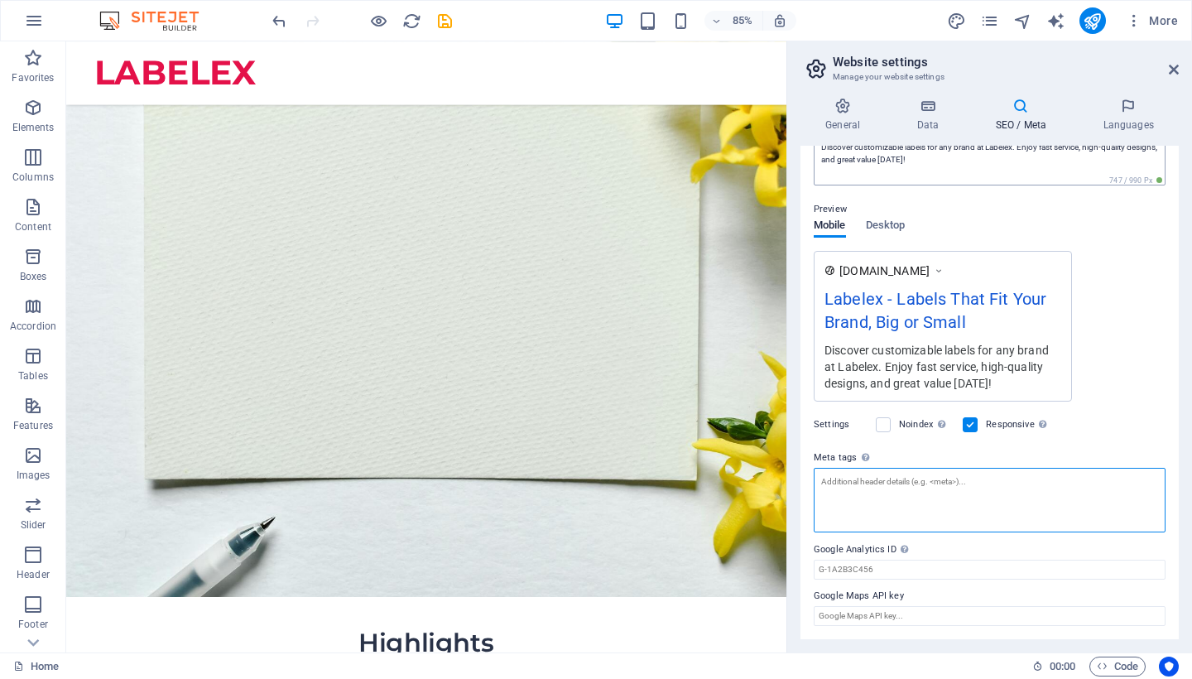
scroll to position [184, 0]
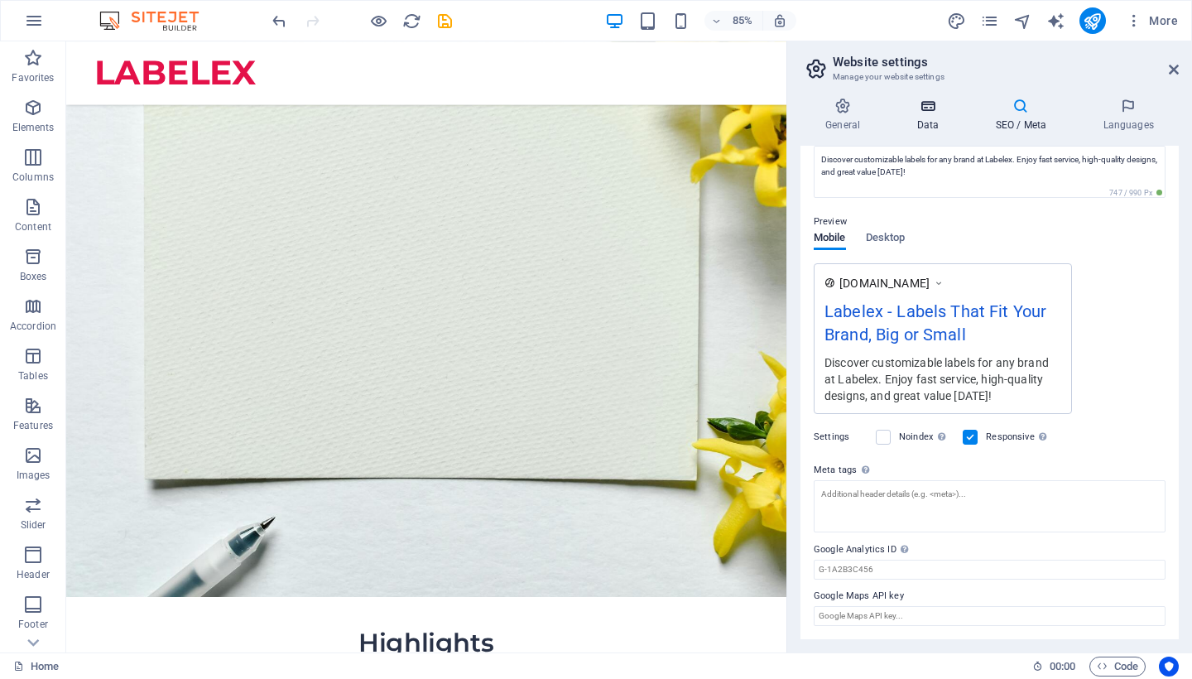
click at [936, 113] on icon at bounding box center [928, 106] width 72 height 17
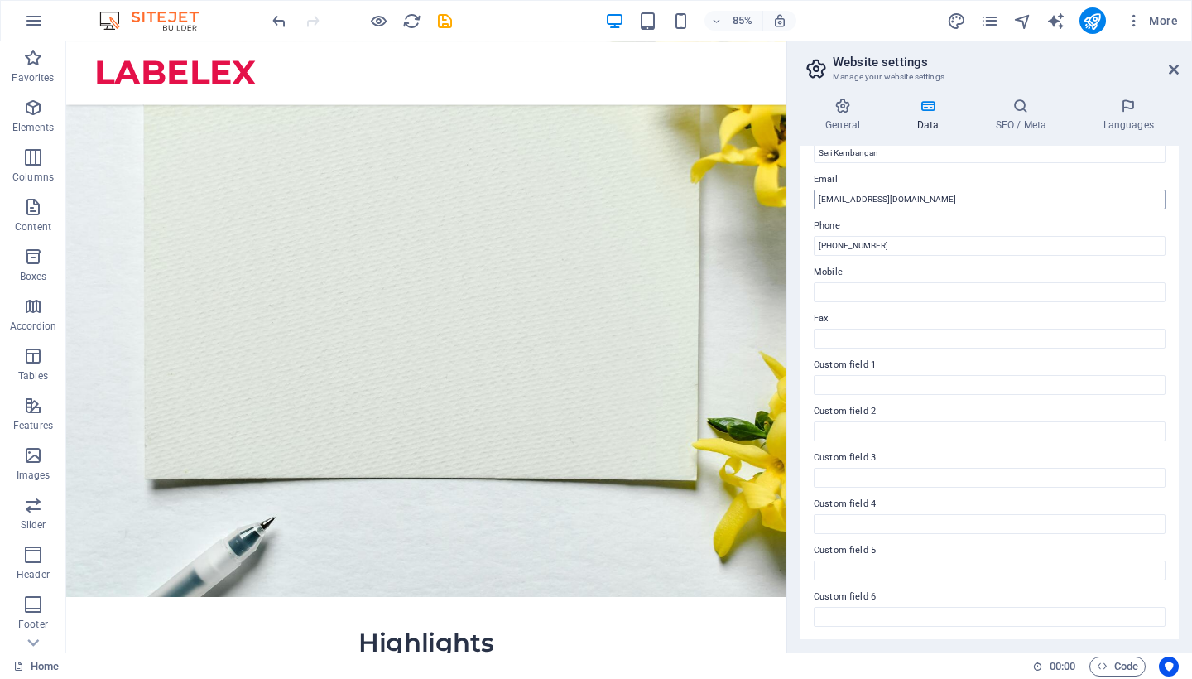
scroll to position [301, 0]
click at [850, 110] on icon at bounding box center [843, 106] width 84 height 17
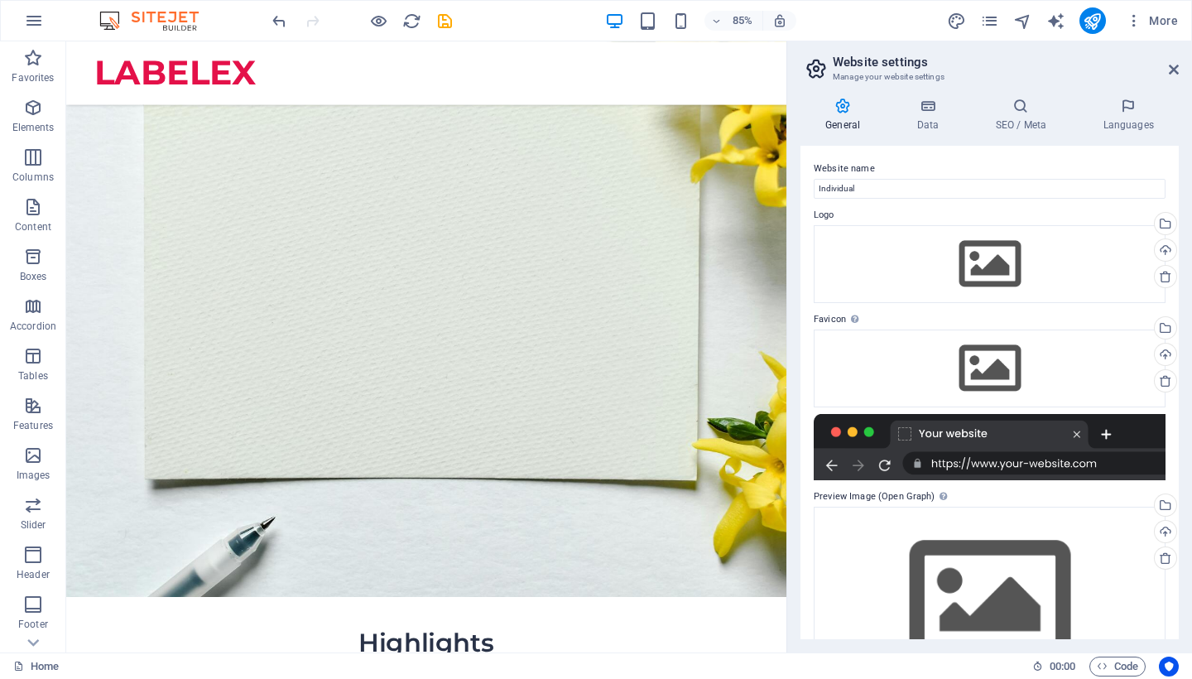
scroll to position [0, 0]
click at [860, 187] on input "Individual" at bounding box center [990, 189] width 352 height 20
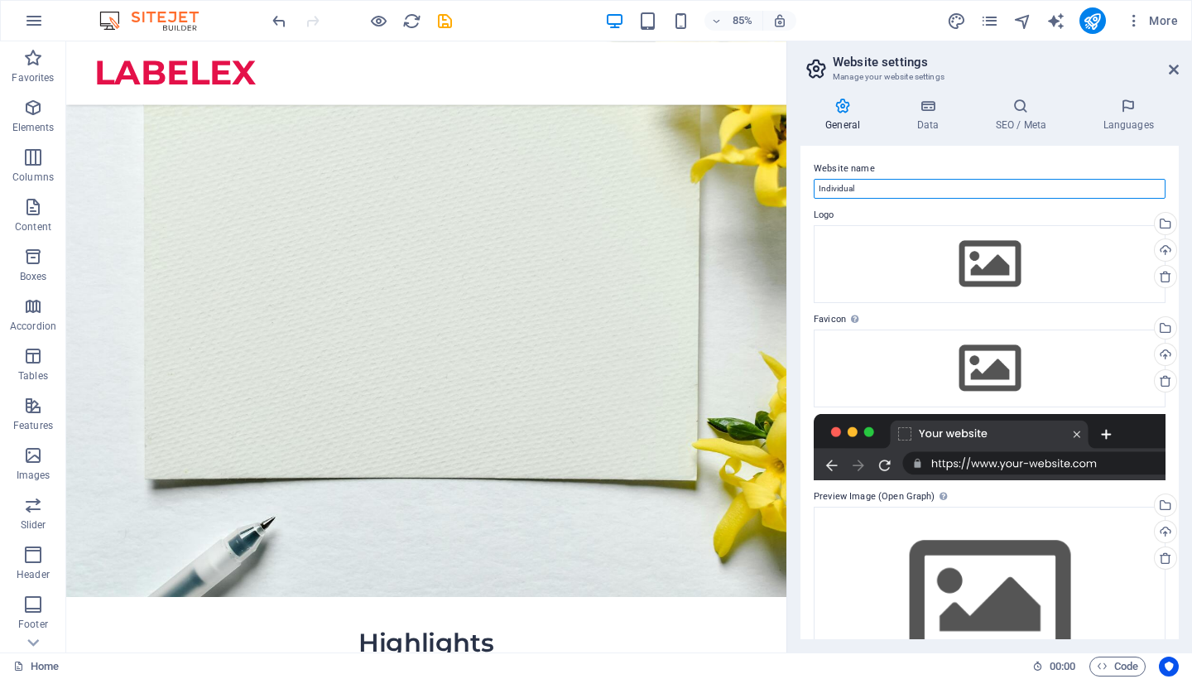
click at [860, 187] on input "Individual" at bounding box center [990, 189] width 352 height 20
type input "W"
type input "Labelex"
click at [912, 214] on label "Logo" at bounding box center [990, 215] width 352 height 20
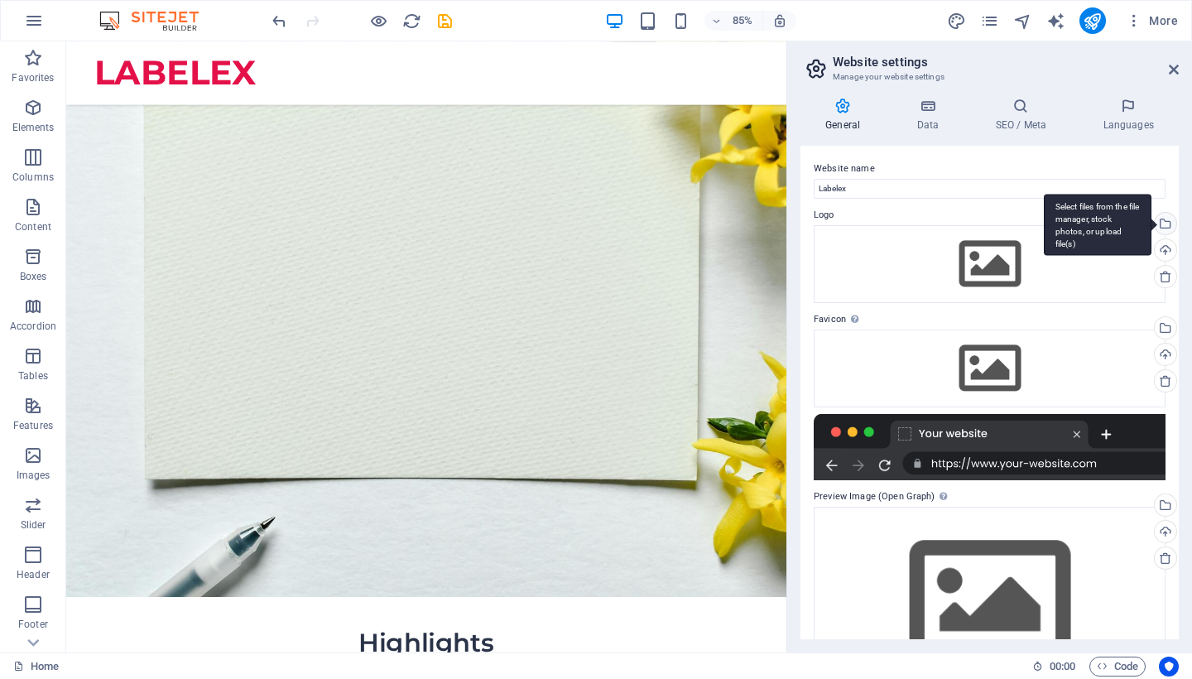
click at [1161, 219] on div "Select files from the file manager, stock photos, or upload file(s)" at bounding box center [1164, 225] width 25 height 25
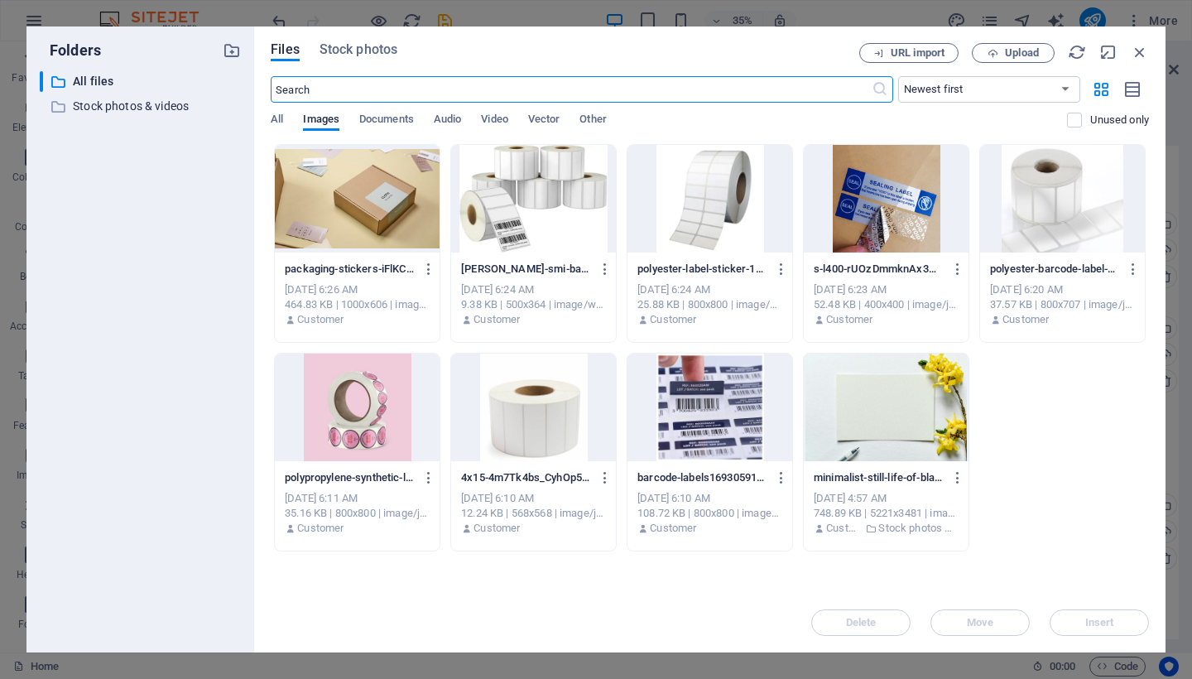
click at [407, 110] on div "​ Newest first Oldest first Name (A-Z) Name (Z-A) Size (0-9) Size (9-0) Resolut…" at bounding box center [710, 110] width 879 height 68
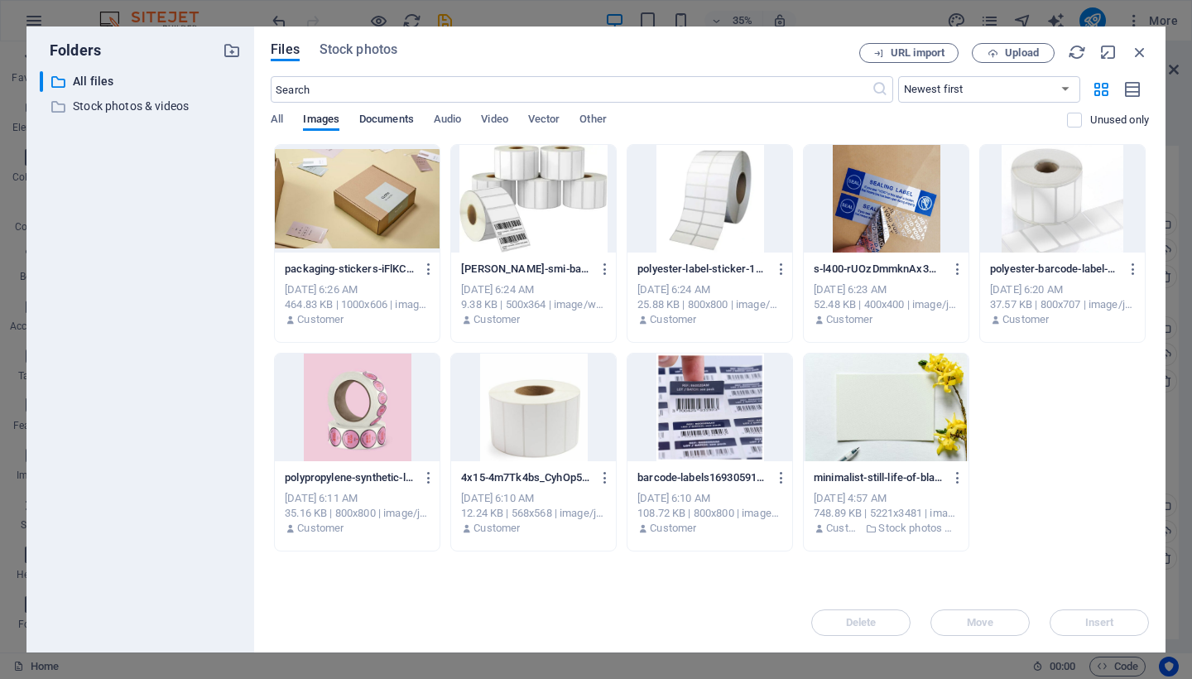
click at [393, 123] on span "Documents" at bounding box center [386, 120] width 55 height 23
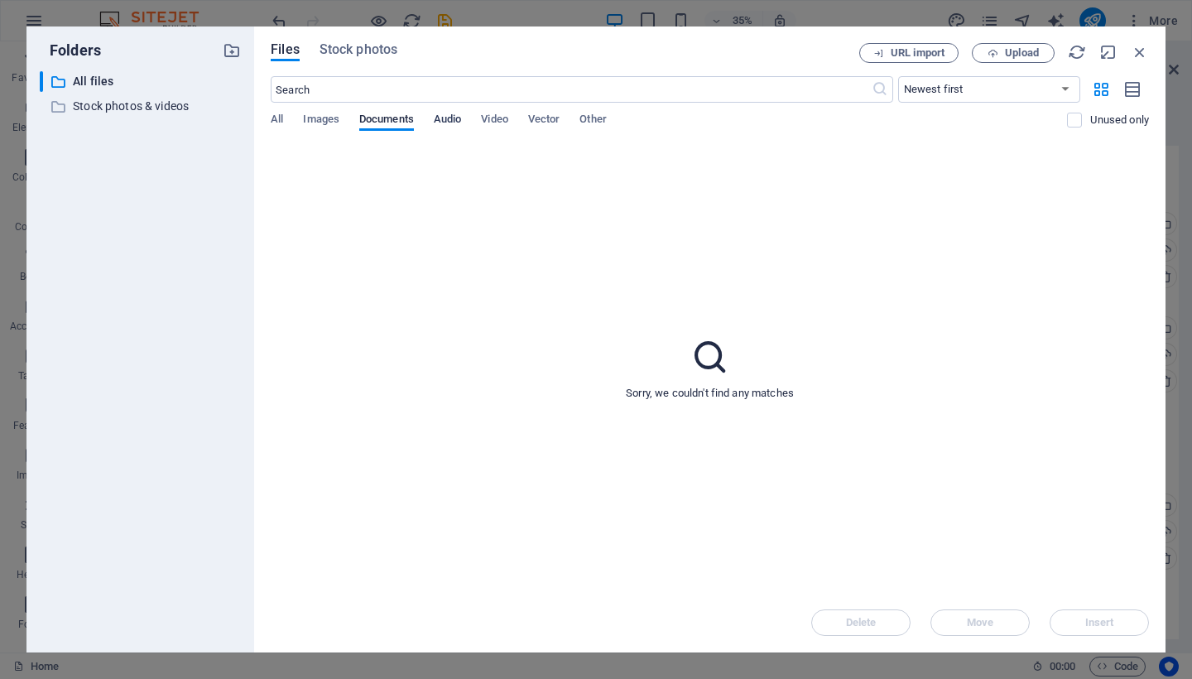
click at [453, 125] on span "Audio" at bounding box center [447, 120] width 27 height 23
click at [306, 110] on div "​ Newest first Oldest first Name (A-Z) Name (Z-A) Size (0-9) Size (9-0) Resolut…" at bounding box center [710, 110] width 879 height 68
click at [316, 118] on span "Images" at bounding box center [321, 120] width 36 height 23
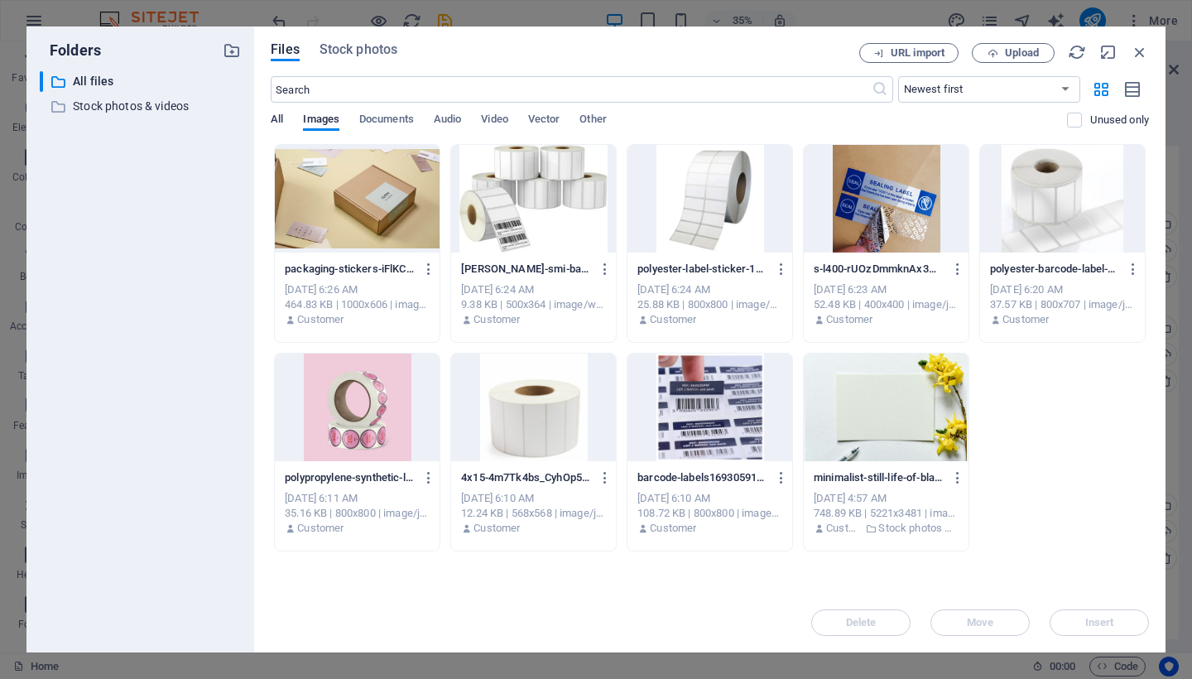
click at [278, 119] on span "All" at bounding box center [277, 120] width 12 height 23
click at [1140, 52] on icon "button" at bounding box center [1140, 52] width 18 height 18
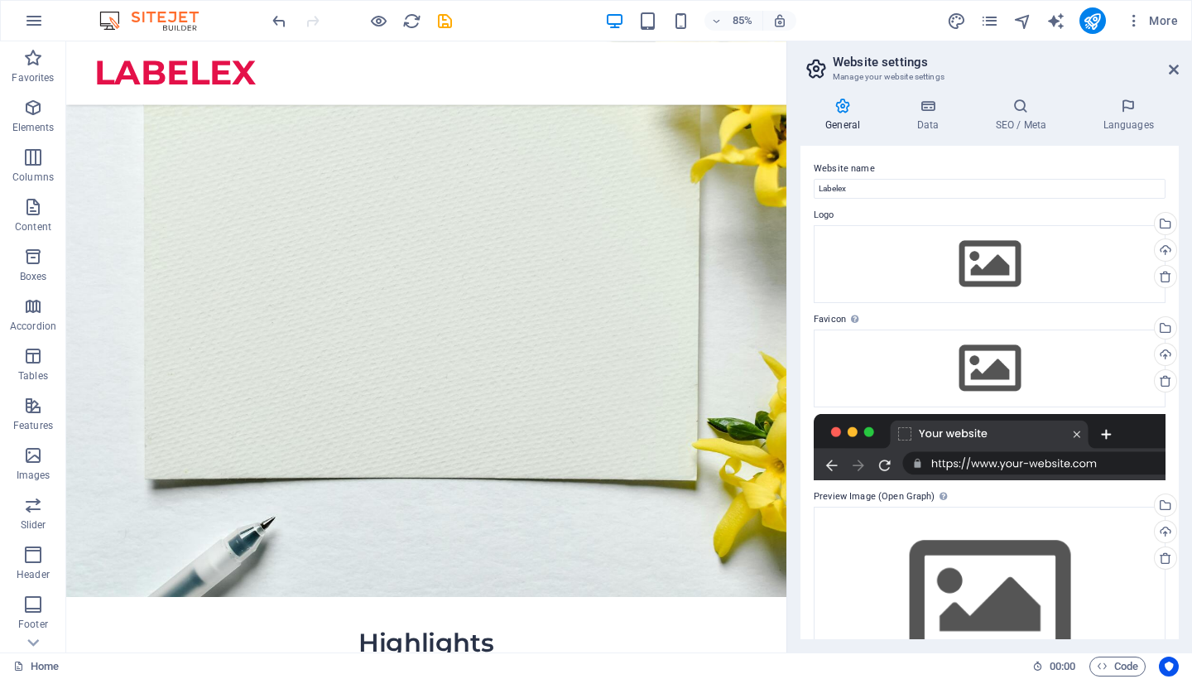
click at [1025, 321] on label "Favicon Set the favicon of your website here. A favicon is a small icon shown i…" at bounding box center [990, 320] width 352 height 20
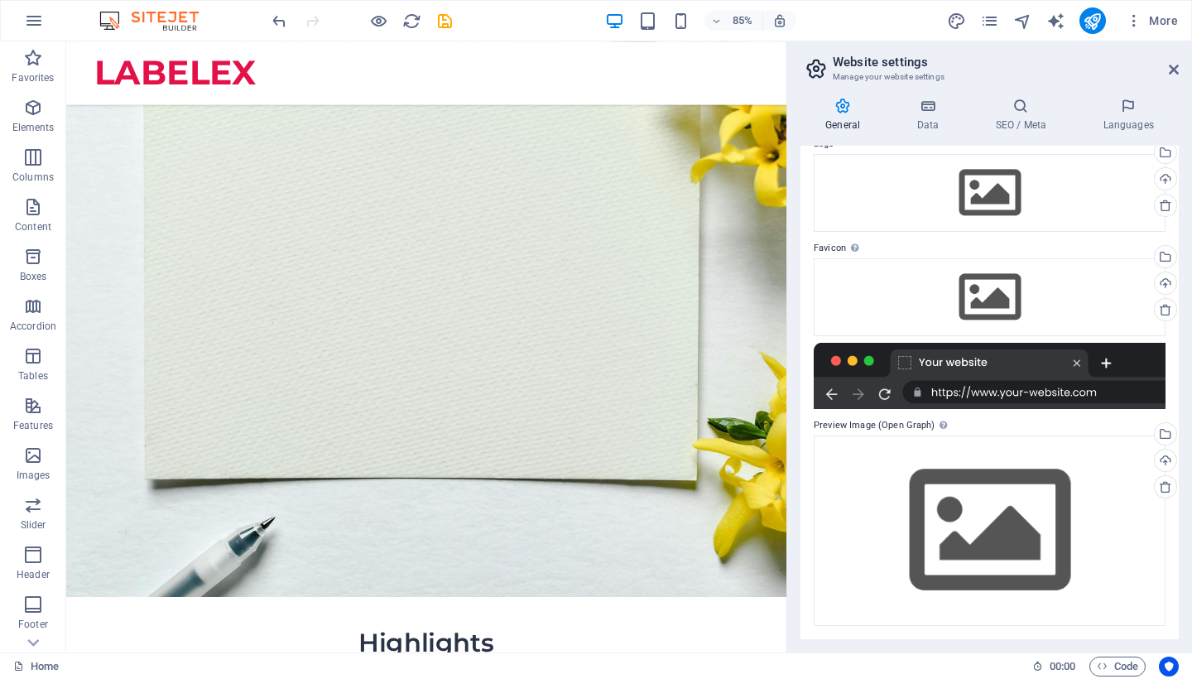
scroll to position [70, 0]
click at [1039, 118] on h4 "SEO / Meta" at bounding box center [1025, 115] width 108 height 35
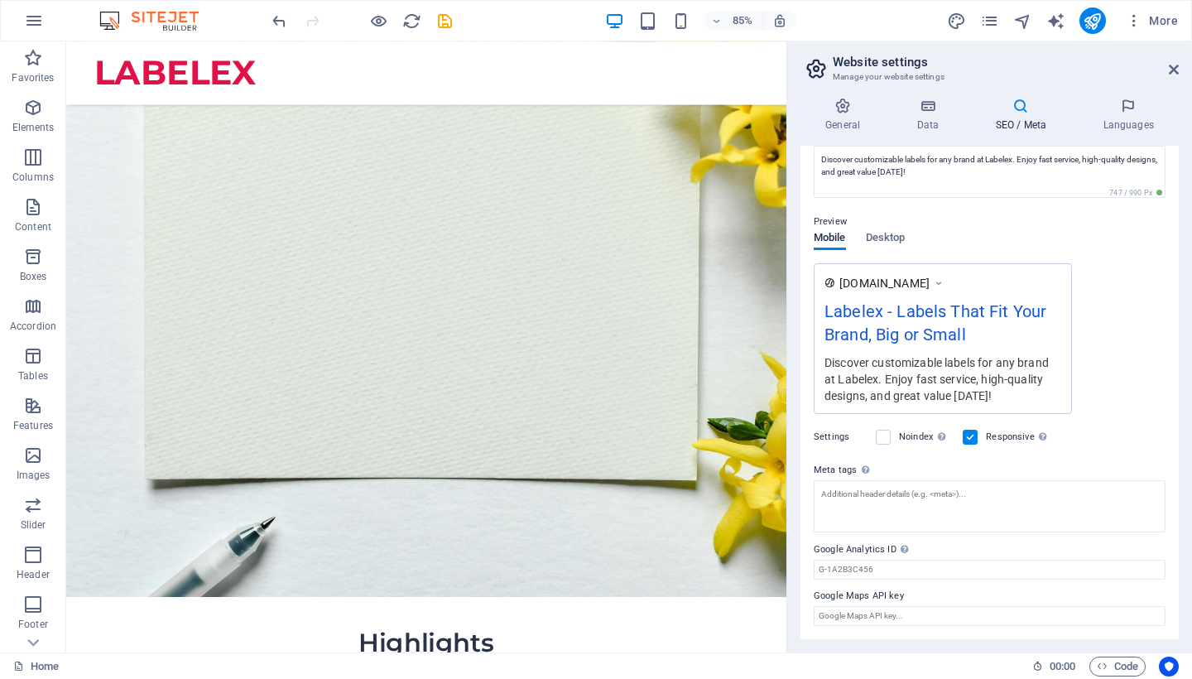
scroll to position [171, 0]
click at [447, 24] on icon "save" at bounding box center [445, 21] width 19 height 19
